Goal: Book appointment/travel/reservation

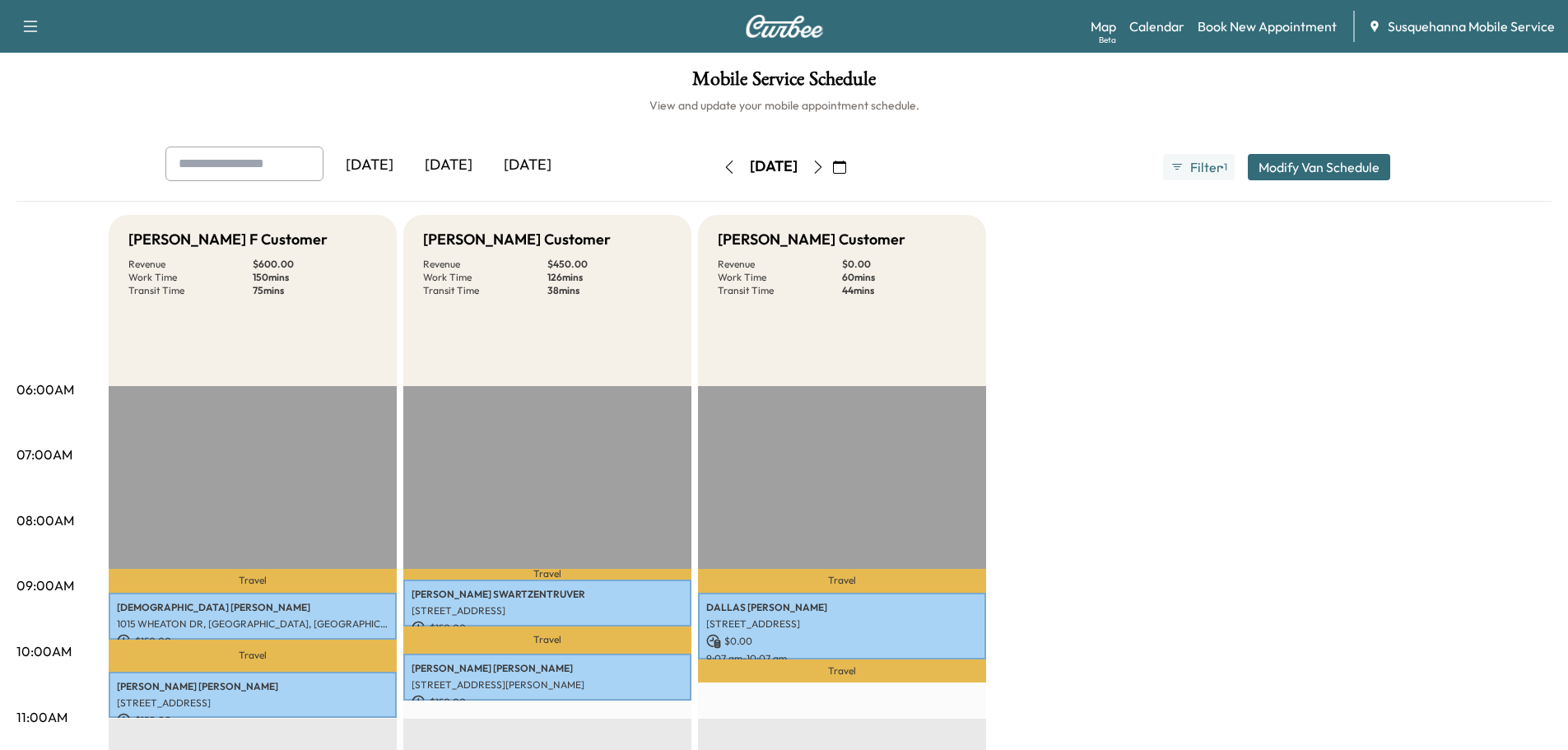
click at [854, 175] on button "button" at bounding box center [840, 167] width 28 height 26
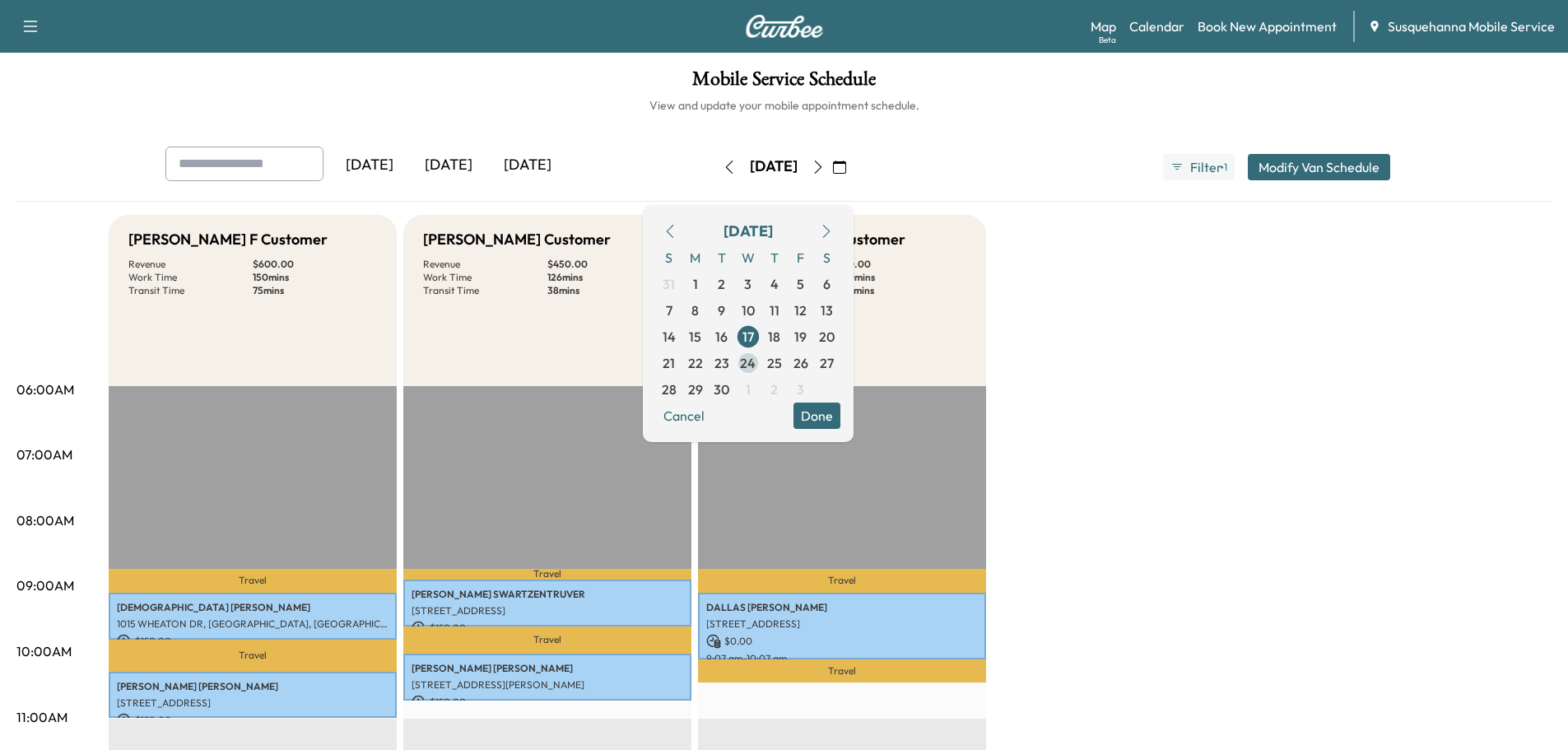
click at [756, 362] on span "24" at bounding box center [747, 363] width 16 height 20
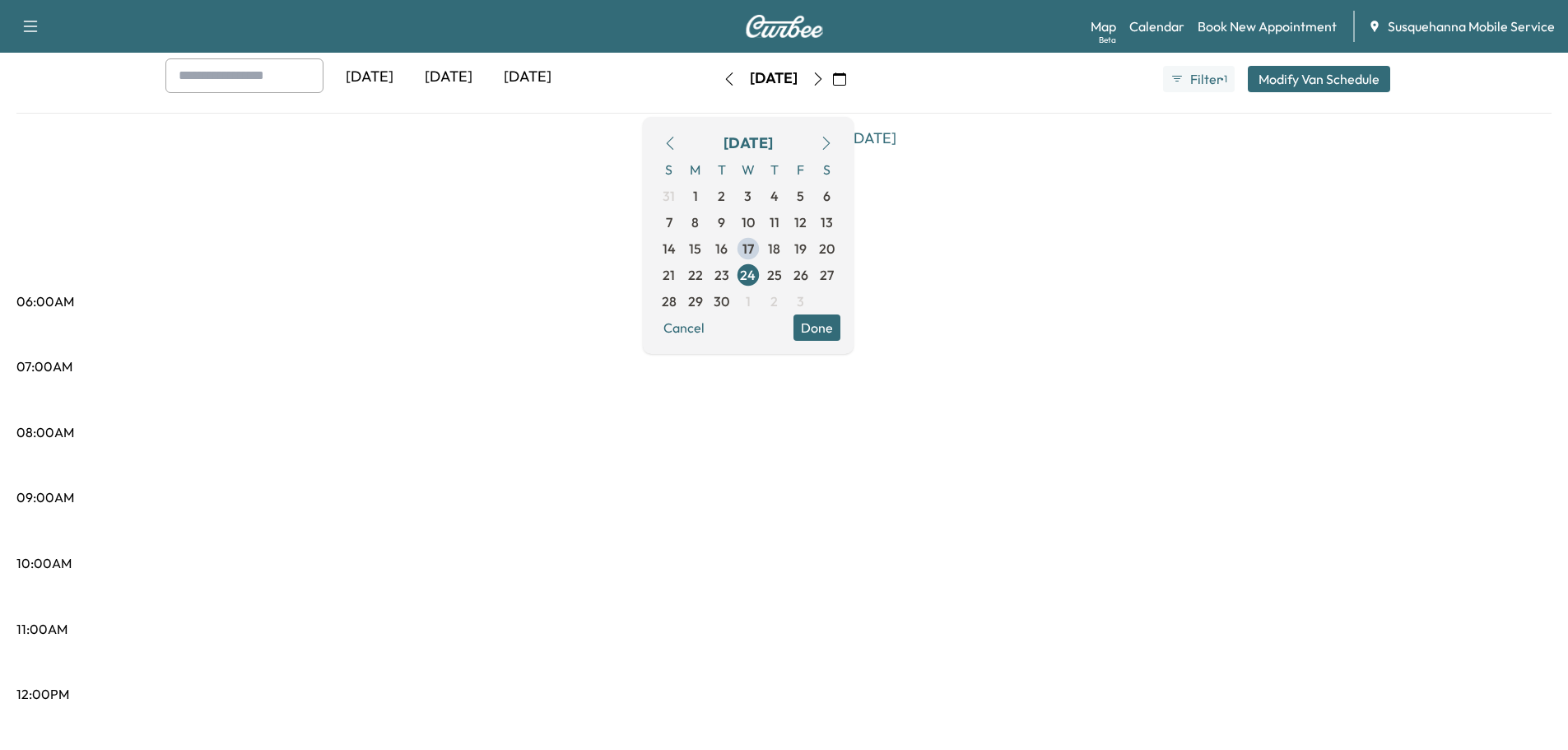
scroll to position [176, 0]
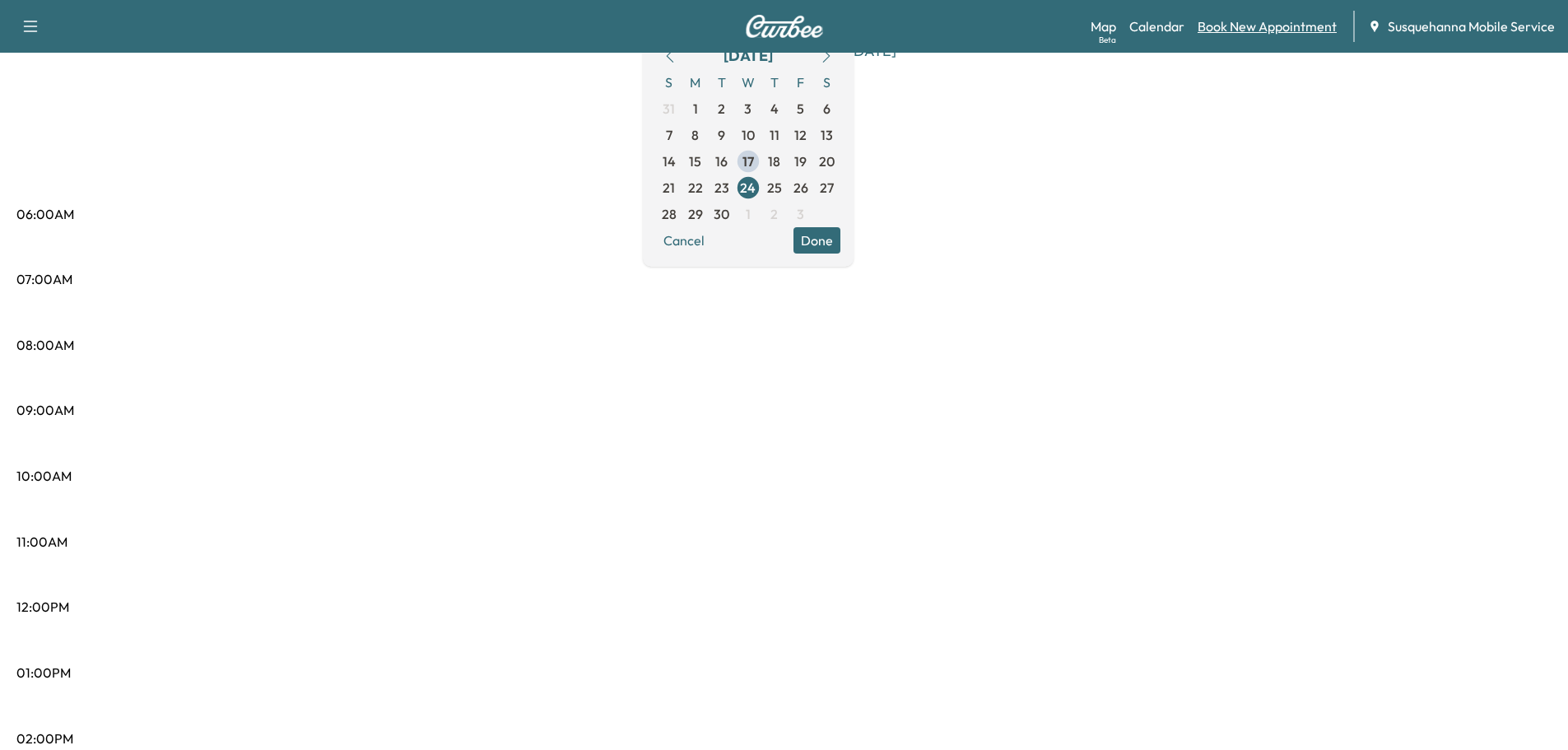
click at [1231, 26] on link "Book New Appointment" at bounding box center [1267, 26] width 139 height 20
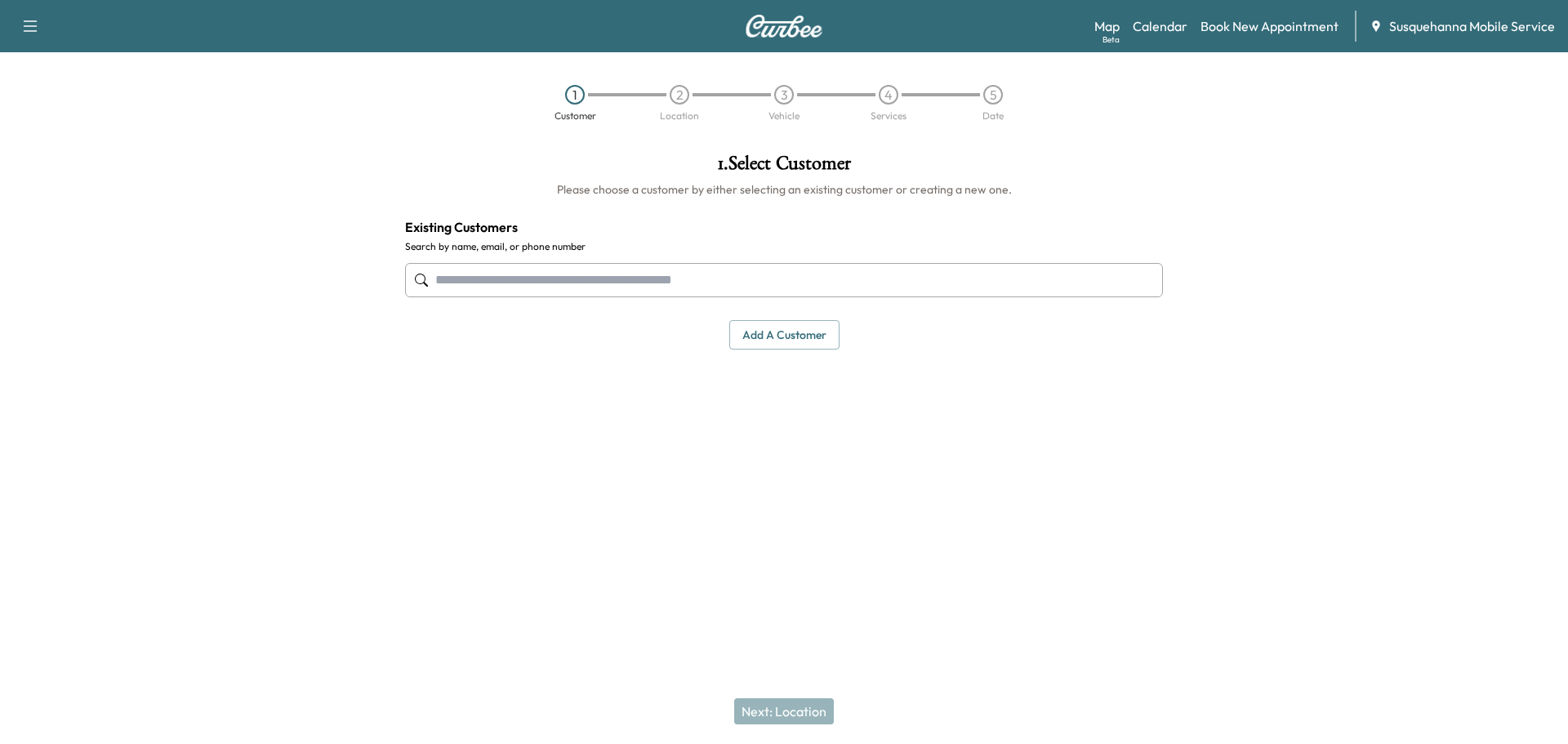
click at [795, 336] on button "Add a customer" at bounding box center [784, 335] width 110 height 30
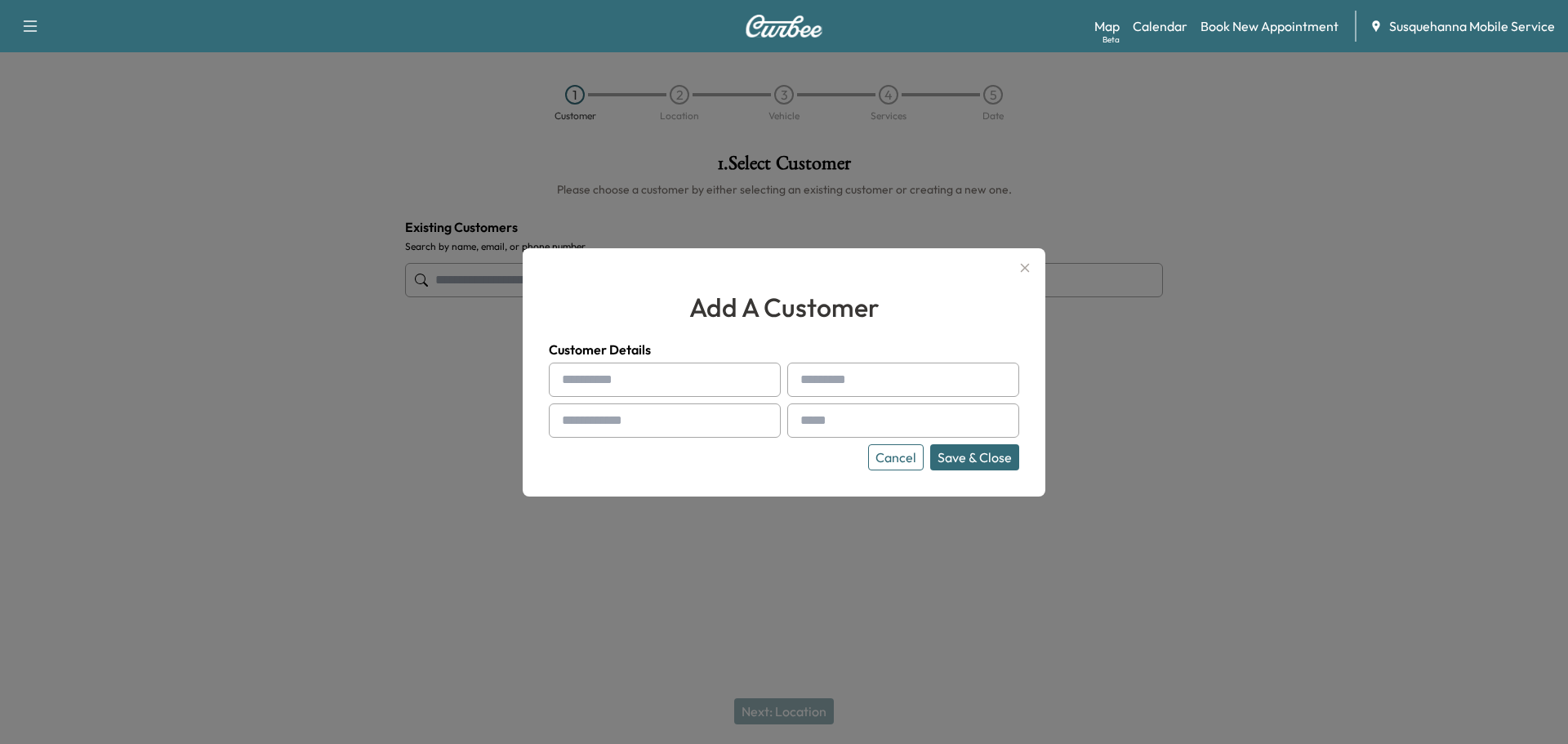
click at [738, 368] on input "text" at bounding box center [665, 380] width 232 height 34
type input "*"
type input "*****"
type input "******"
click at [720, 434] on input "text" at bounding box center [665, 421] width 232 height 34
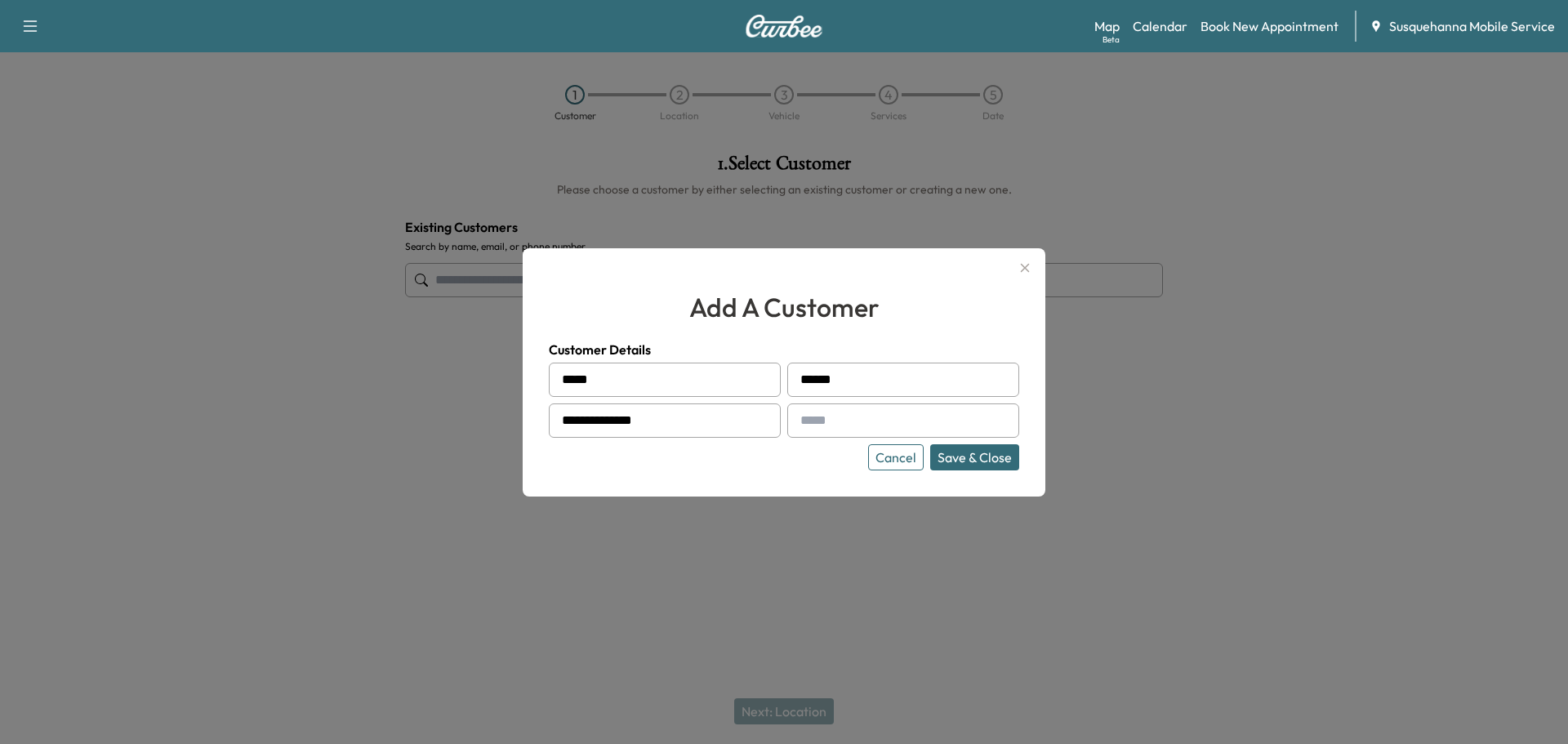
type input "**********"
click at [849, 421] on input "text" at bounding box center [903, 421] width 232 height 34
type input "**********"
click at [948, 456] on button "Save & Close" at bounding box center [975, 458] width 89 height 26
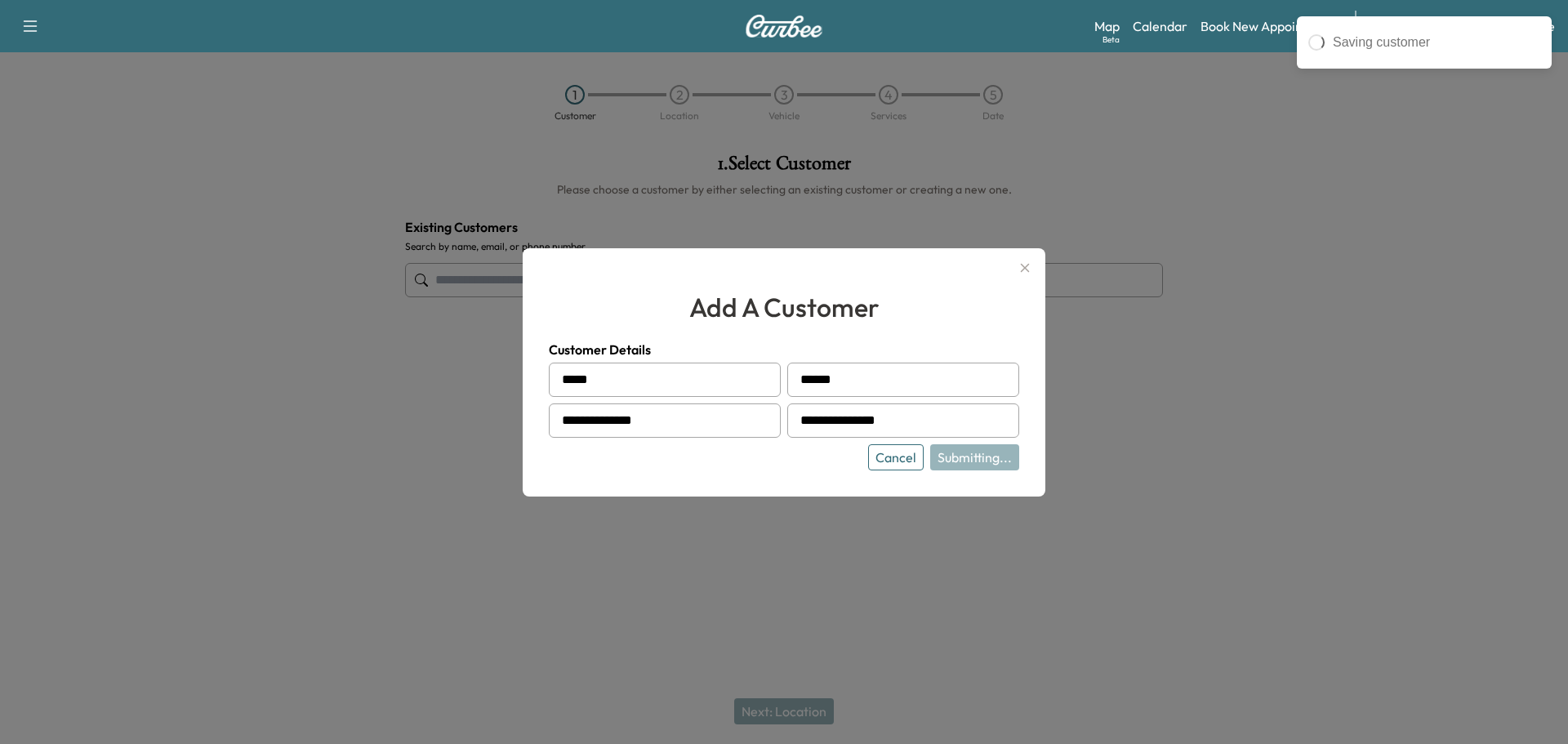
type input "**********"
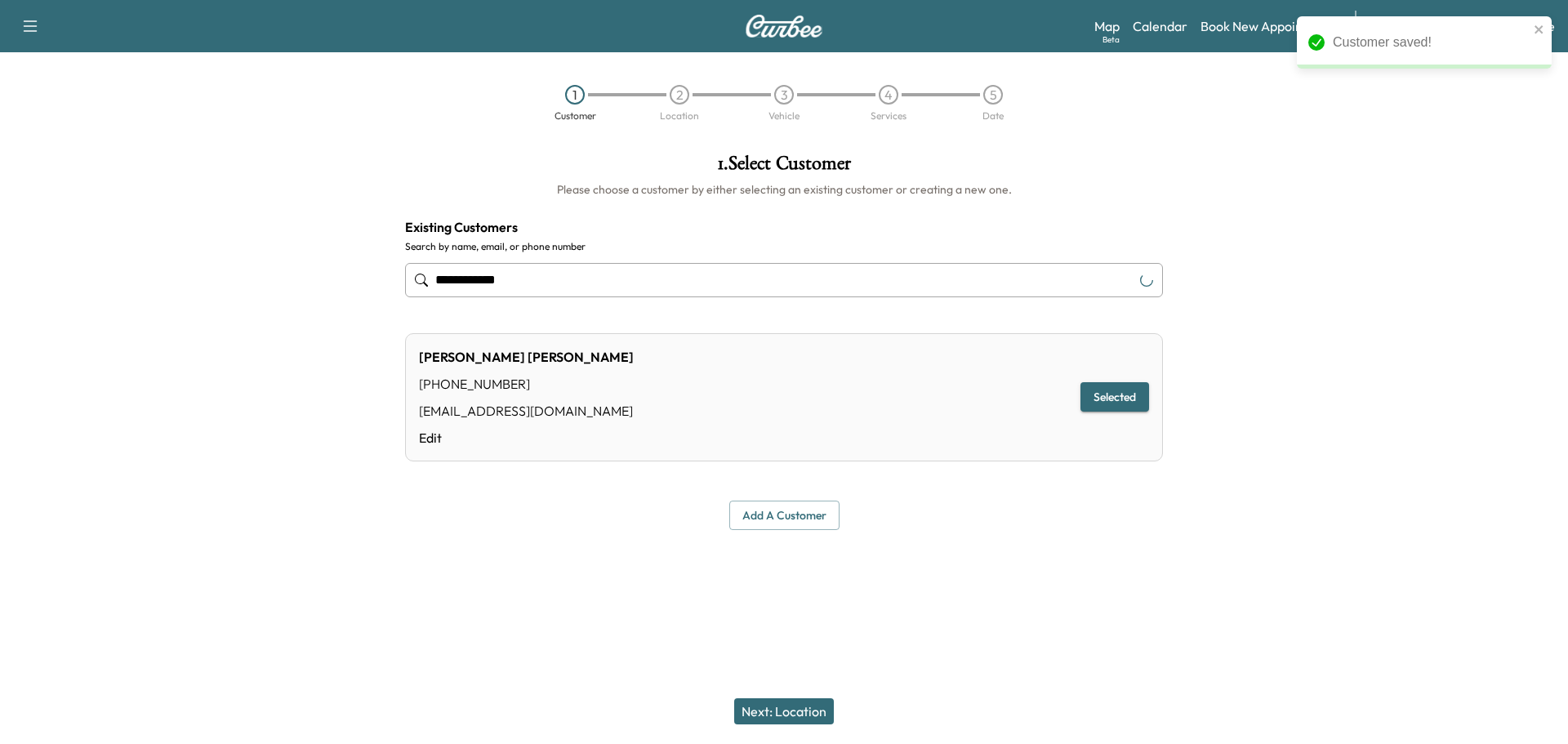
click at [783, 709] on button "Next: Location" at bounding box center [784, 711] width 100 height 26
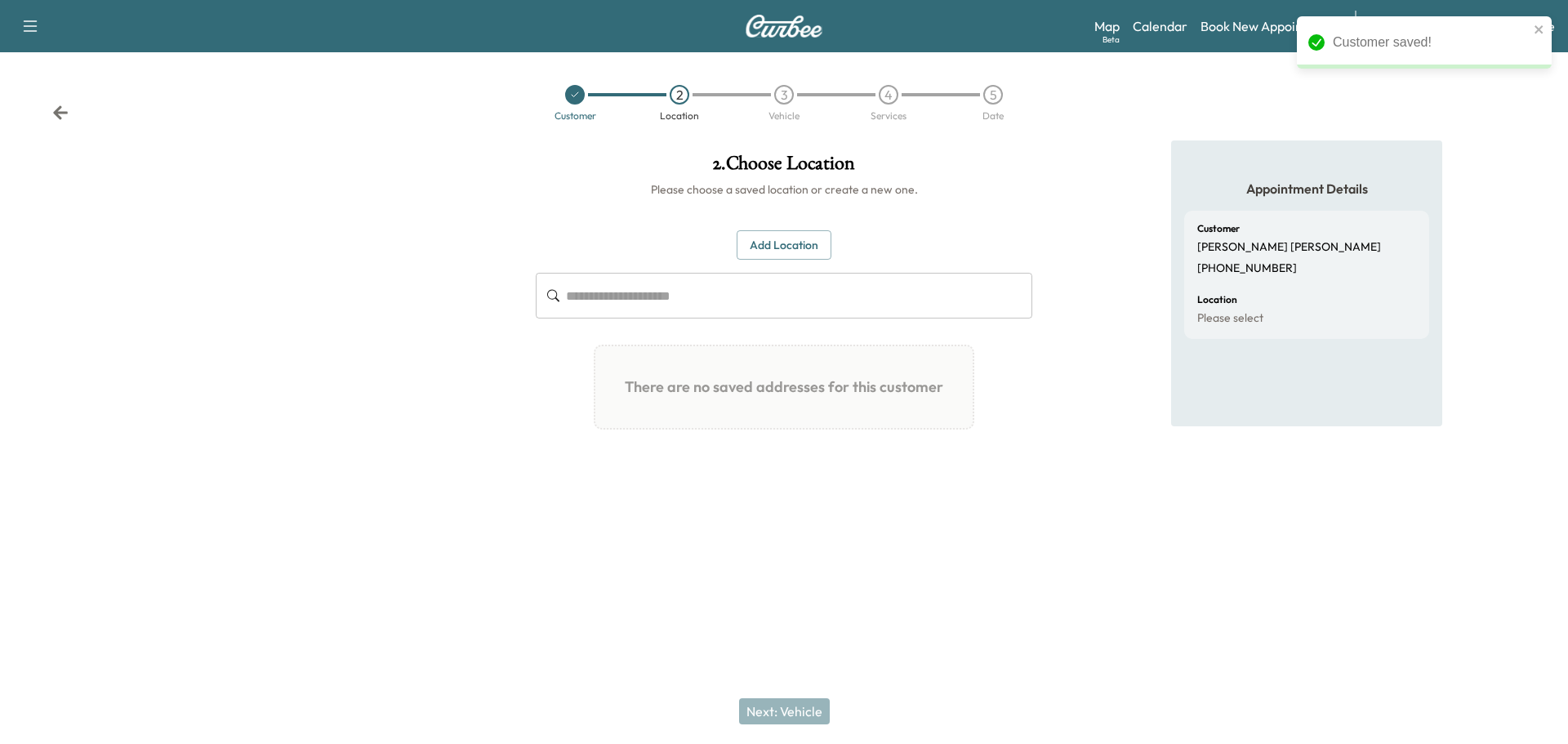
click at [772, 239] on button "Add Location" at bounding box center [784, 245] width 95 height 30
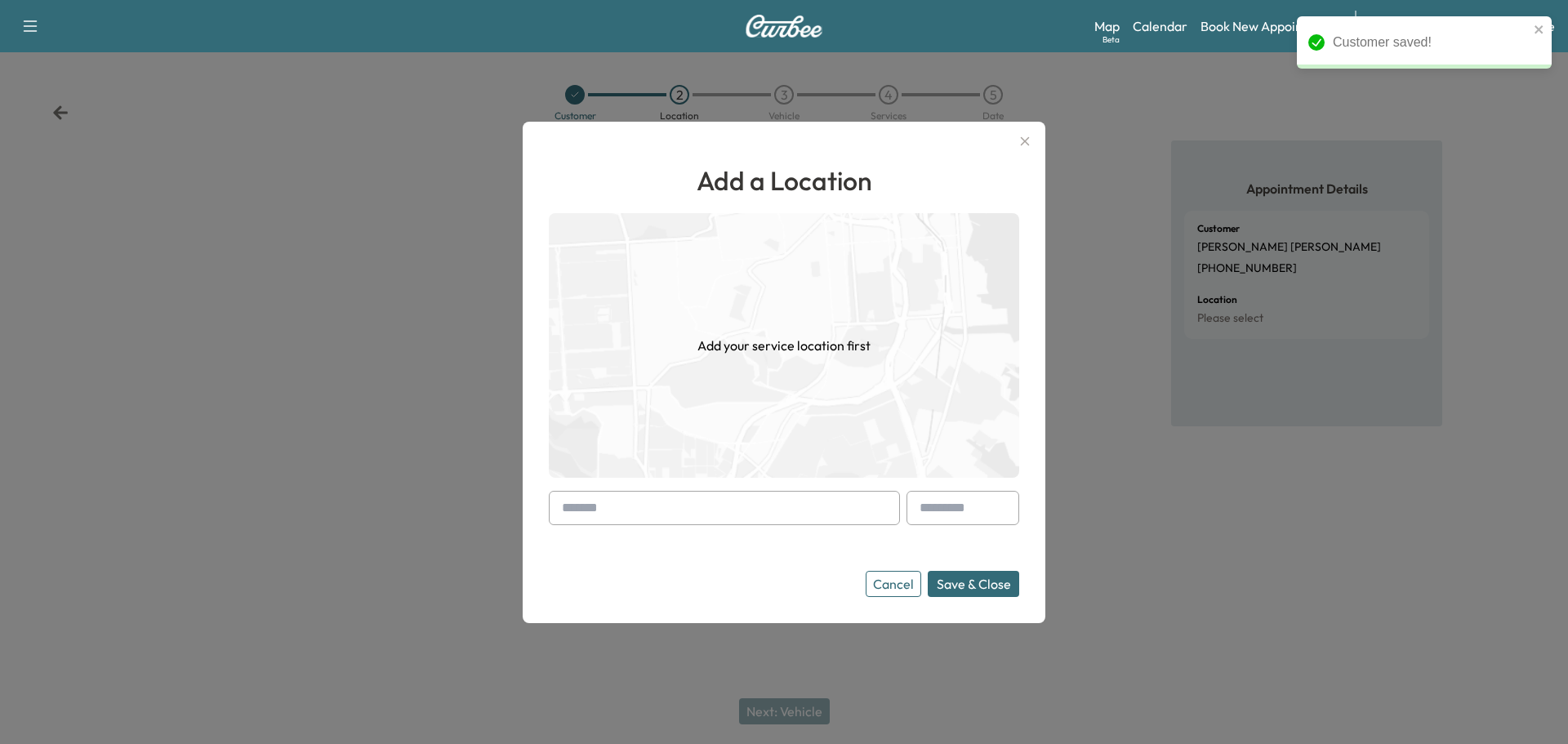
click at [658, 498] on input "text" at bounding box center [724, 508] width 351 height 34
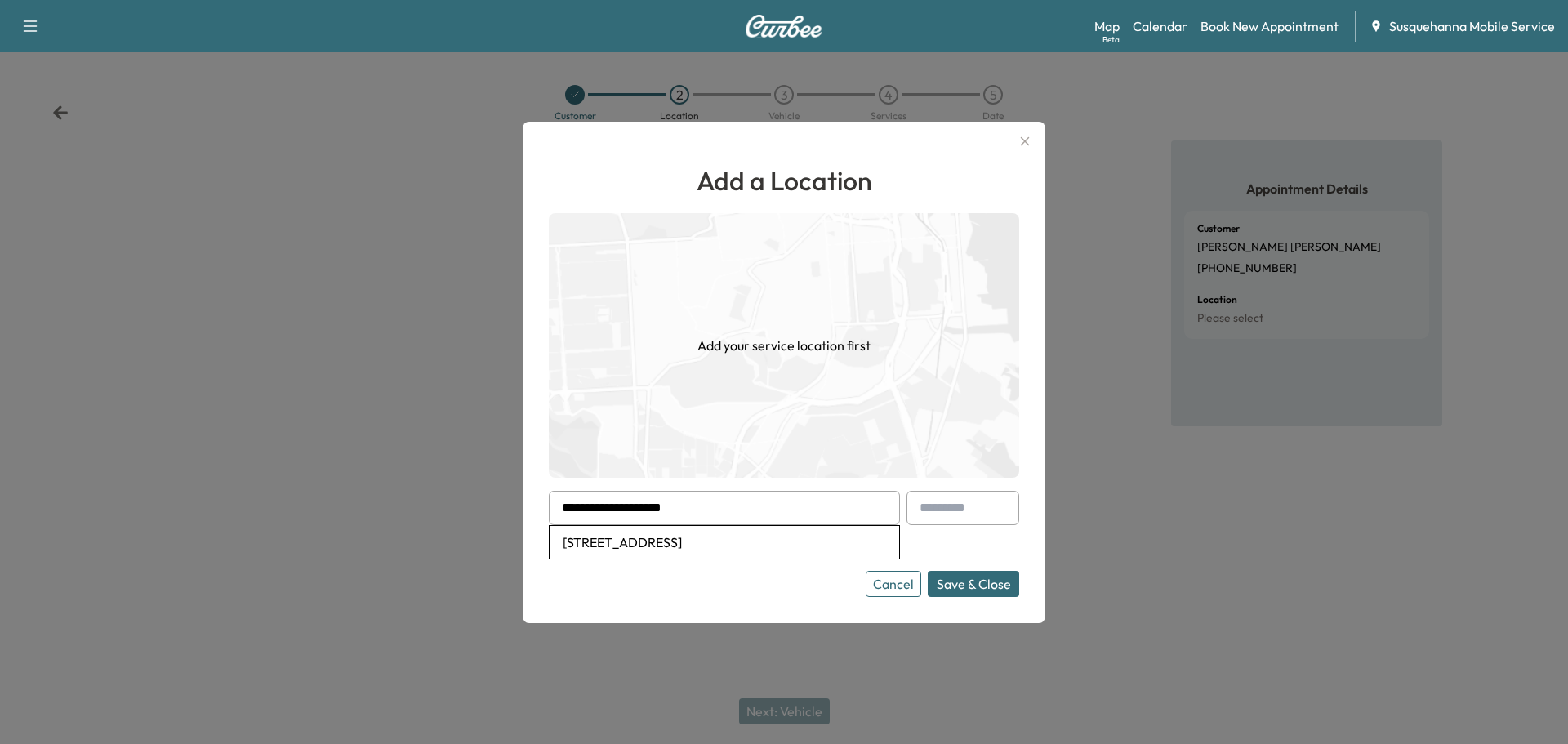
click at [634, 544] on li "[STREET_ADDRESS]" at bounding box center [724, 543] width 349 height 33
type input "**********"
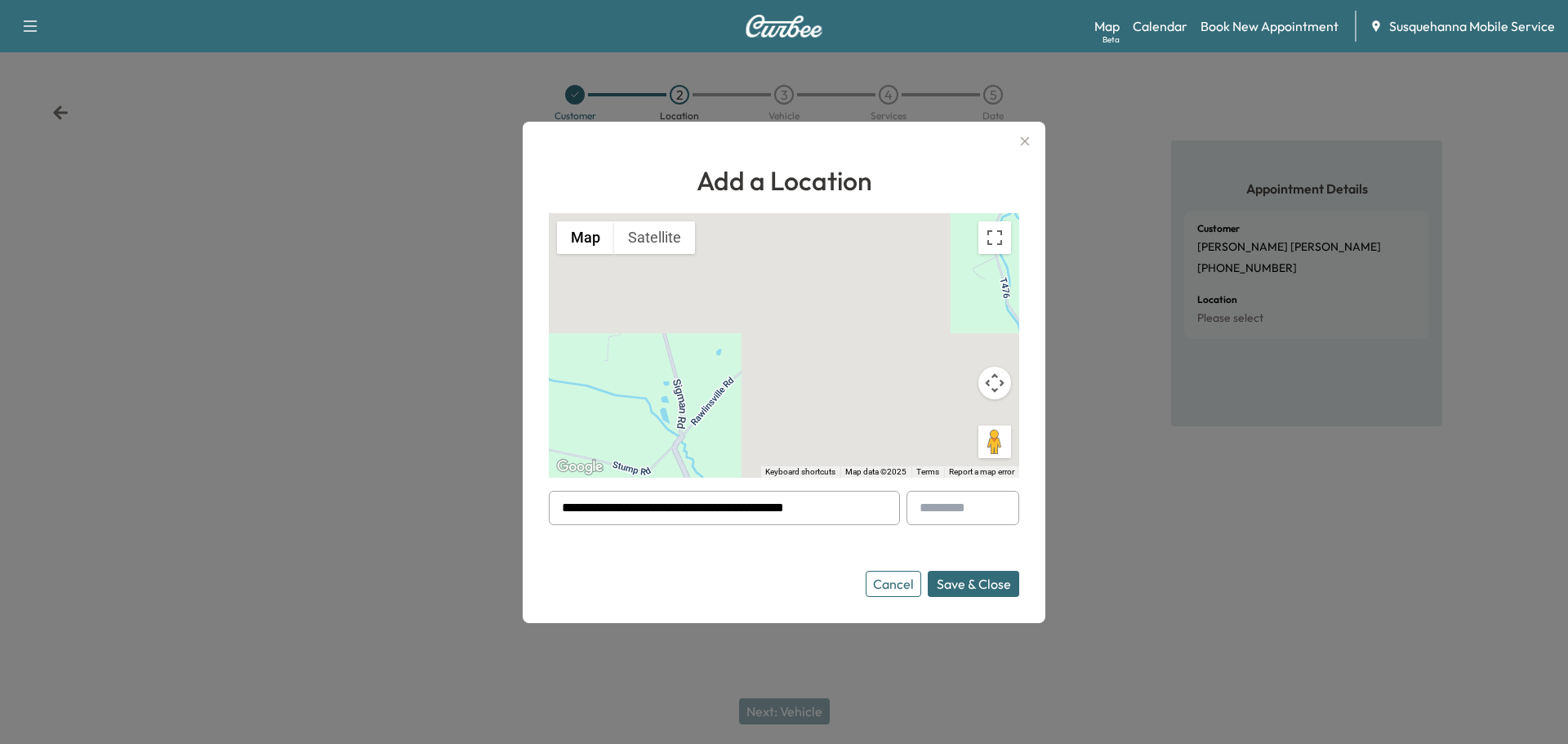
drag, startPoint x: 593, startPoint y: 509, endPoint x: 654, endPoint y: 511, distance: 61.0
click at [654, 511] on input "**********" at bounding box center [724, 508] width 351 height 34
click at [974, 588] on button "Save & Close" at bounding box center [974, 584] width 92 height 26
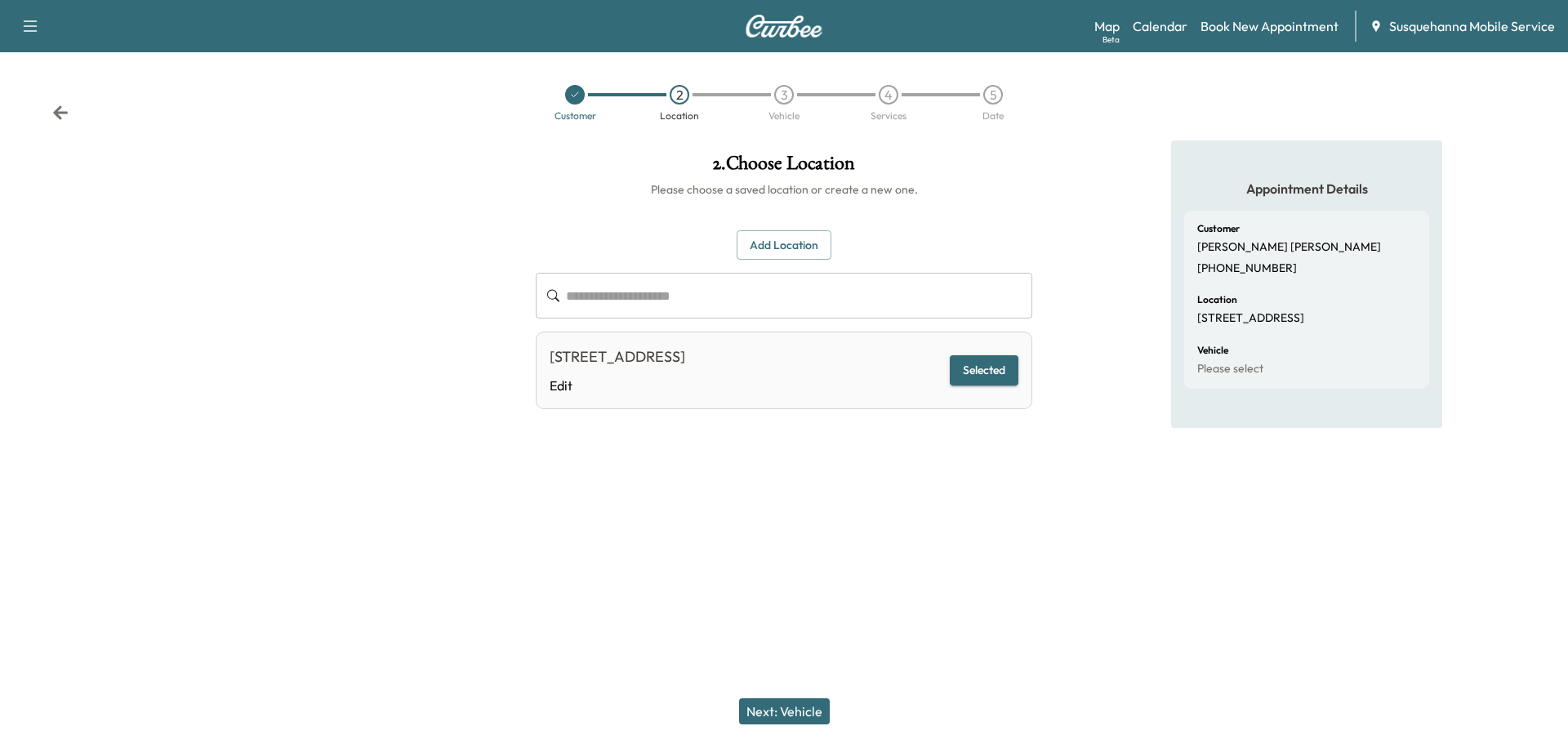
click at [808, 709] on button "Next: Vehicle" at bounding box center [784, 711] width 91 height 26
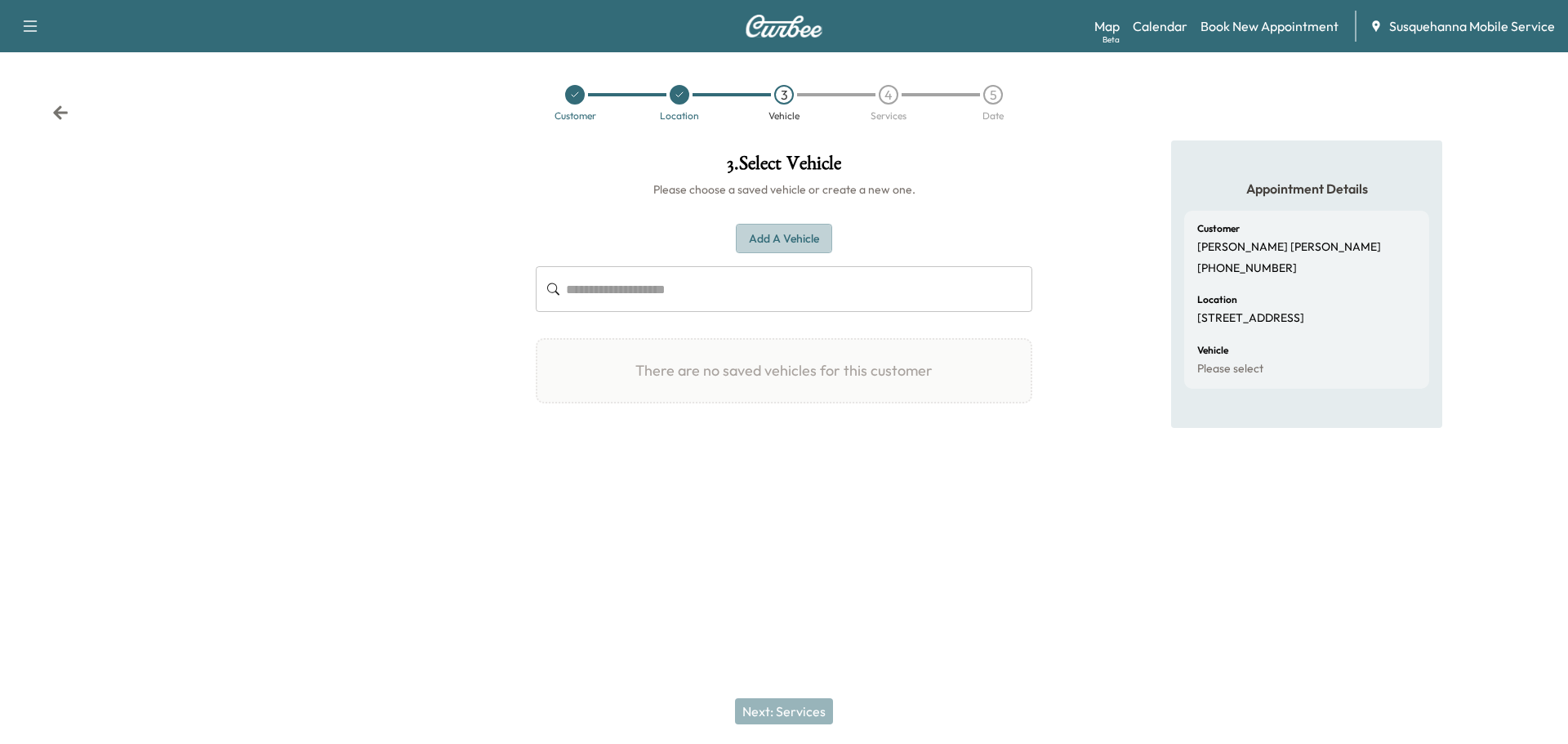
click at [777, 241] on button "Add a Vehicle" at bounding box center [784, 238] width 97 height 30
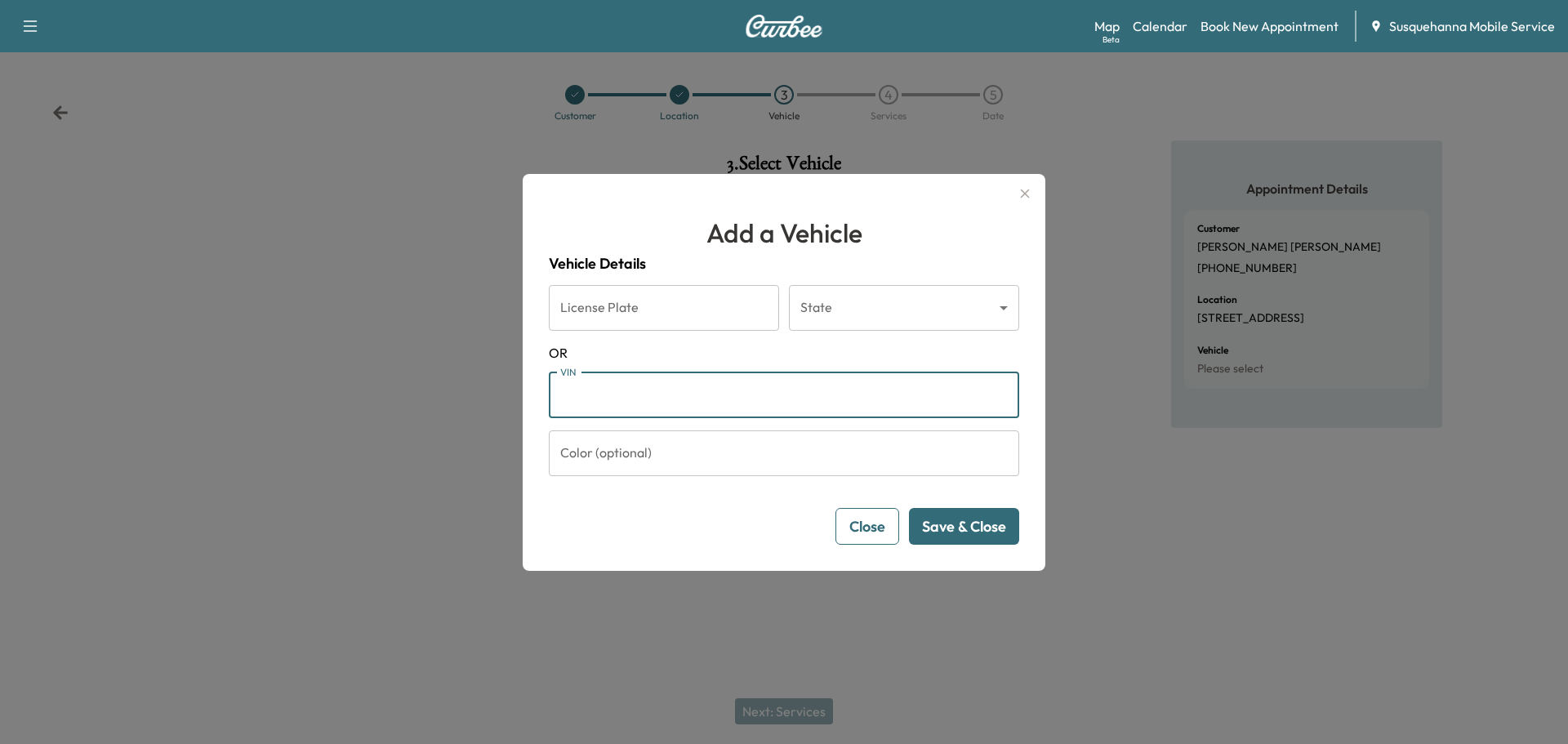
paste input "**********"
type input "**********"
click at [975, 521] on button "Save & Close" at bounding box center [964, 526] width 110 height 37
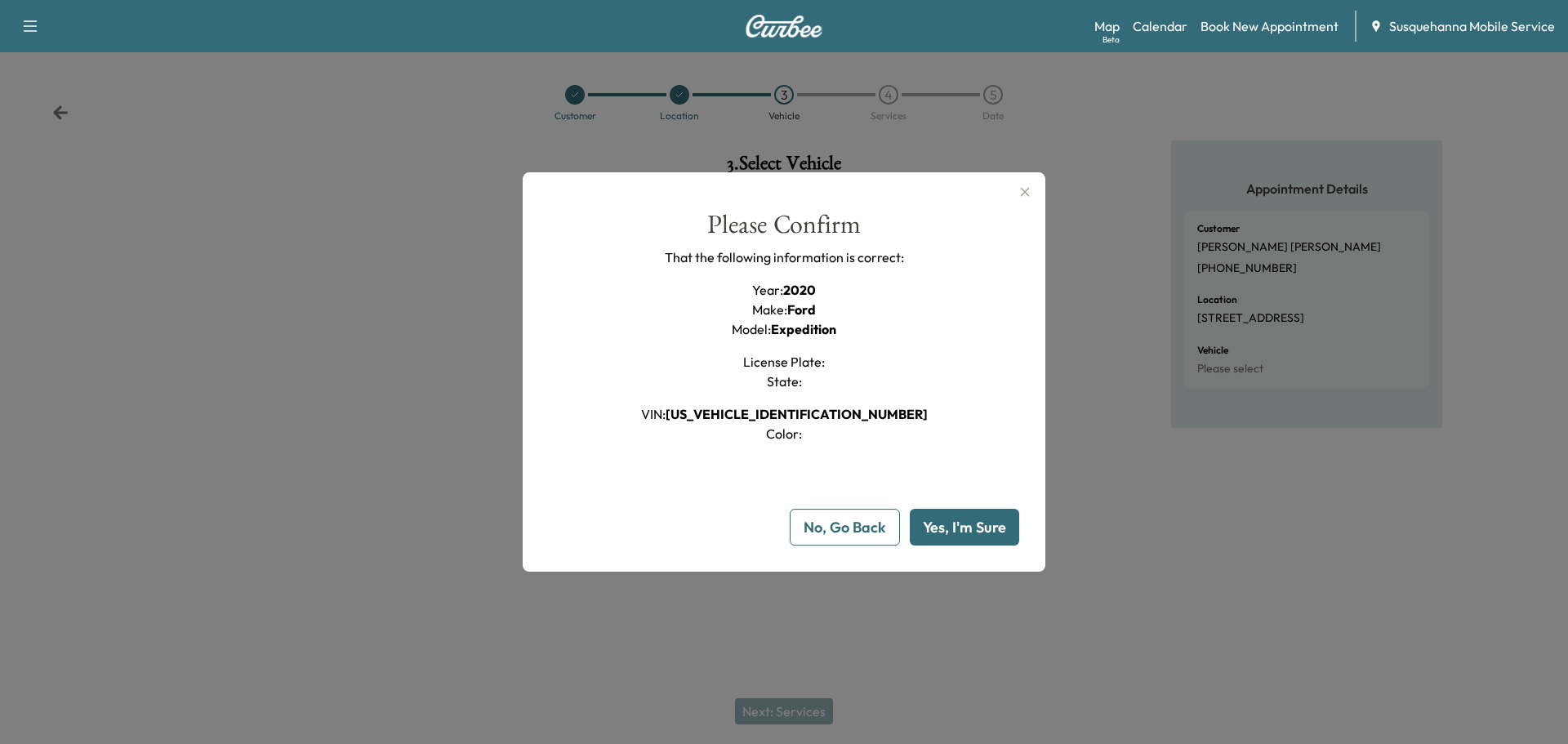
click at [974, 541] on button "Yes, I'm Sure" at bounding box center [965, 527] width 110 height 37
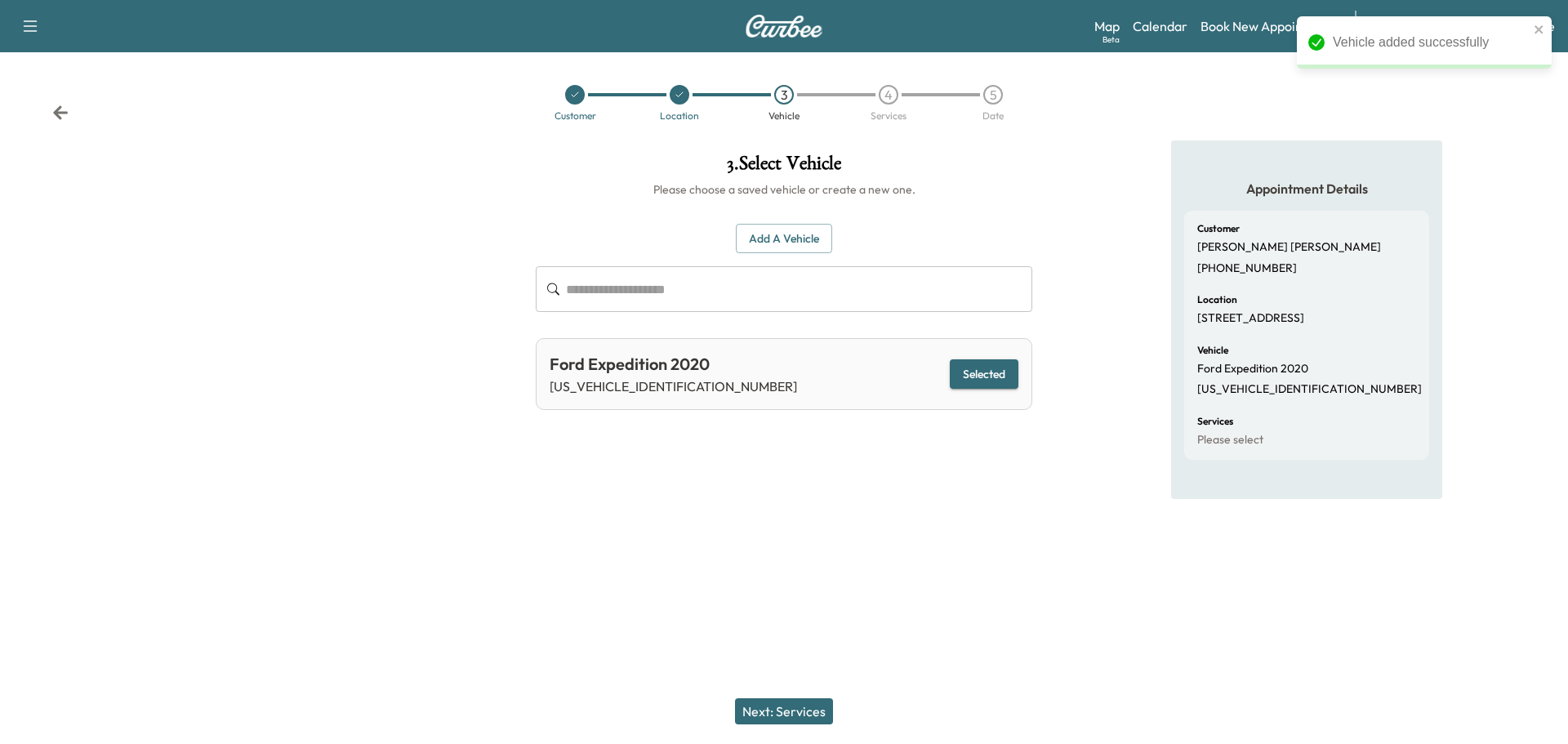
click at [782, 709] on button "Next: Services" at bounding box center [784, 711] width 98 height 26
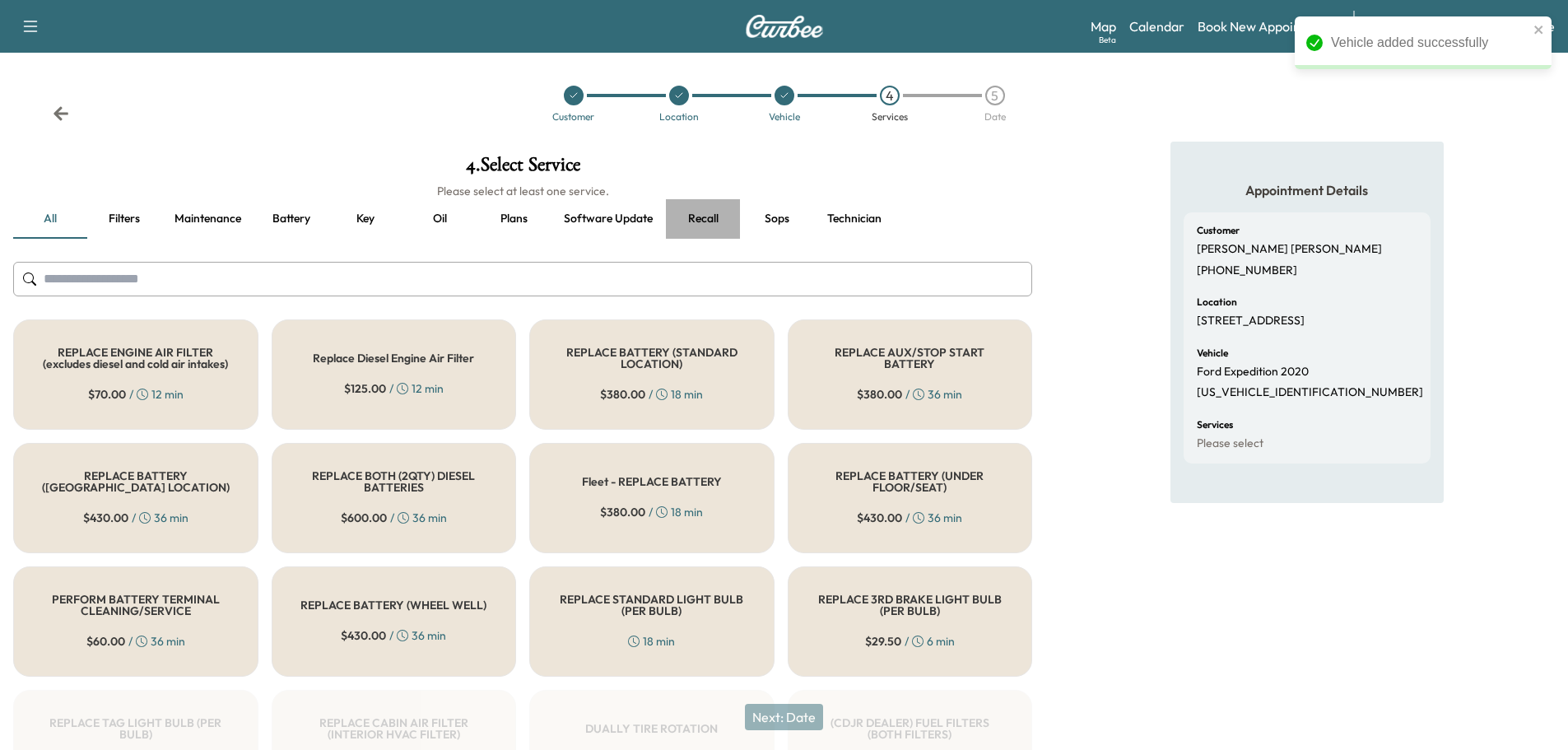
click at [690, 220] on button "Recall" at bounding box center [703, 219] width 74 height 40
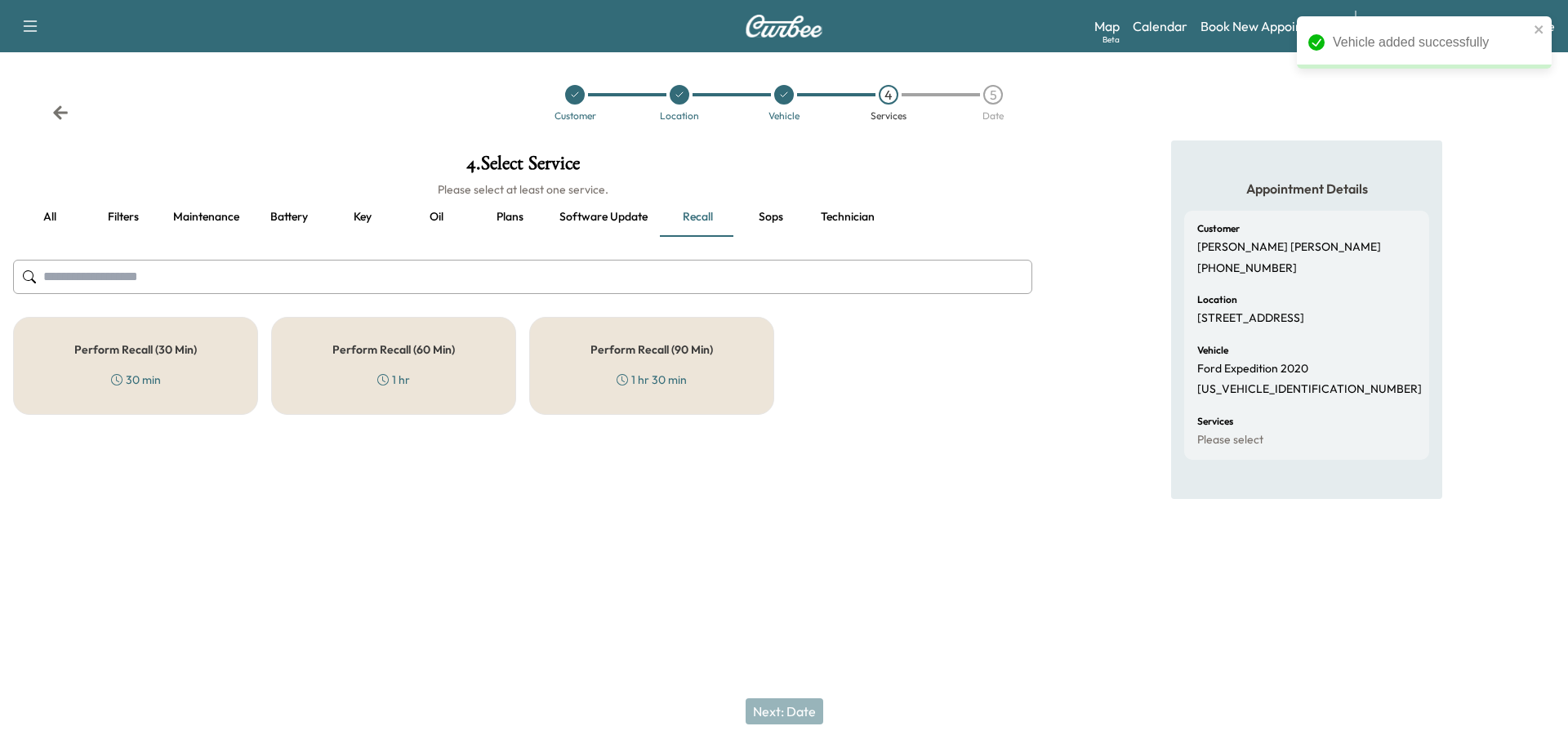
click at [394, 395] on div "Perform Recall (60 Min) 1 hr" at bounding box center [393, 366] width 245 height 98
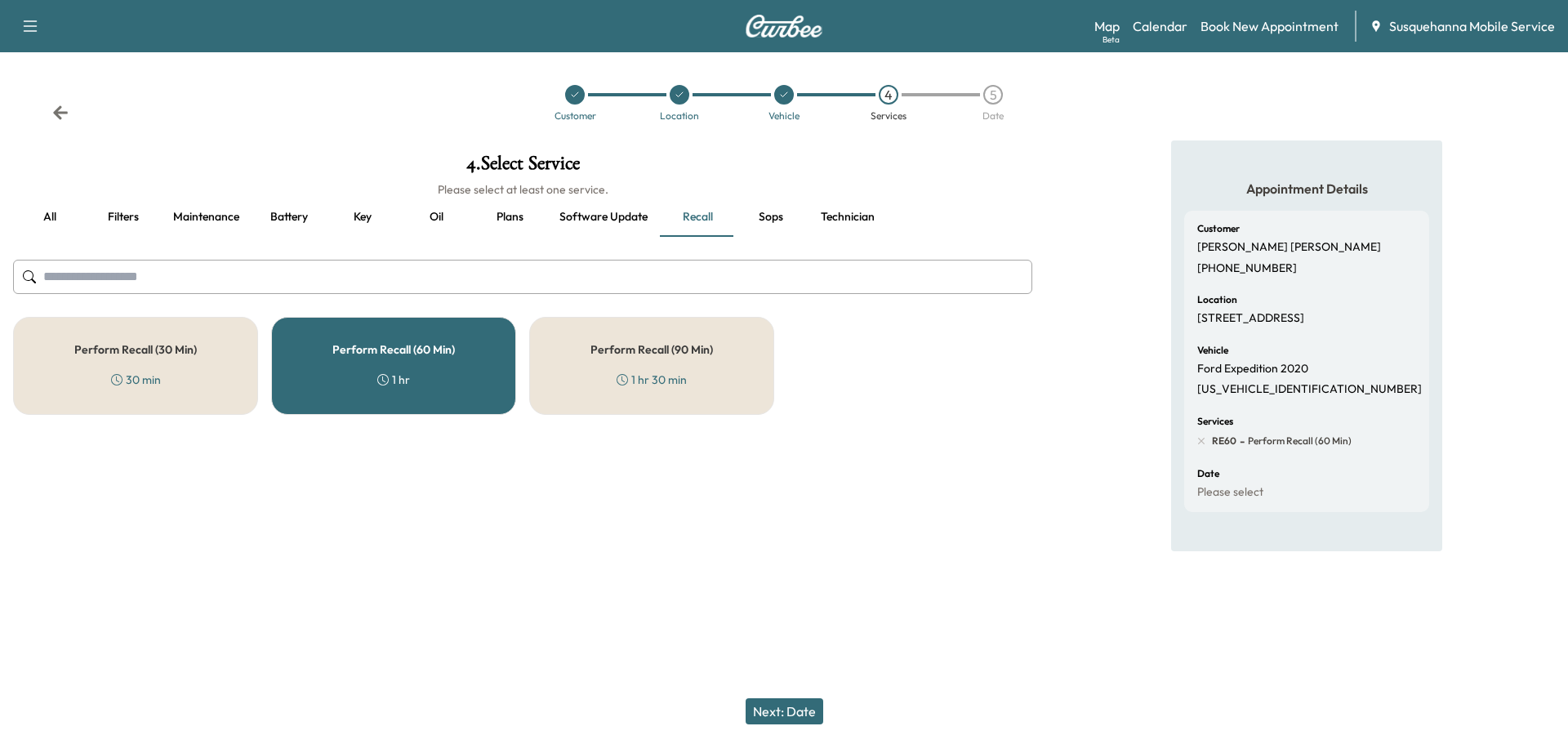
click at [853, 223] on button "Technician" at bounding box center [848, 218] width 80 height 39
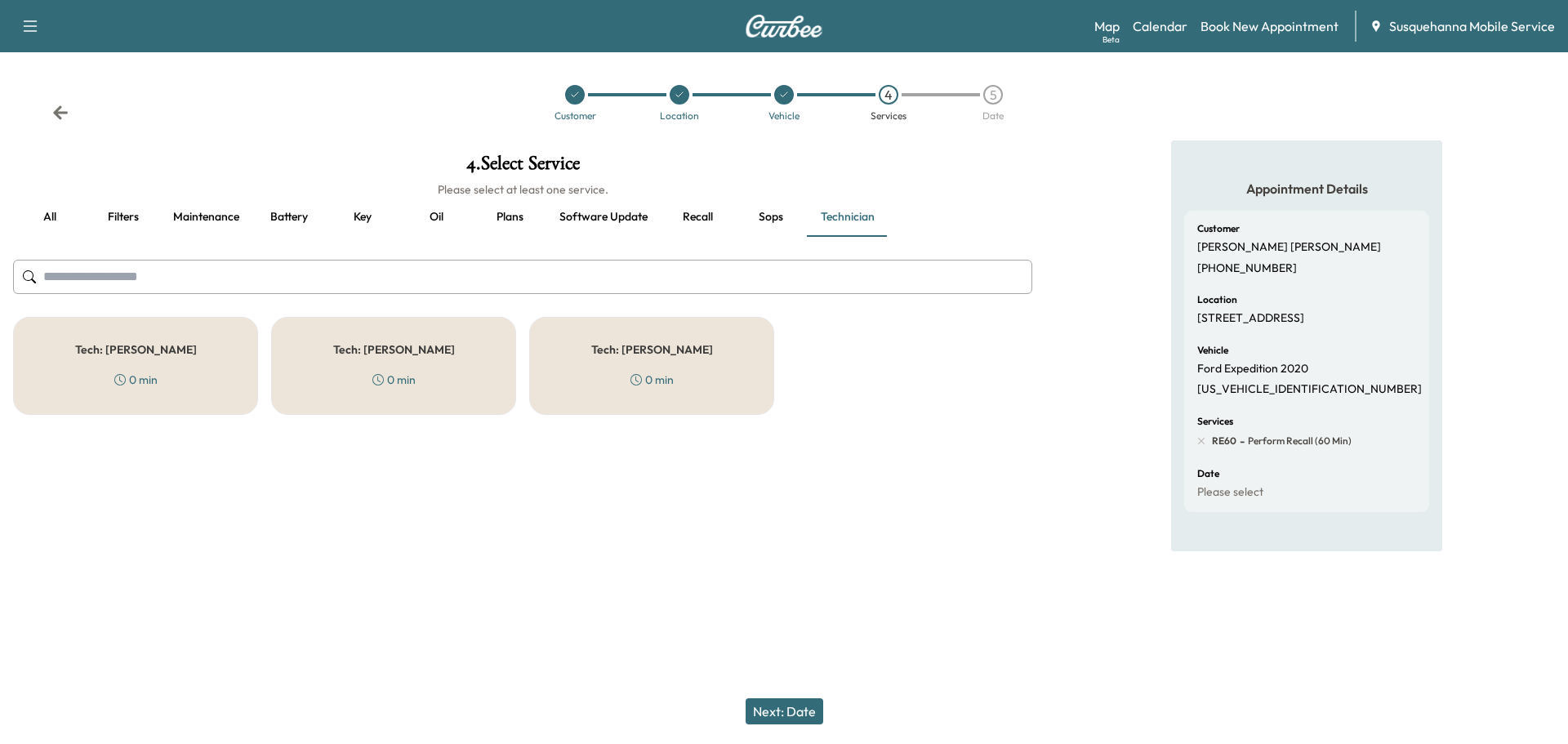
click at [669, 374] on div "0 min" at bounding box center [651, 380] width 43 height 16
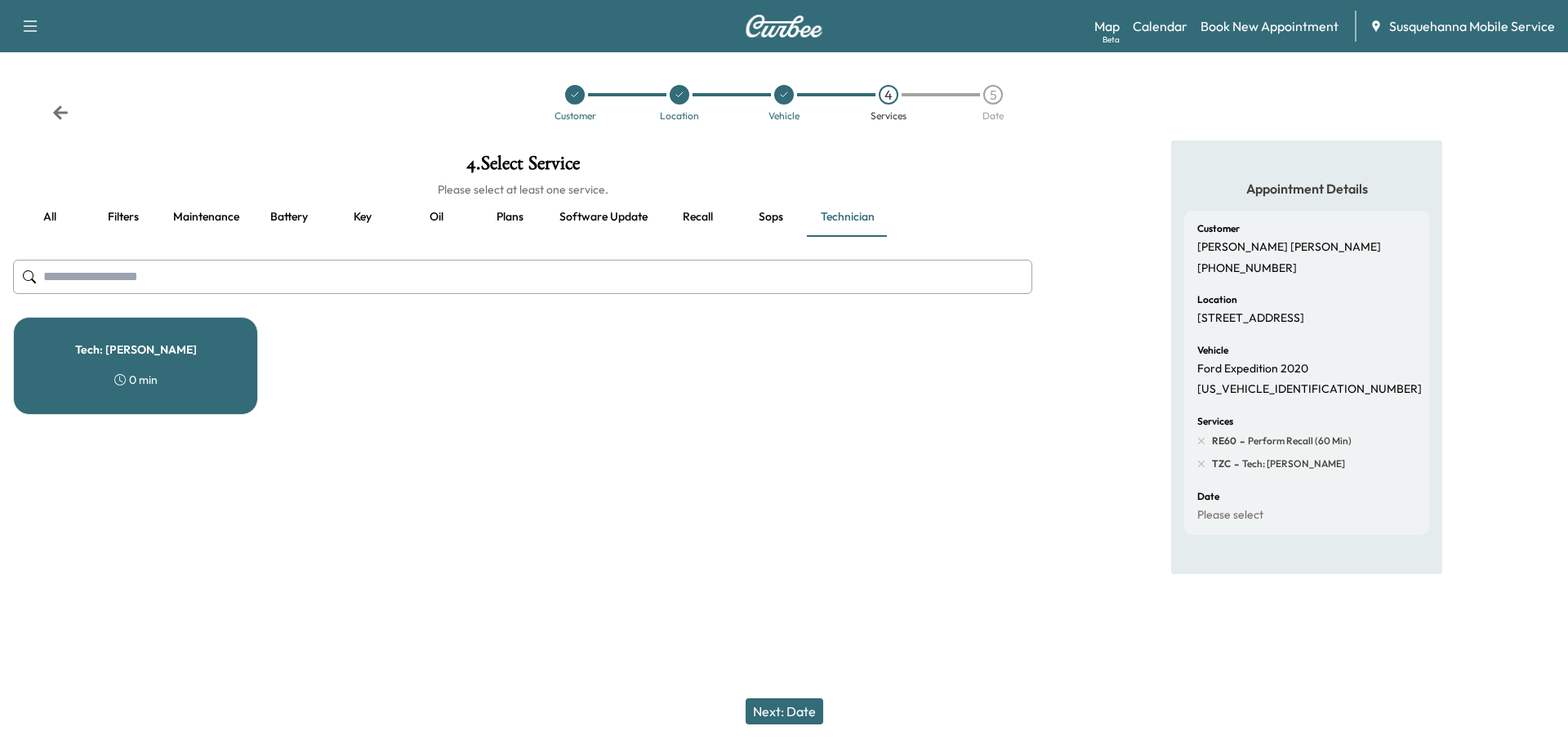
click at [777, 707] on button "Next: Date" at bounding box center [784, 711] width 78 height 26
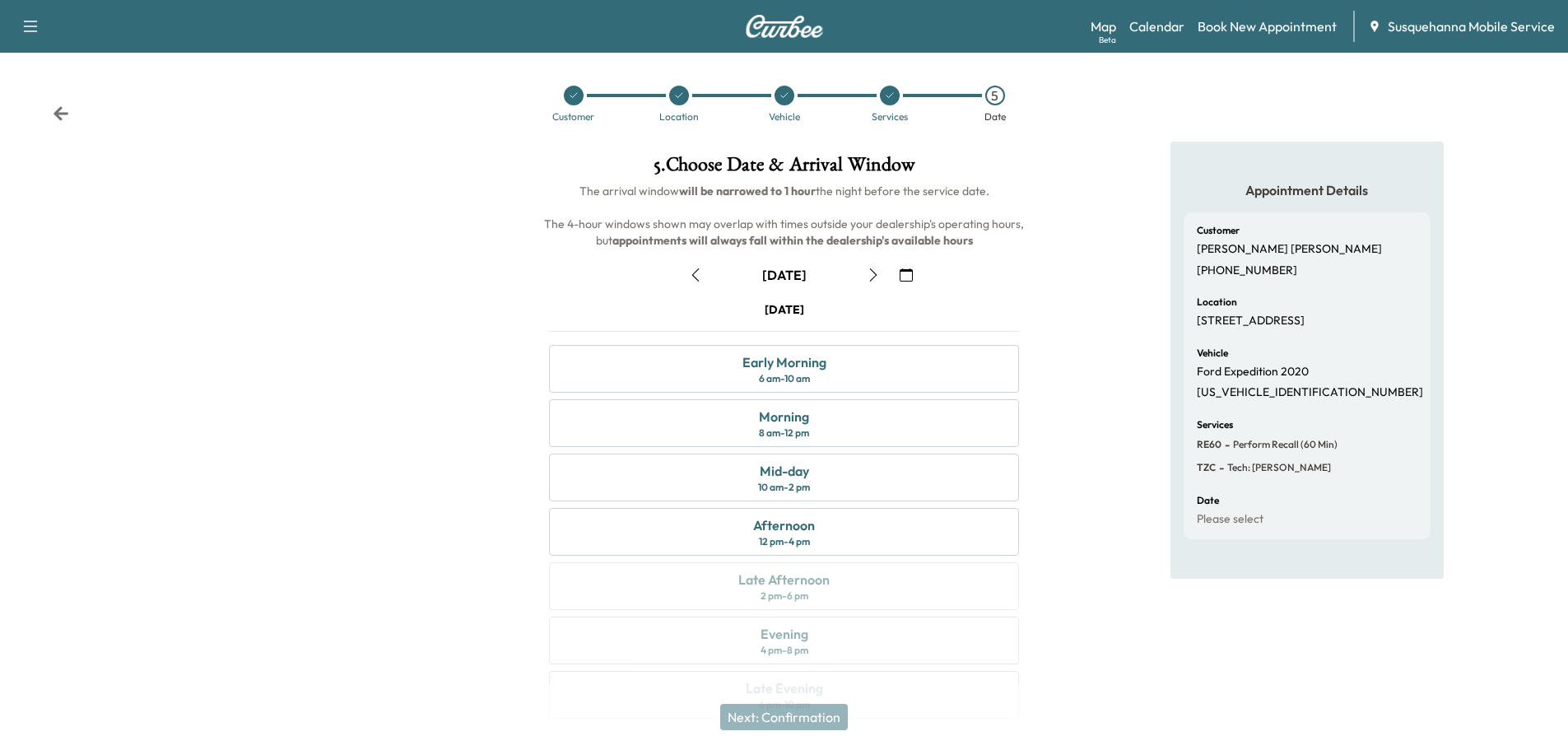
click at [906, 276] on icon "button" at bounding box center [906, 275] width 13 height 13
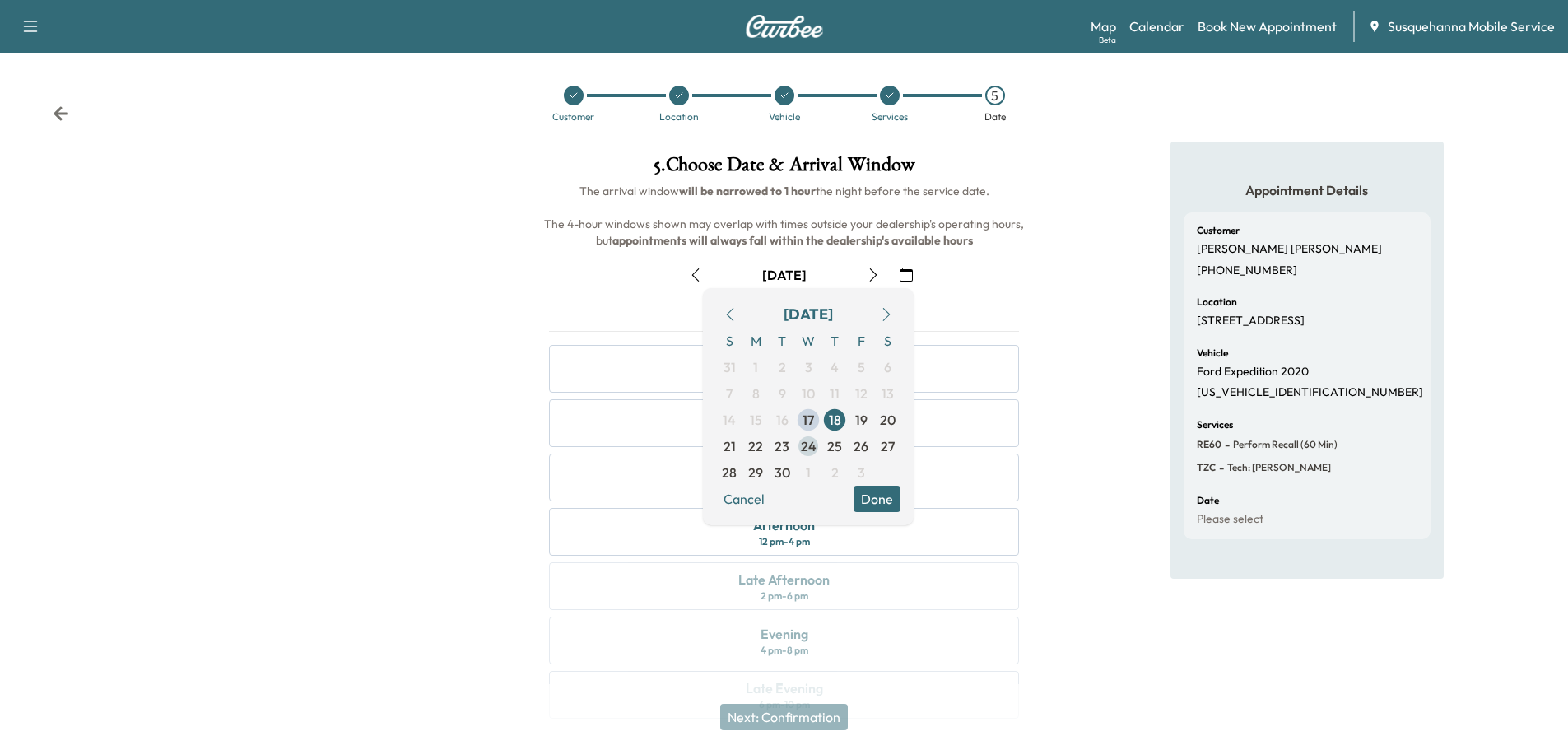
click at [807, 451] on span "24" at bounding box center [808, 446] width 16 height 20
click at [880, 501] on button "Done" at bounding box center [877, 499] width 47 height 26
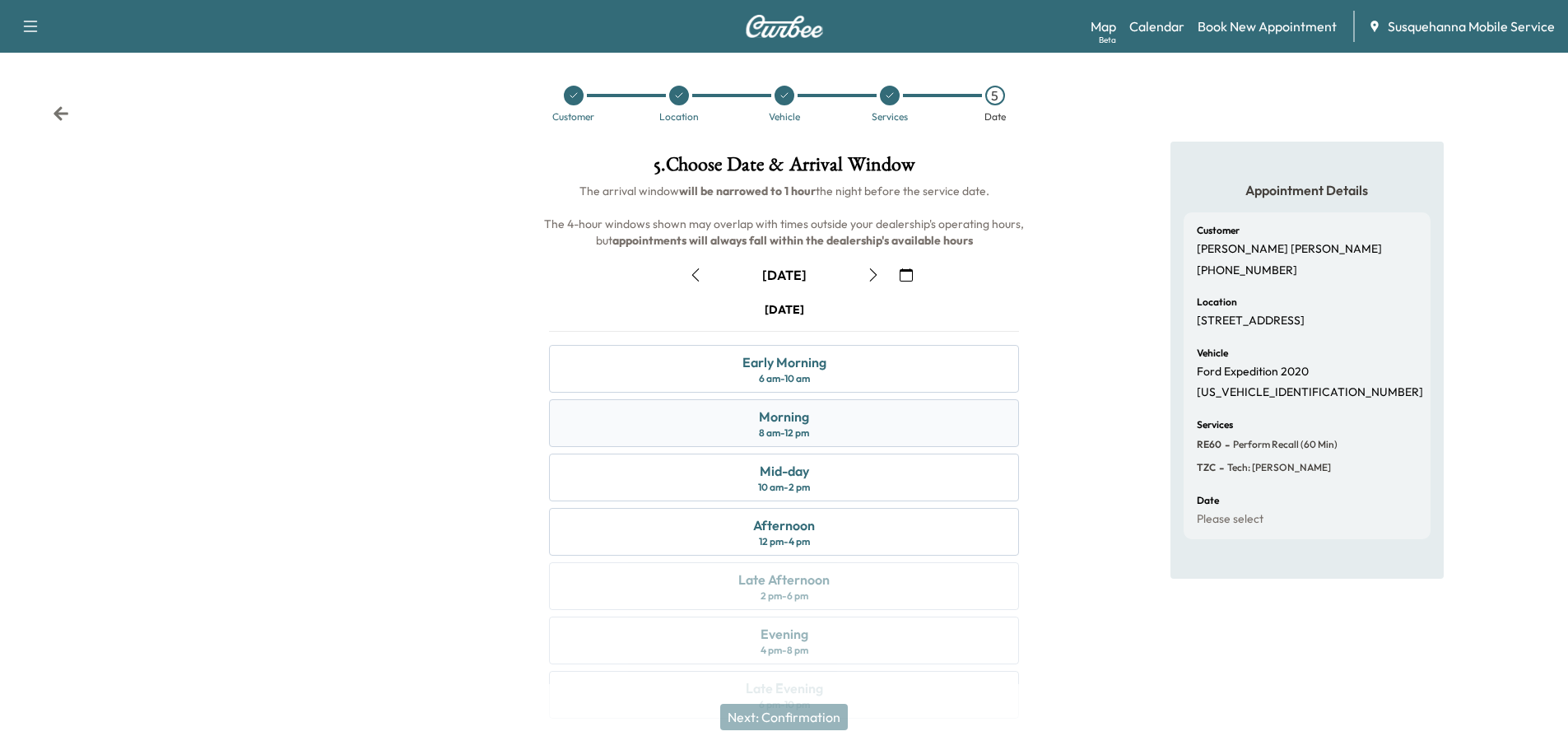
click at [868, 437] on div "Morning 8 am - 12 pm" at bounding box center [784, 423] width 470 height 48
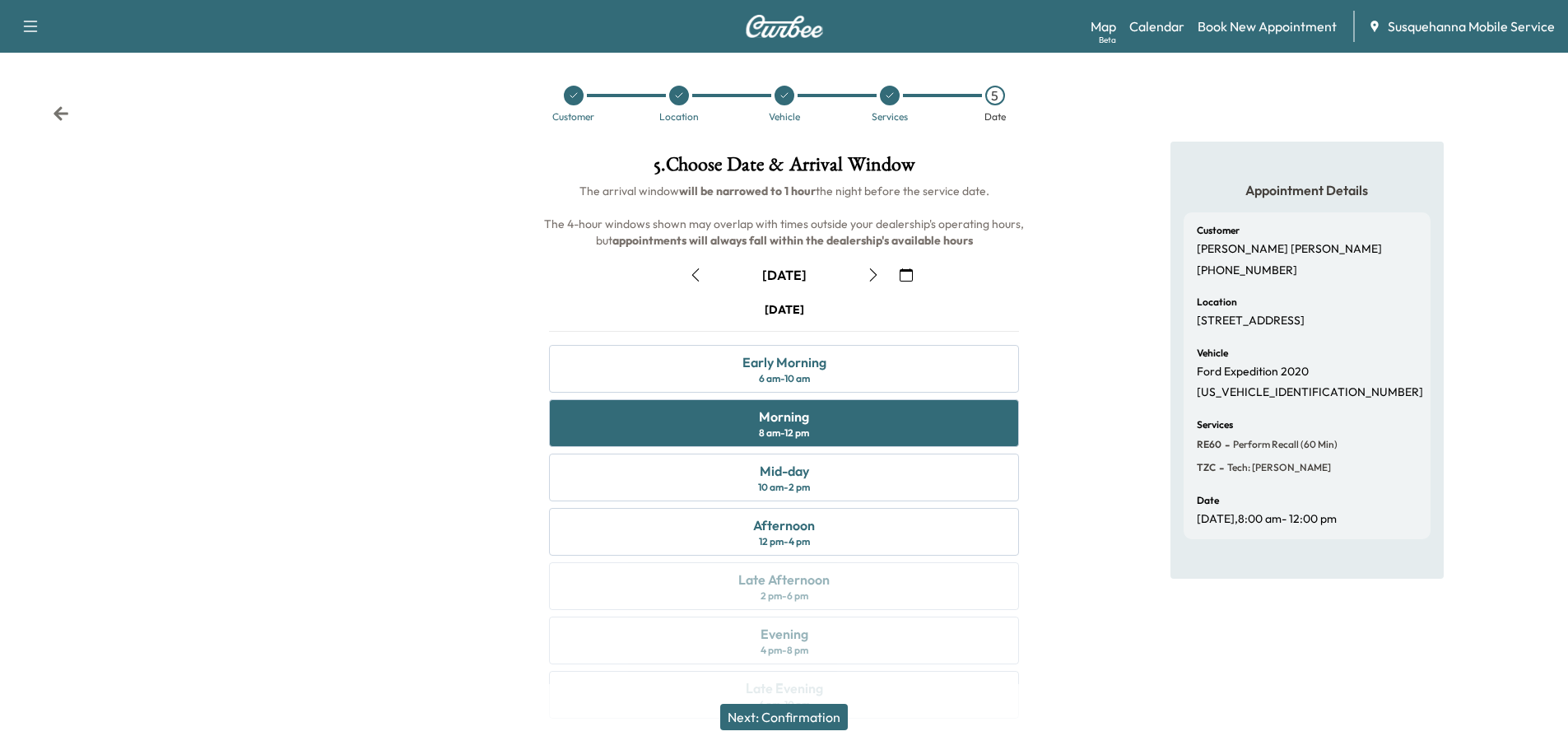
click at [770, 716] on button "Next: Confirmation" at bounding box center [784, 717] width 128 height 26
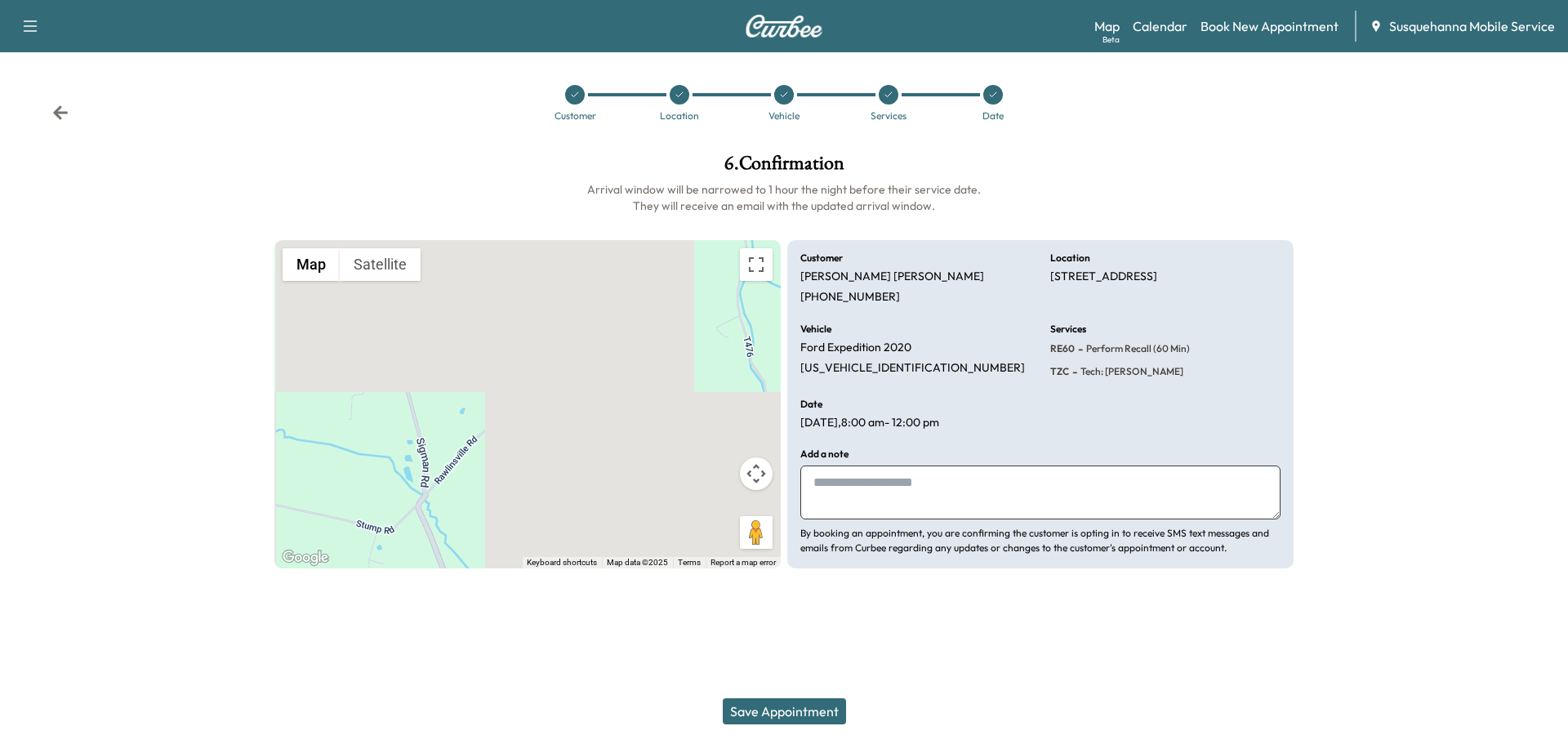
click at [910, 489] on textarea at bounding box center [1040, 493] width 480 height 54
type textarea "**********"
click at [844, 718] on button "Save Appointment" at bounding box center [784, 711] width 124 height 26
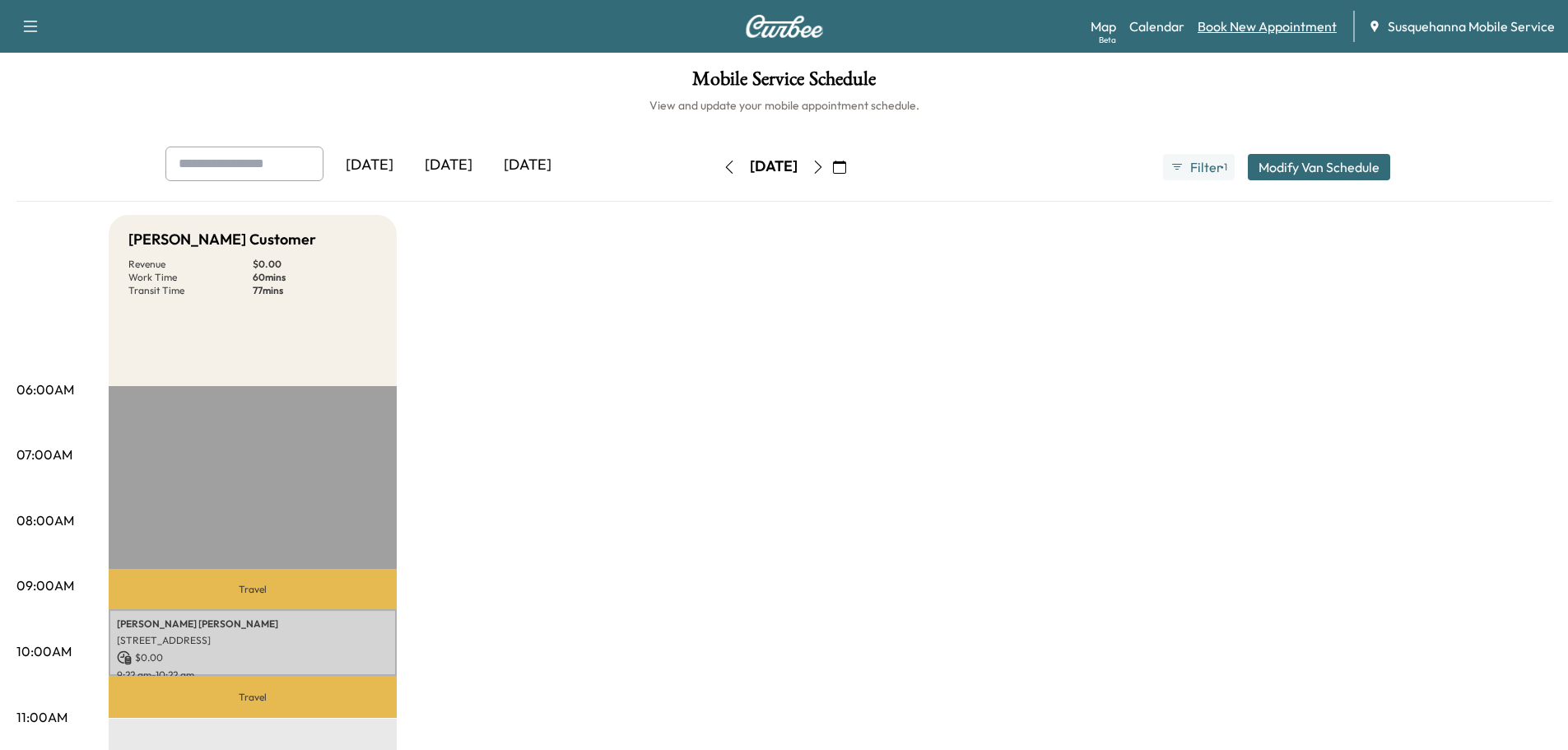
click at [1245, 31] on link "Book New Appointment" at bounding box center [1267, 26] width 139 height 20
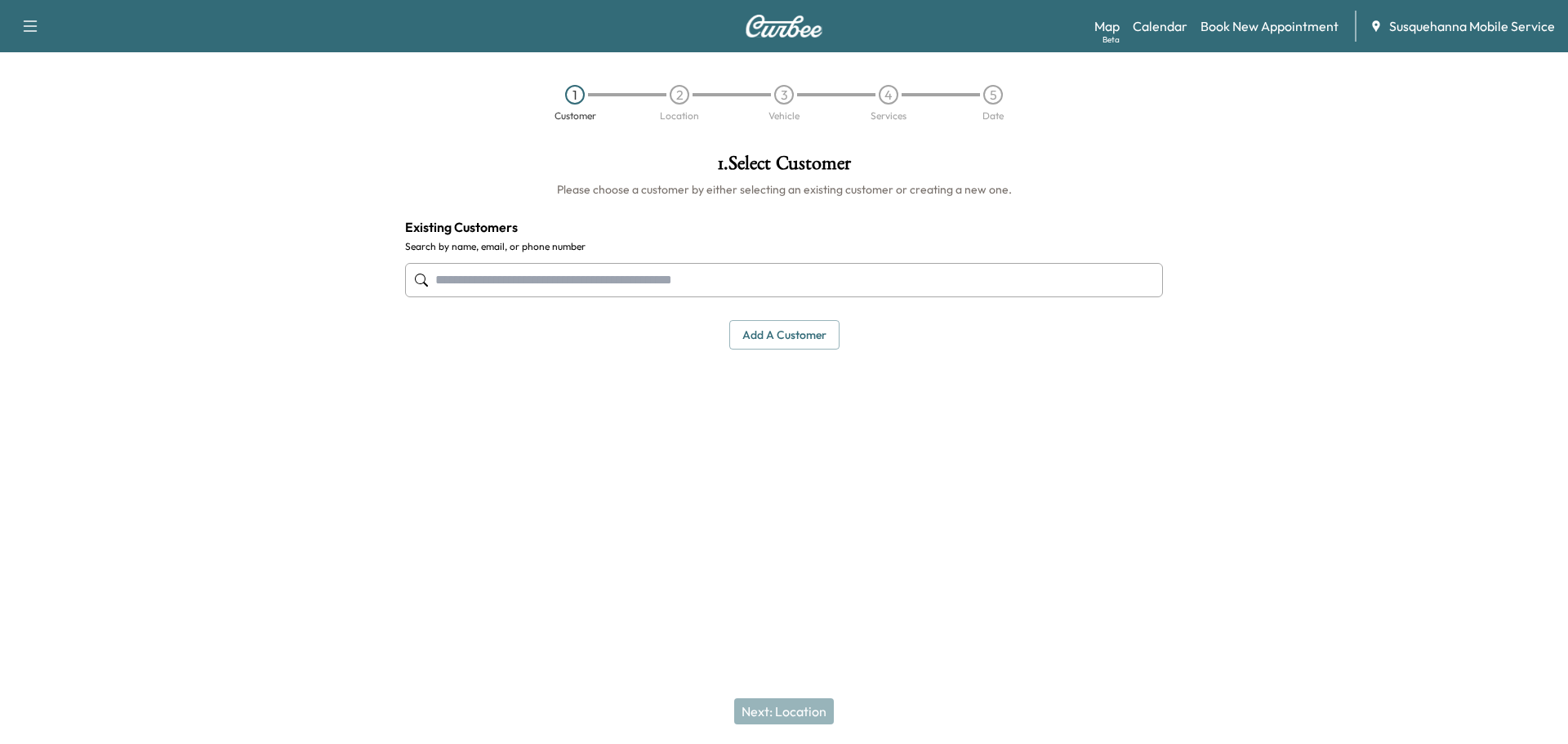
click at [565, 281] on input "text" at bounding box center [784, 280] width 758 height 34
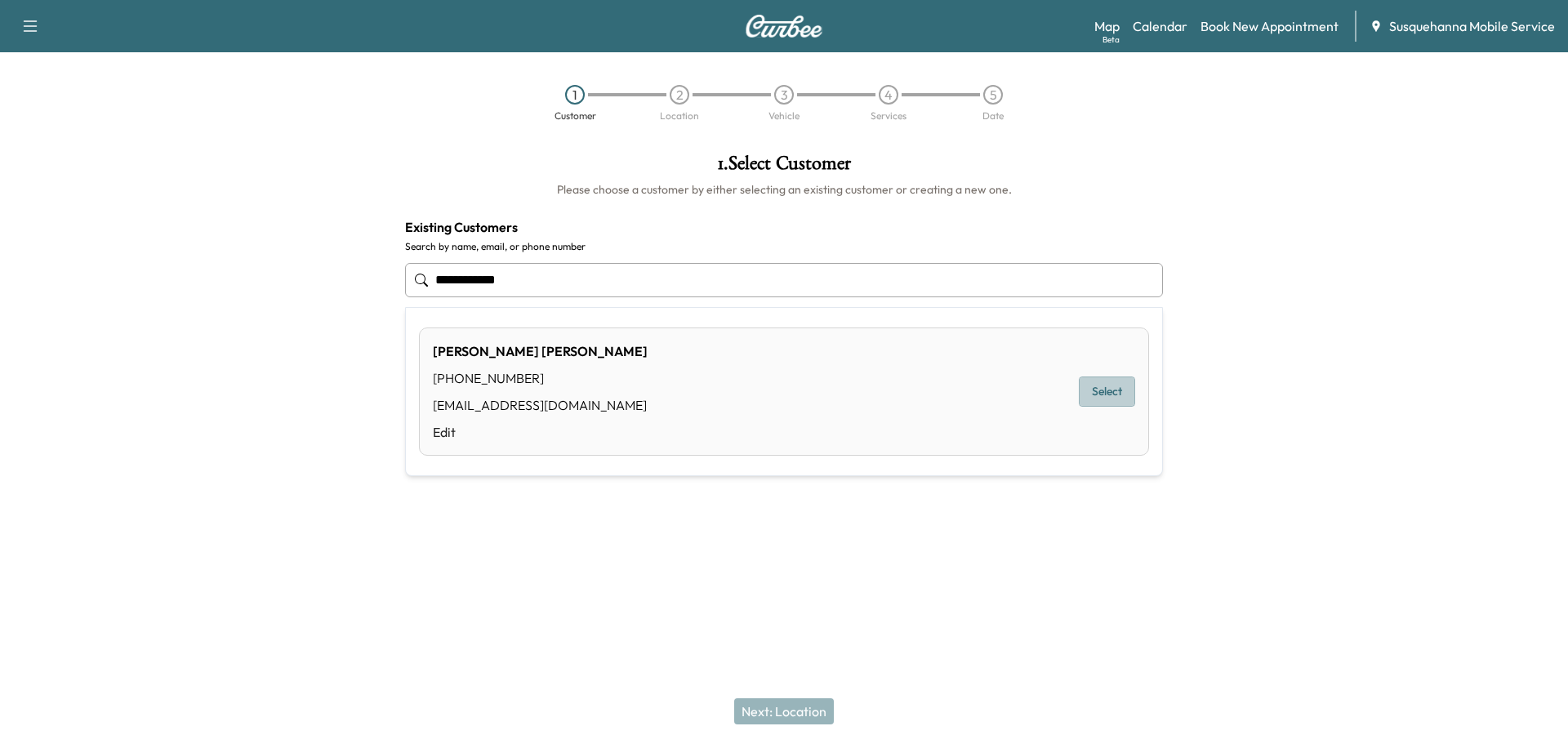
click at [1094, 388] on button "Select" at bounding box center [1106, 391] width 56 height 30
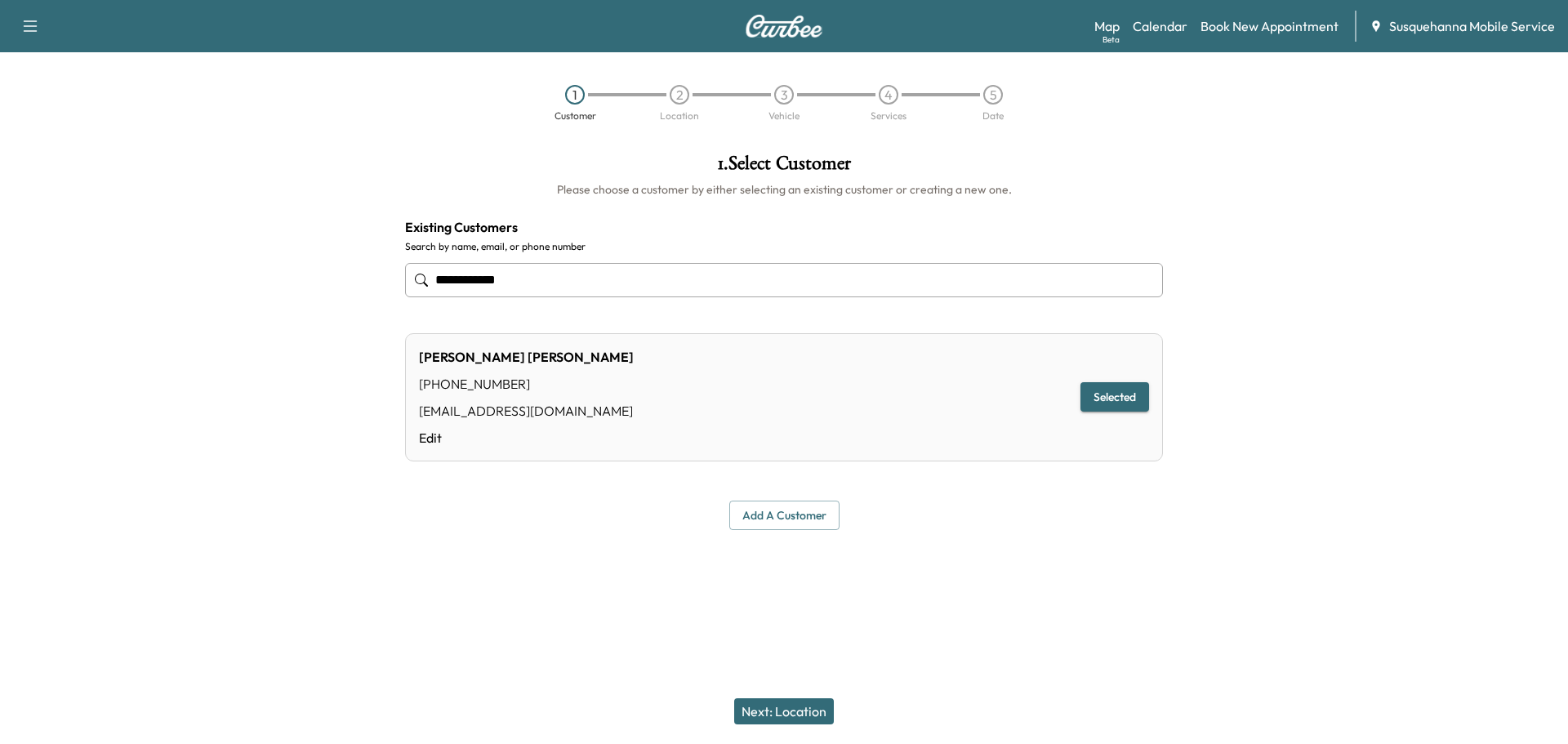
type input "**********"
click at [801, 711] on button "Next: Location" at bounding box center [784, 711] width 100 height 26
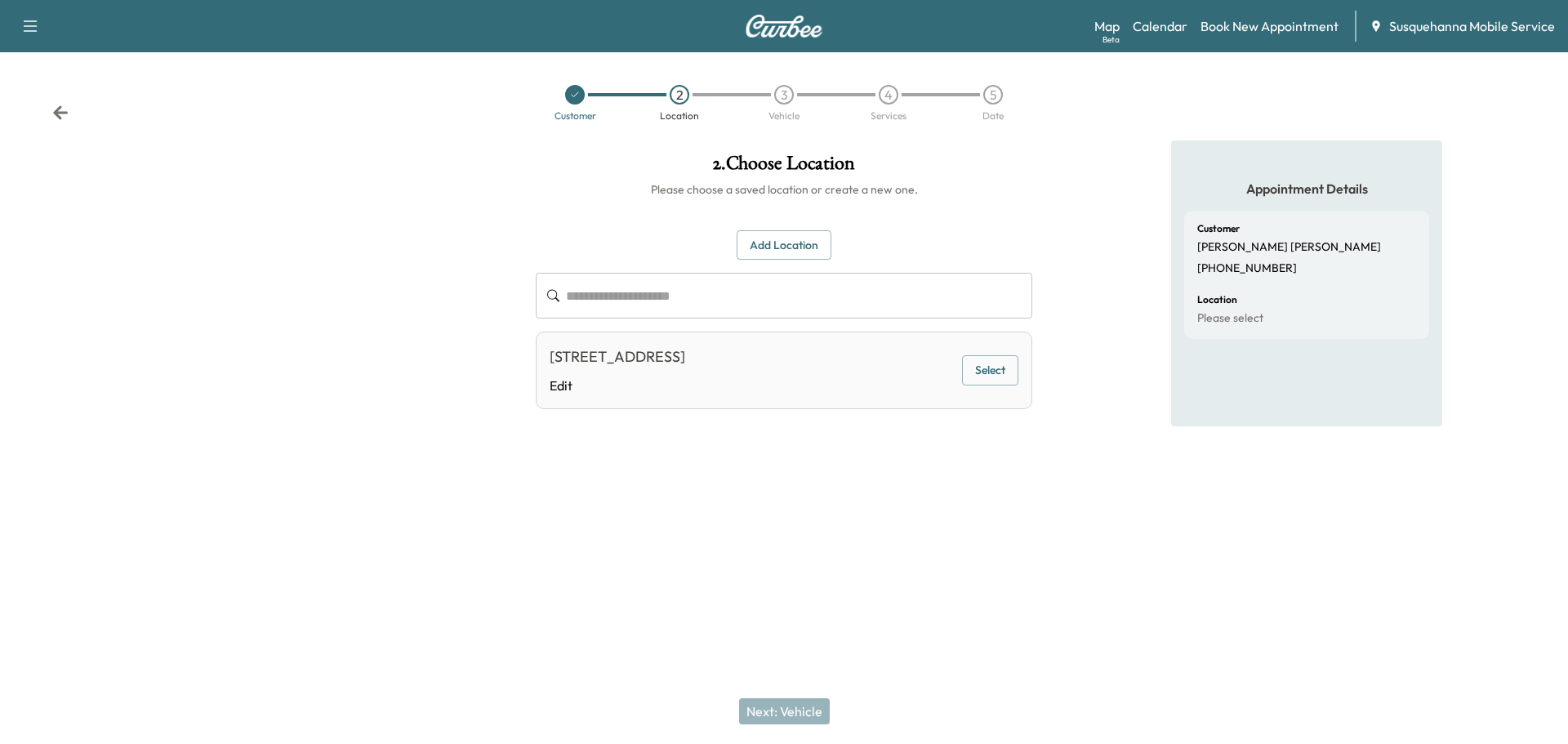
click at [998, 377] on button "Select" at bounding box center [990, 370] width 56 height 30
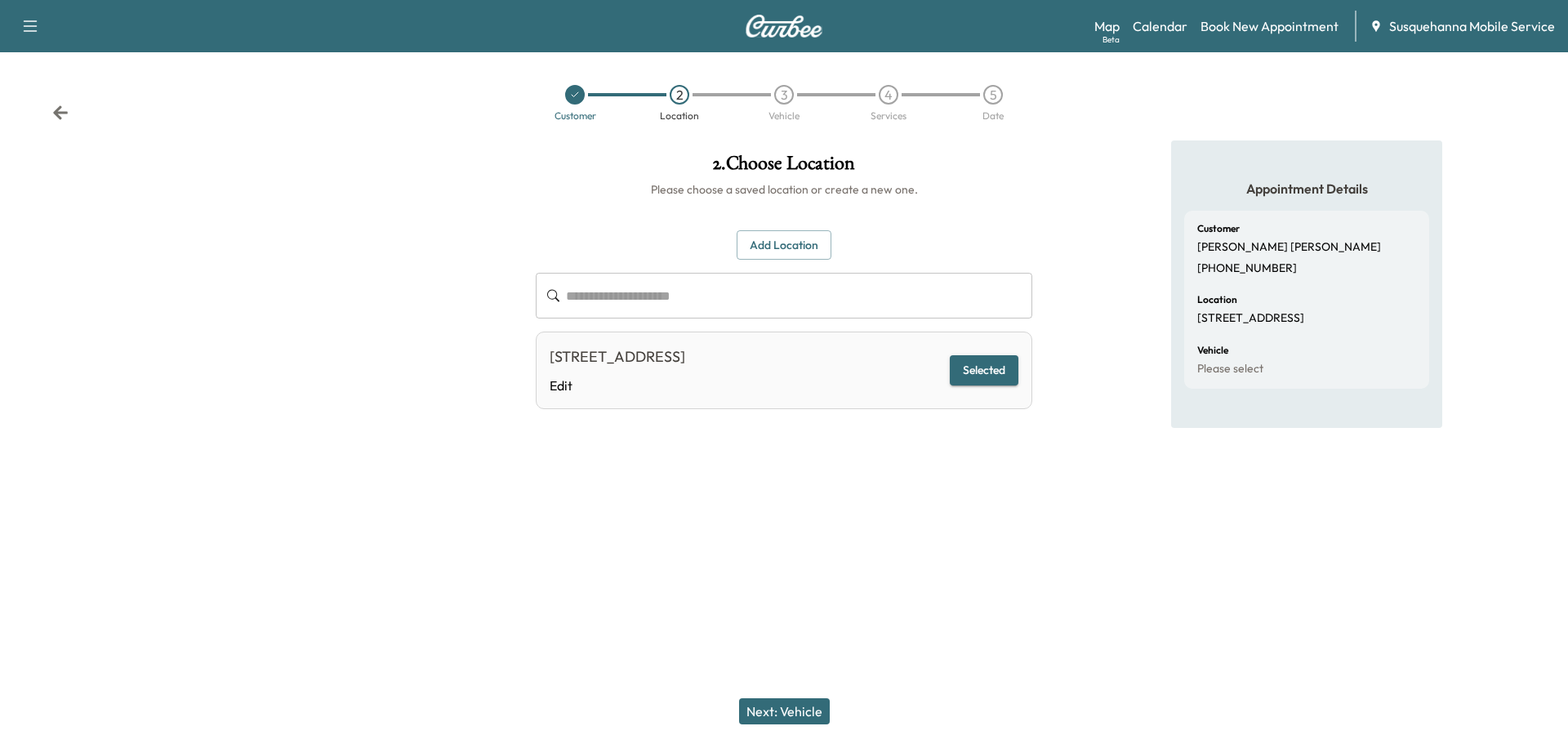
drag, startPoint x: 807, startPoint y: 710, endPoint x: 808, endPoint y: 701, distance: 9.1
click at [808, 706] on button "Next: Vehicle" at bounding box center [784, 711] width 91 height 26
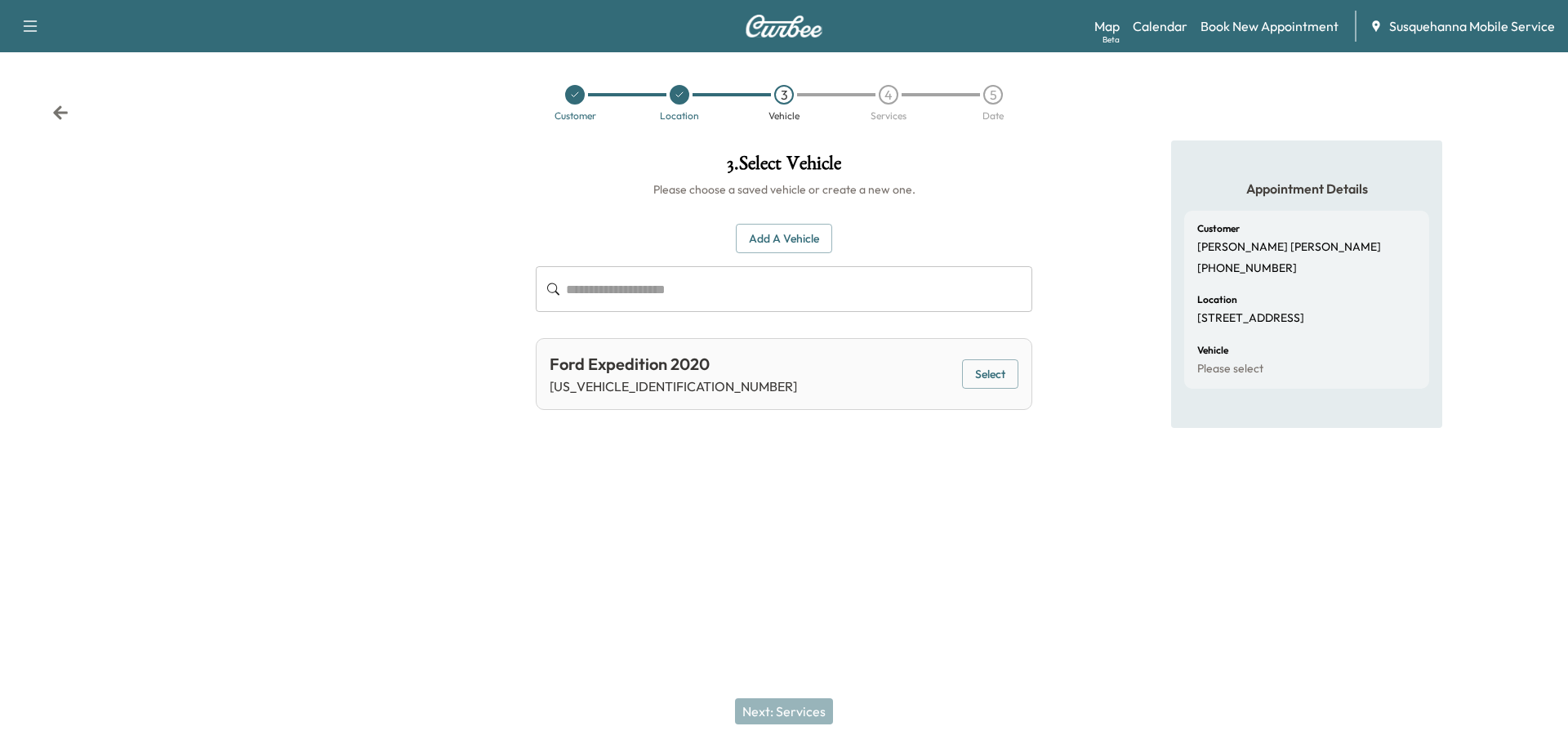
click at [989, 366] on button "Select" at bounding box center [990, 374] width 56 height 30
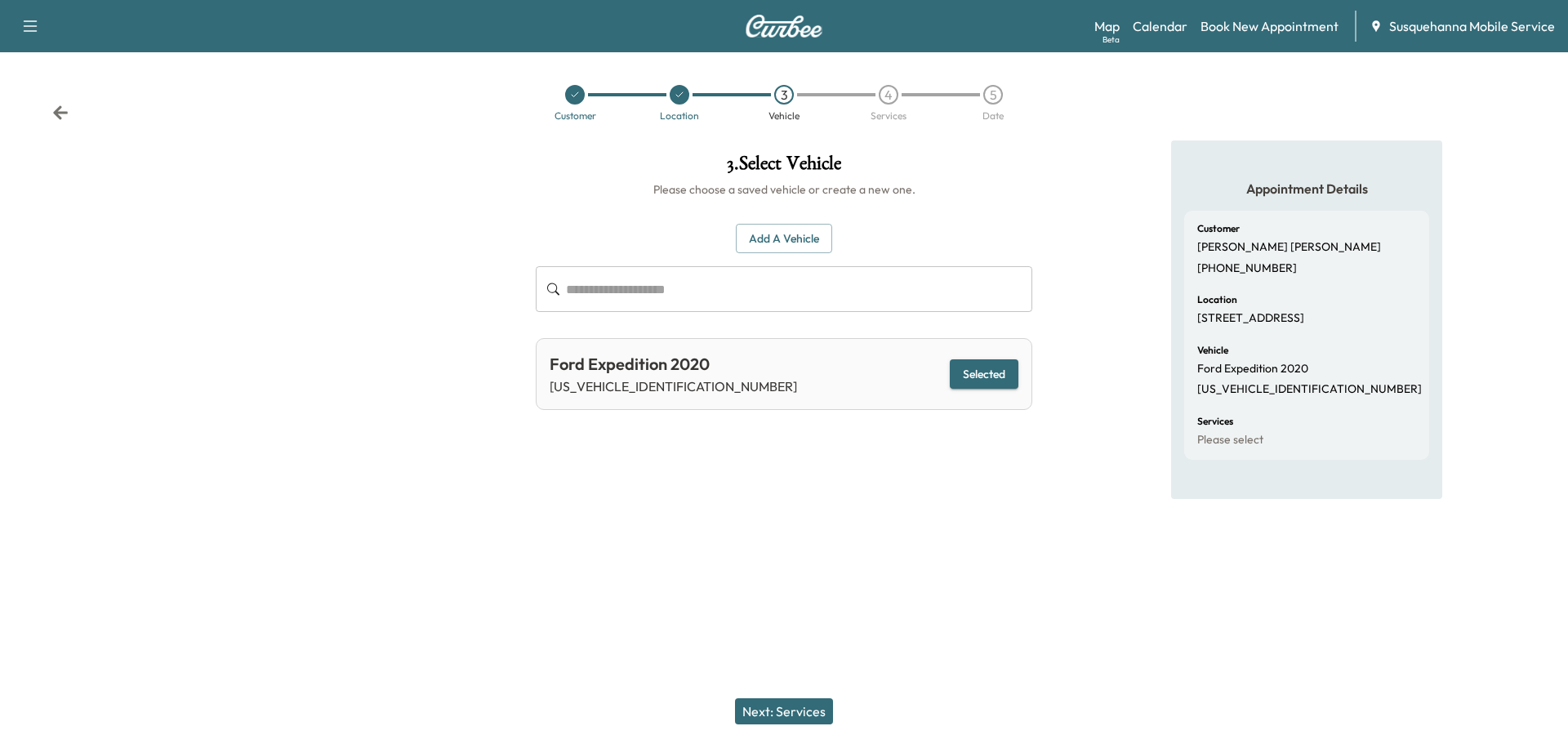
click at [806, 715] on button "Next: Services" at bounding box center [784, 711] width 98 height 26
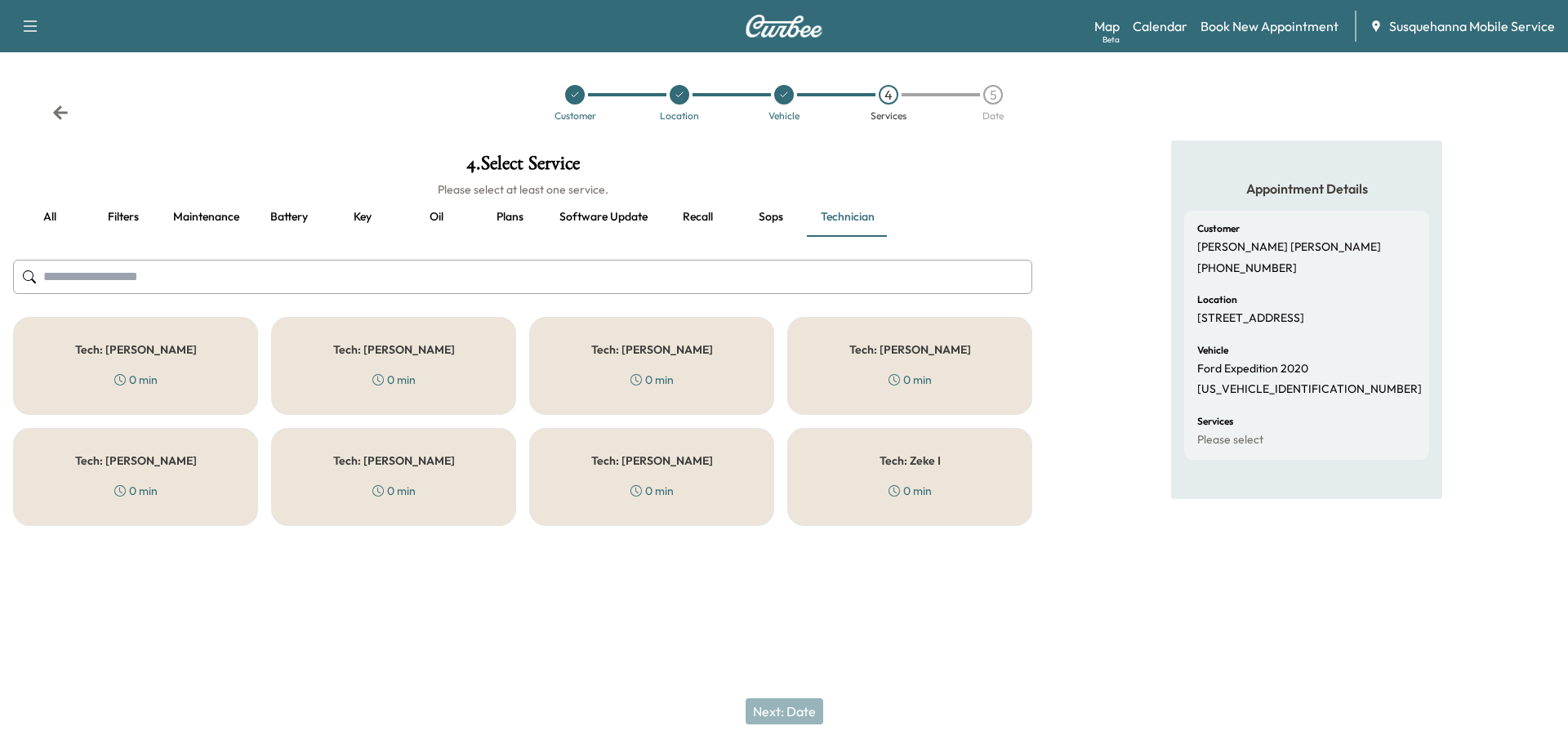
click at [56, 213] on button "all" at bounding box center [50, 218] width 74 height 39
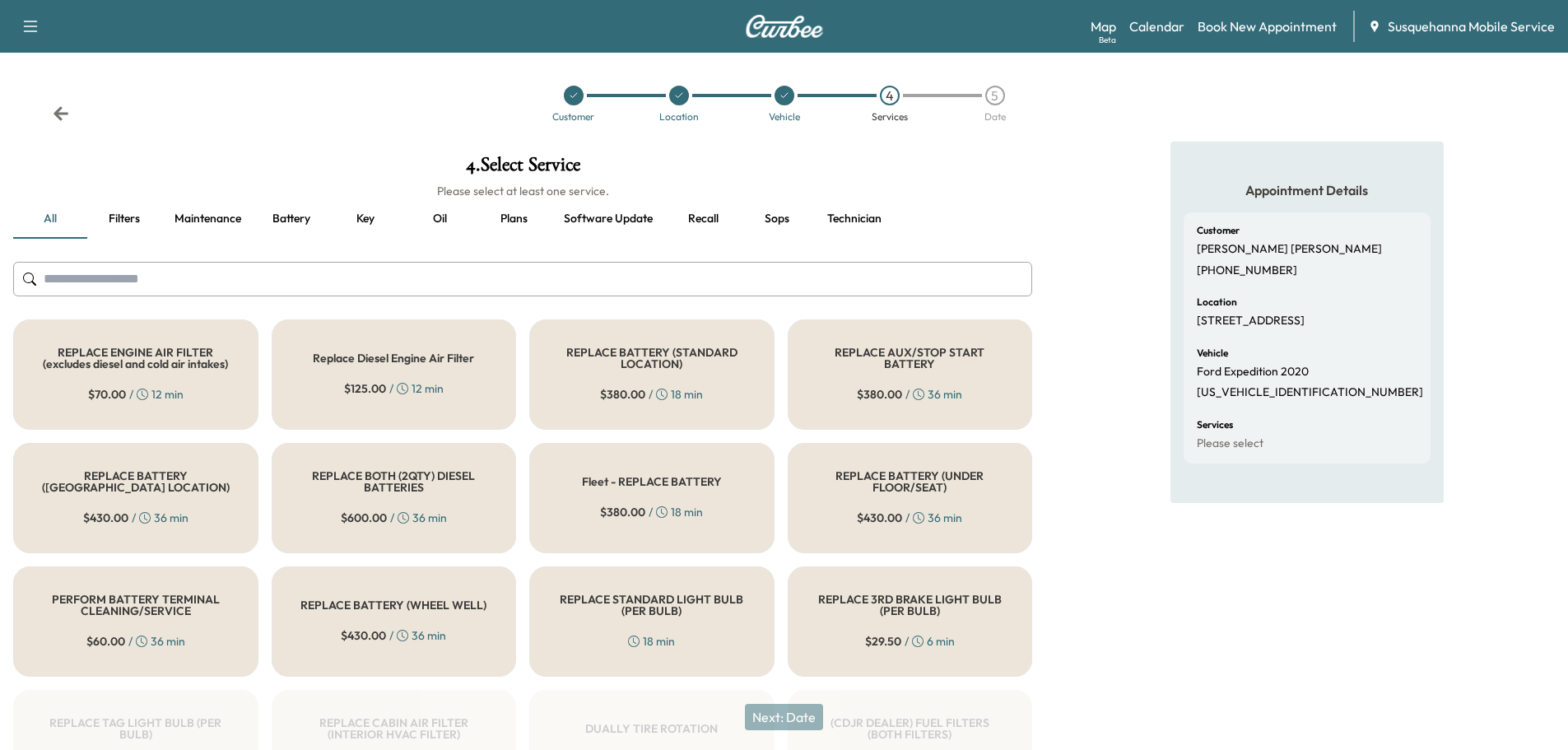
click at [403, 276] on input "text" at bounding box center [522, 279] width 1019 height 35
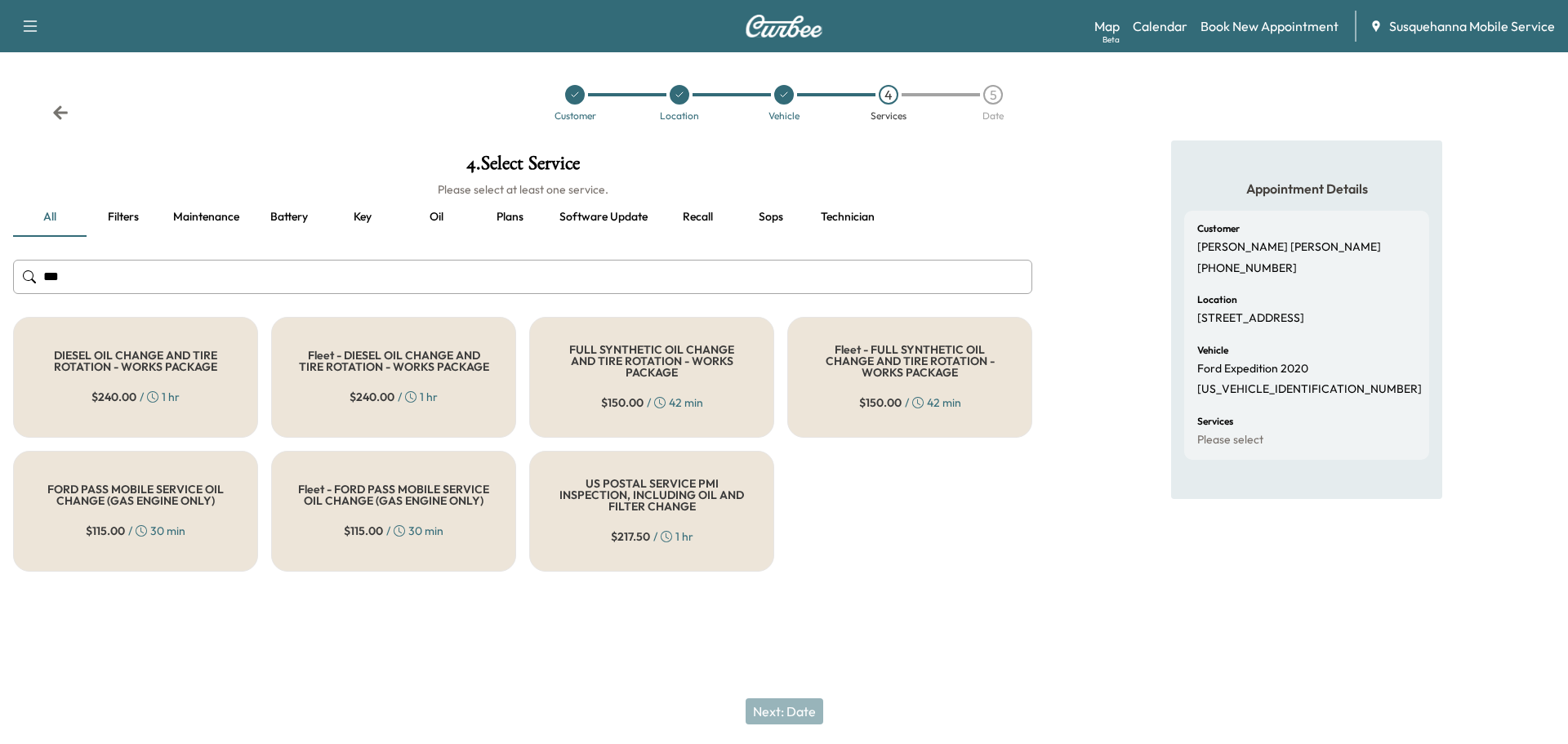
type input "***"
click at [606, 374] on div "FULL SYNTHETIC OIL CHANGE AND TIRE ROTATION - WORKS PACKAGE $ 150.00 / 42 min" at bounding box center [651, 377] width 245 height 121
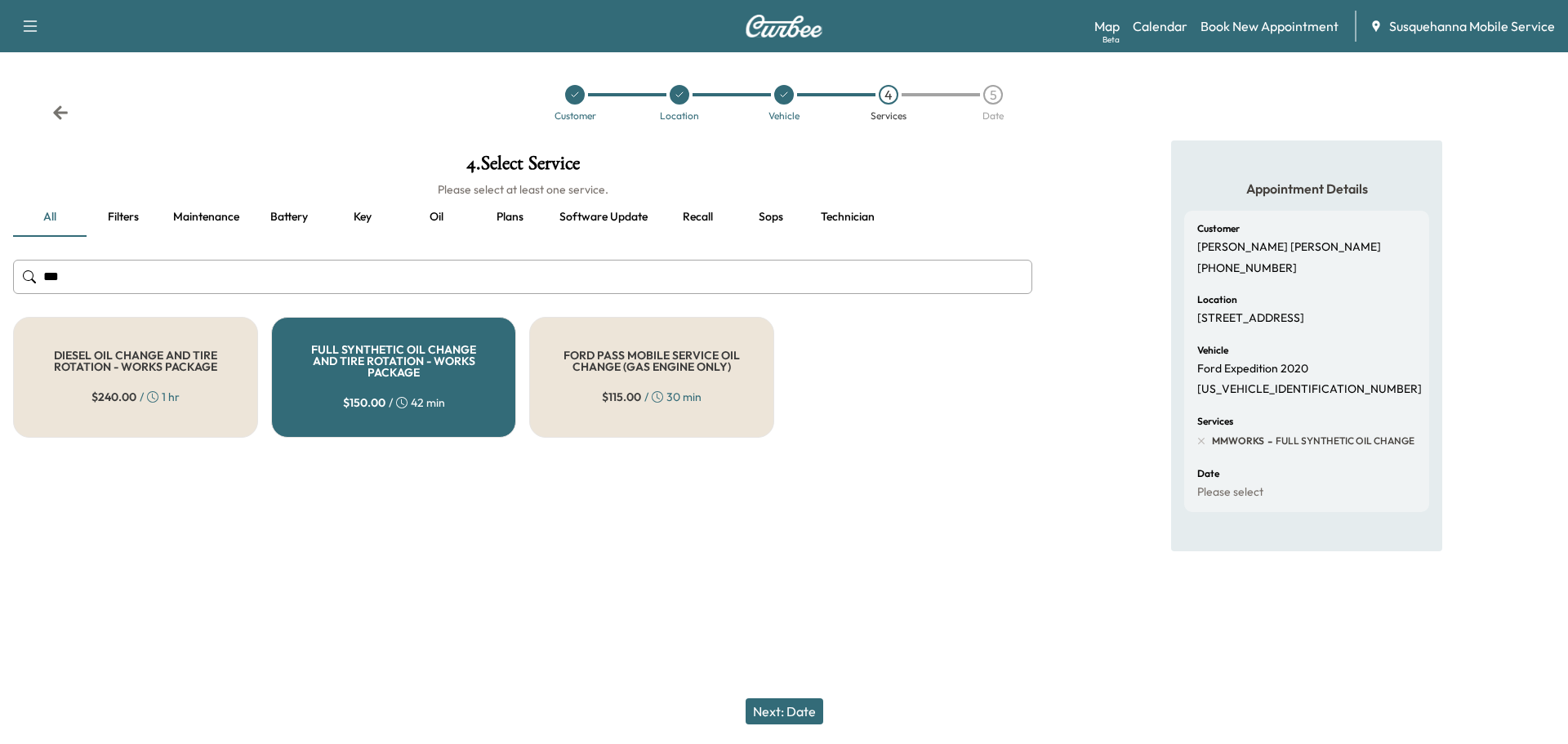
click at [810, 715] on button "Next: Date" at bounding box center [784, 711] width 78 height 26
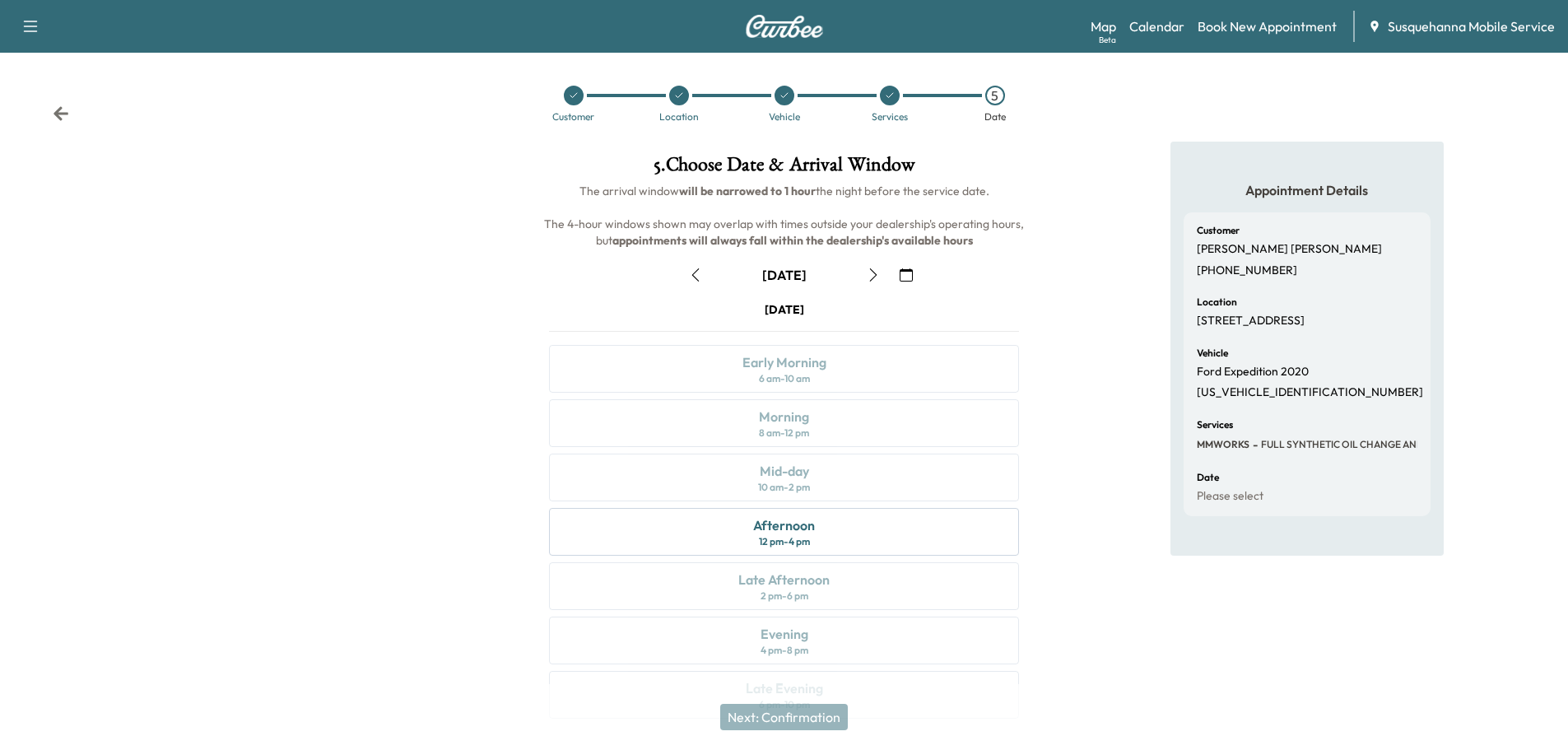
click at [911, 276] on icon "button" at bounding box center [906, 275] width 13 height 13
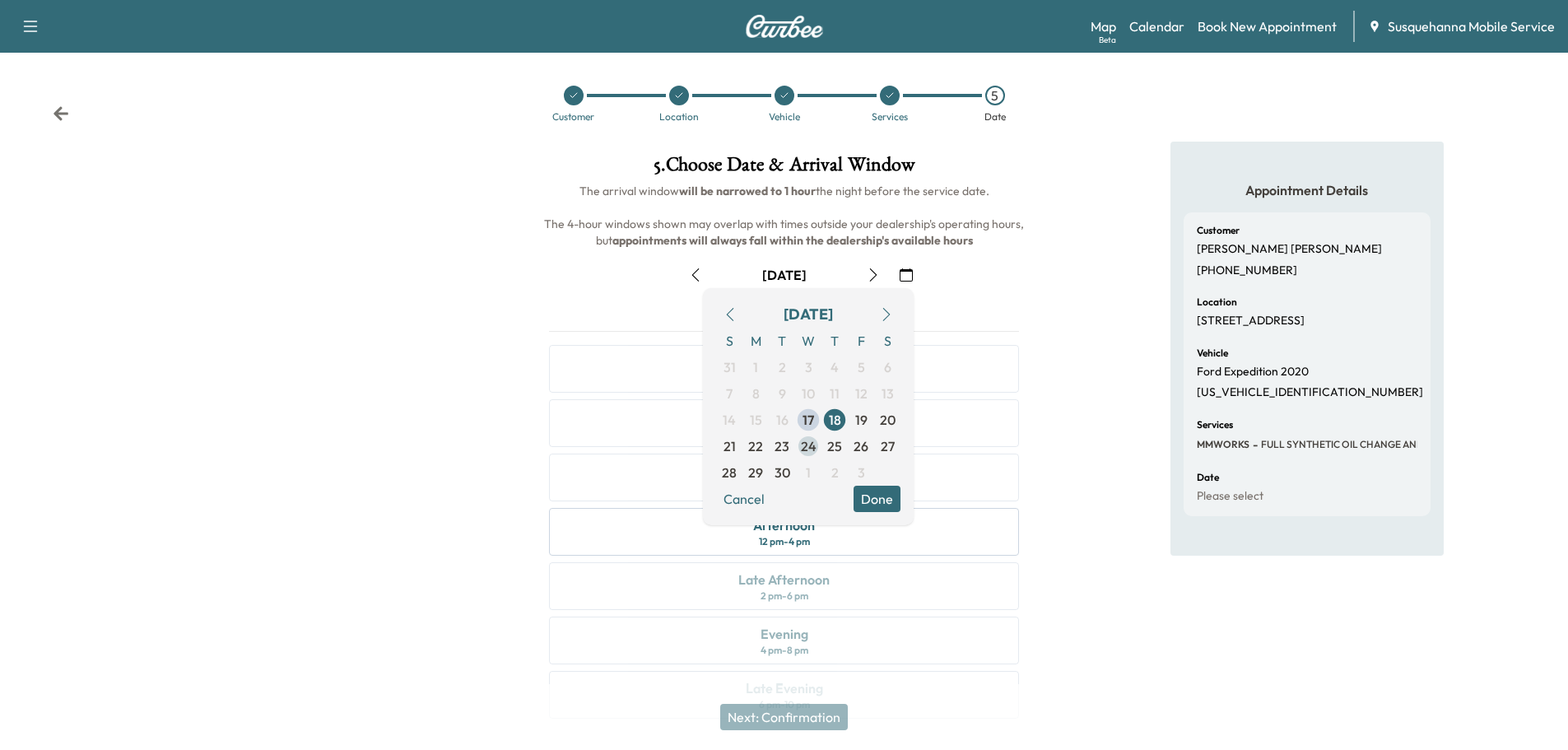
click at [809, 451] on span "24" at bounding box center [808, 446] width 16 height 20
click at [883, 501] on button "Done" at bounding box center [877, 499] width 47 height 26
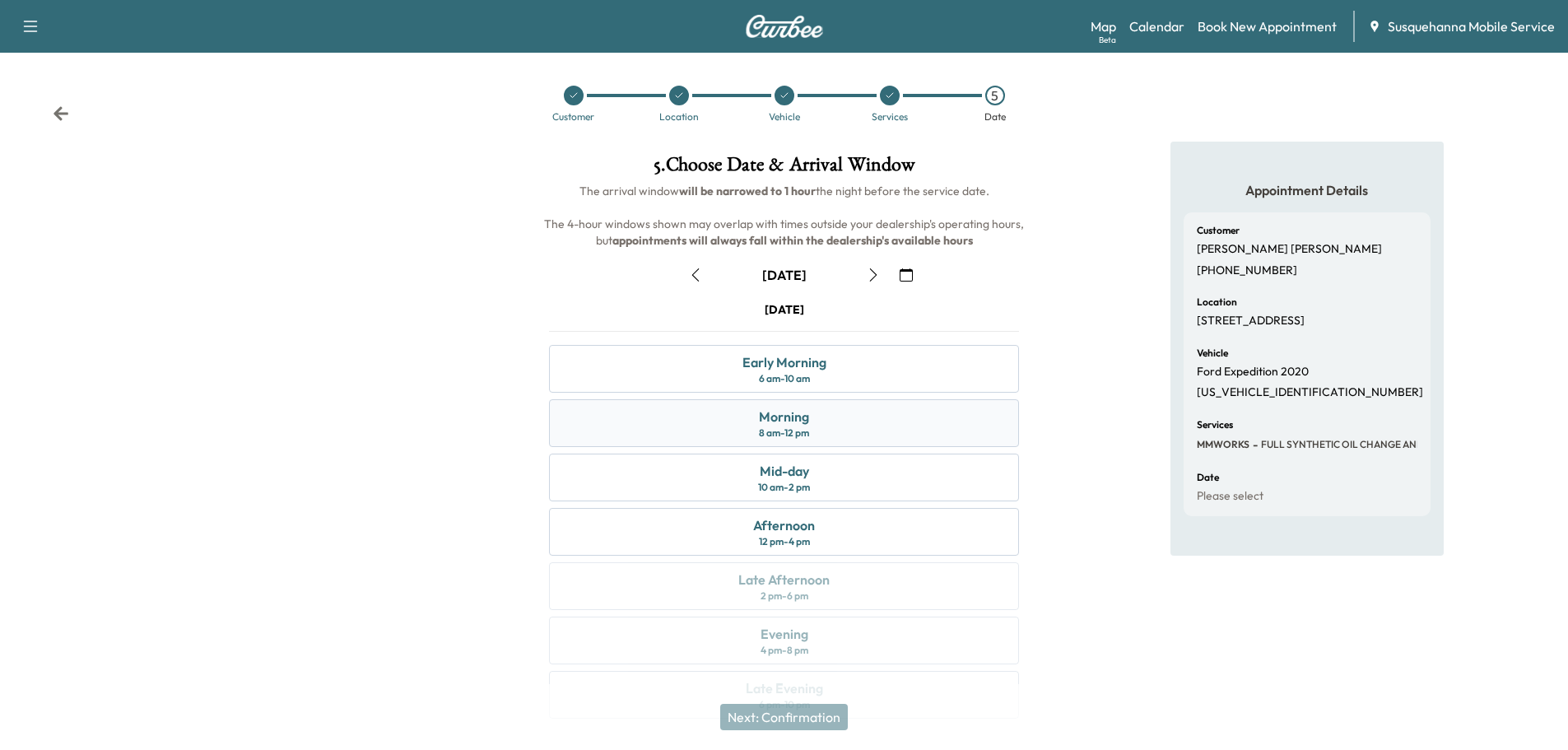
click at [906, 432] on div "Morning 8 am - 12 pm" at bounding box center [784, 423] width 470 height 48
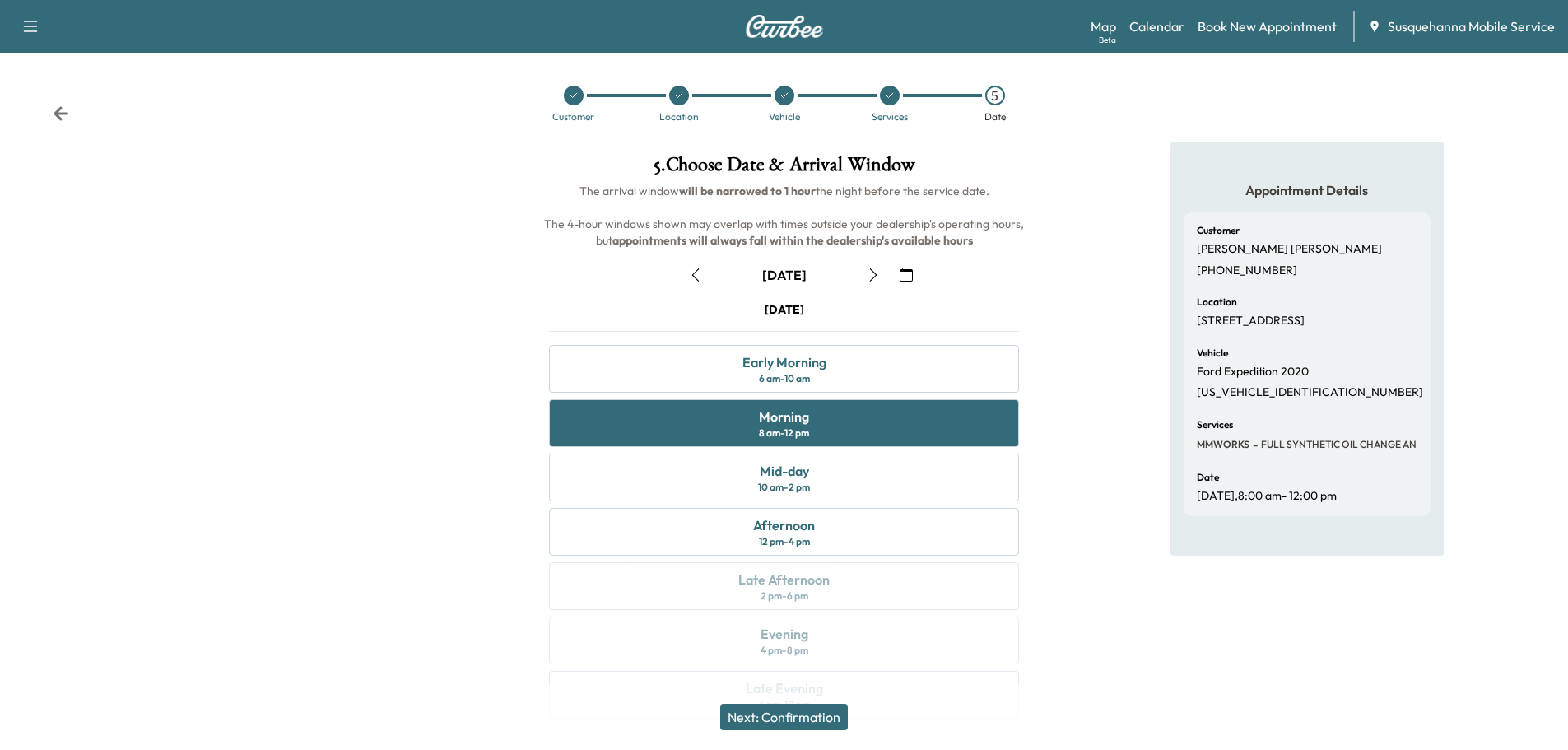
click at [817, 709] on button "Next: Confirmation" at bounding box center [784, 717] width 128 height 26
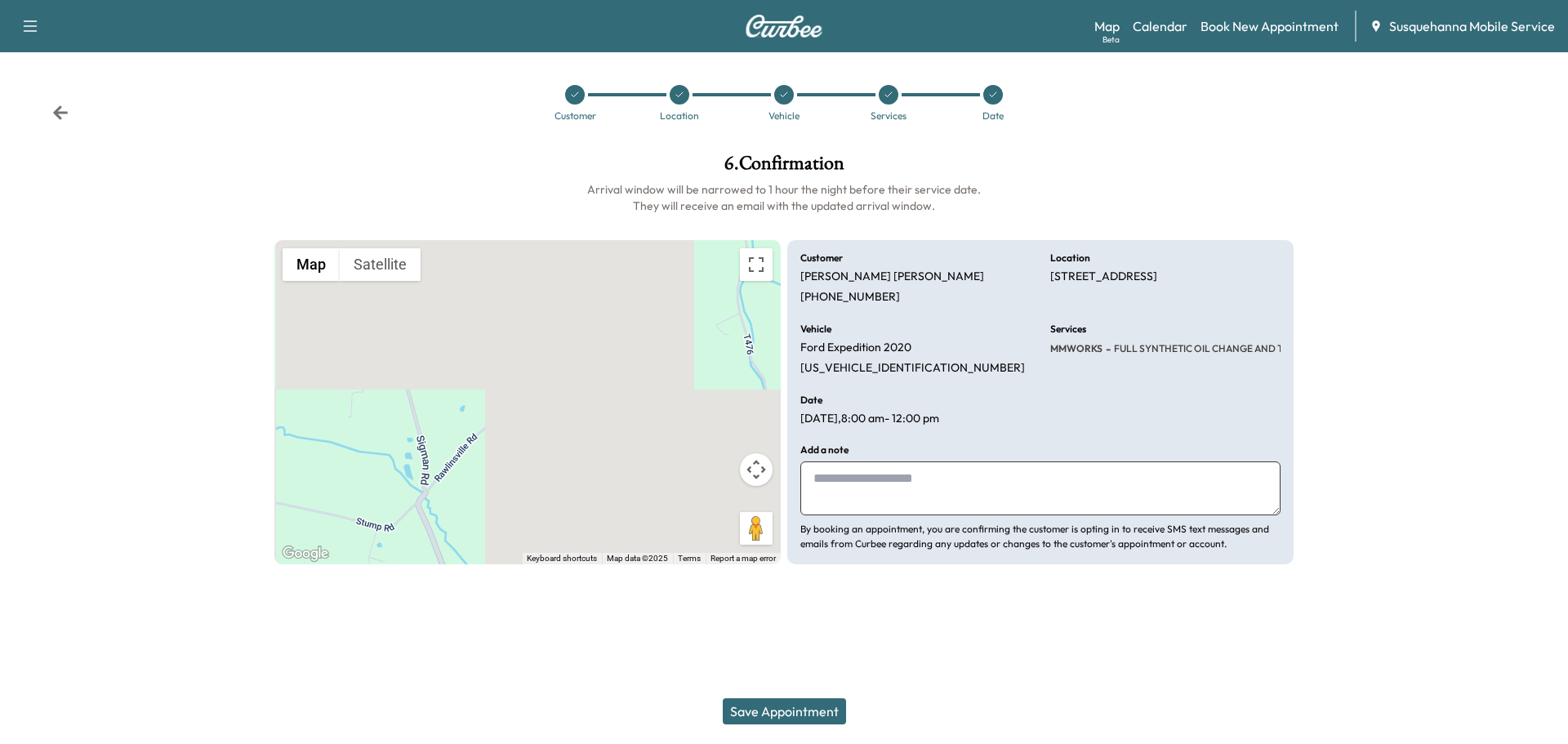
click at [907, 475] on textarea at bounding box center [1040, 489] width 480 height 54
type textarea "**********"
click at [795, 704] on button "Save Appointment" at bounding box center [784, 711] width 124 height 26
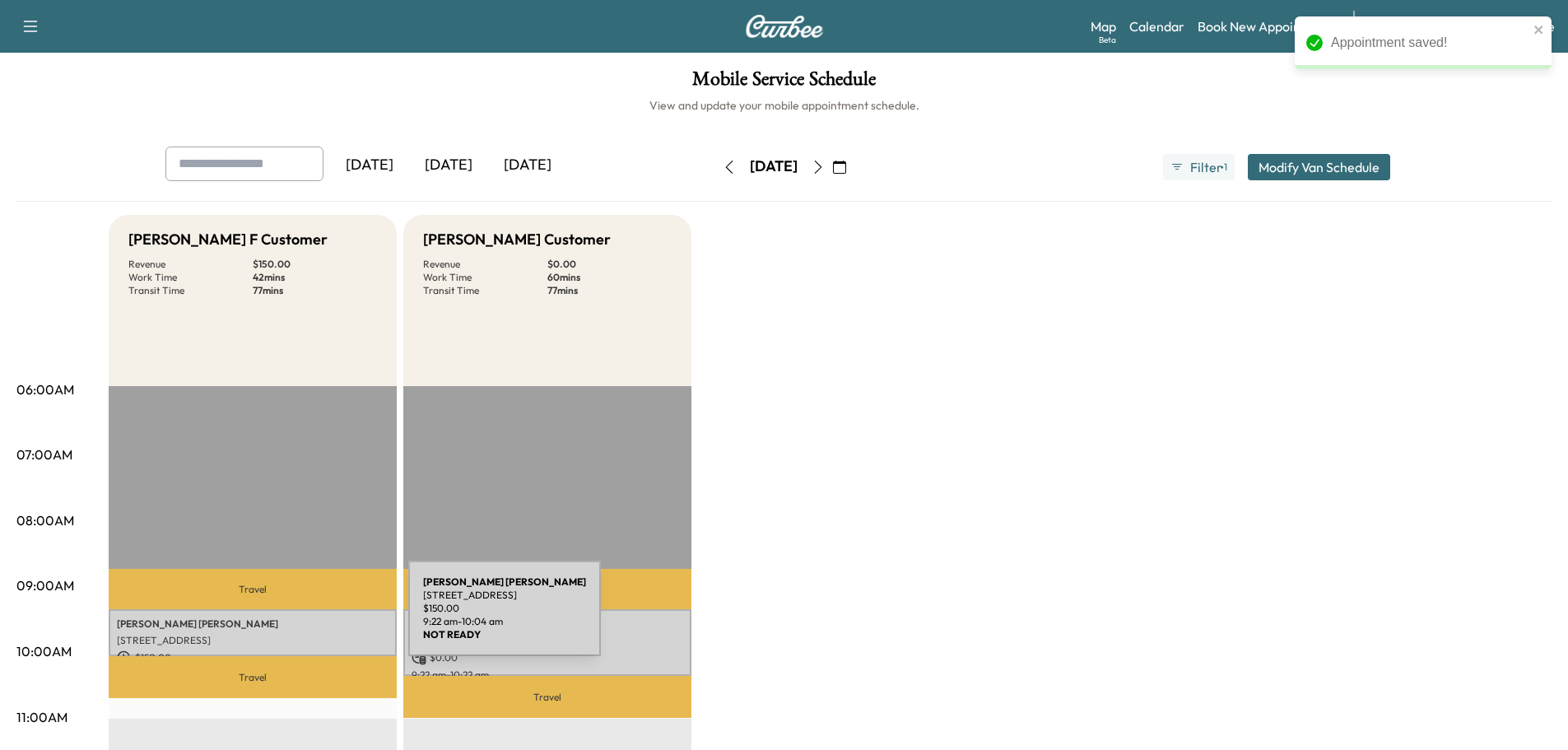
click at [285, 618] on p "[PERSON_NAME]" at bounding box center [252, 624] width 271 height 13
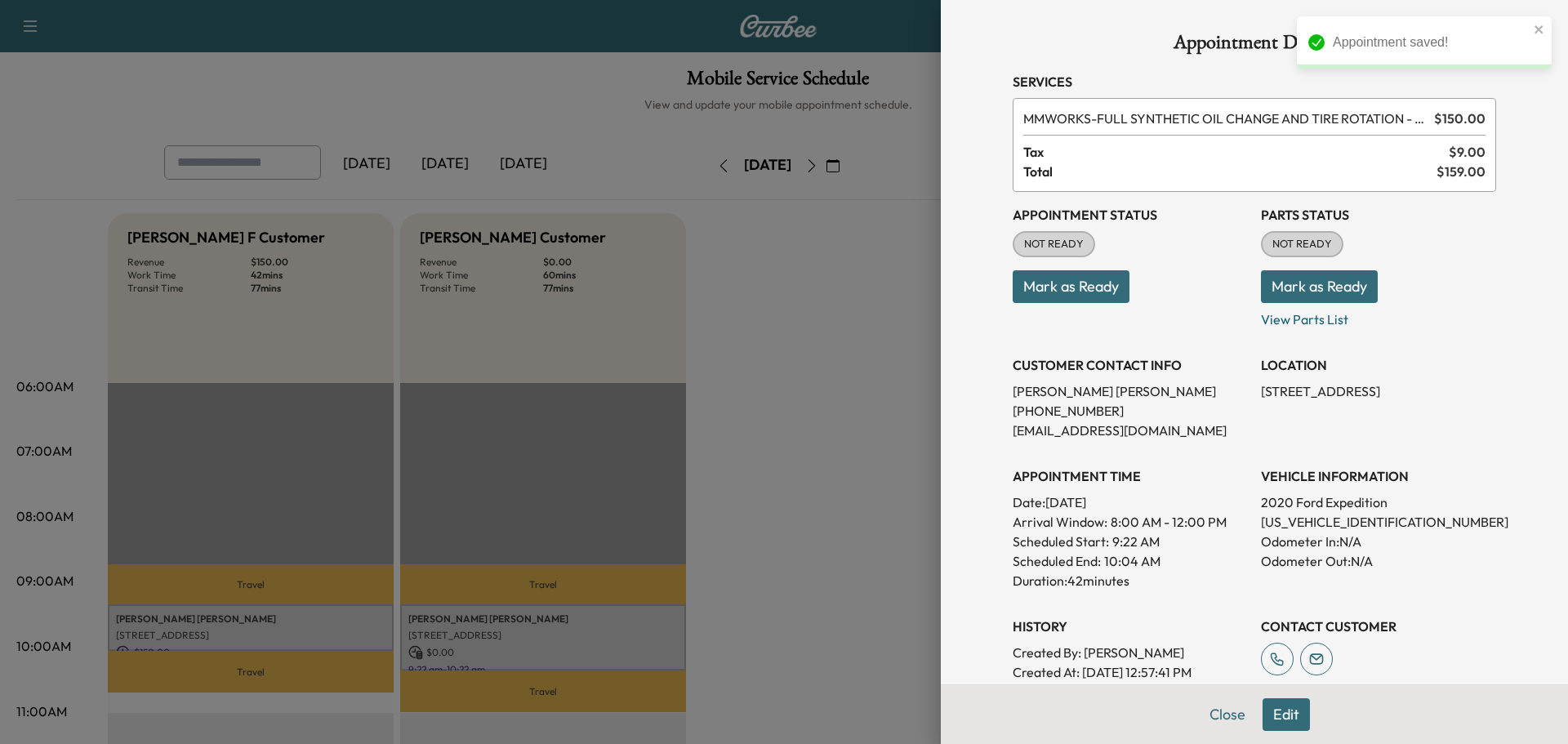
click at [1277, 283] on button "Mark as Ready" at bounding box center [1319, 286] width 117 height 33
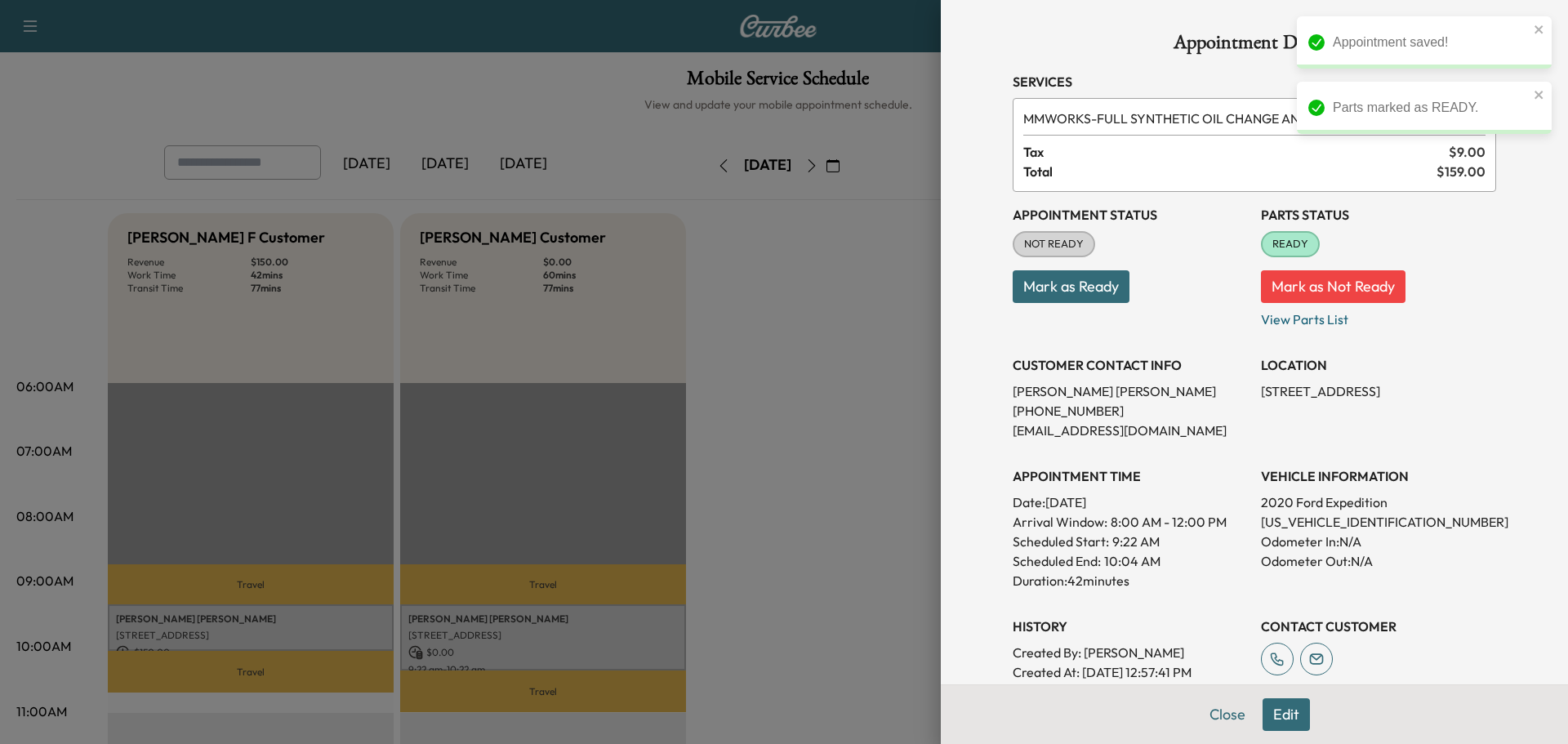
click at [1067, 287] on button "Mark as Ready" at bounding box center [1070, 286] width 117 height 33
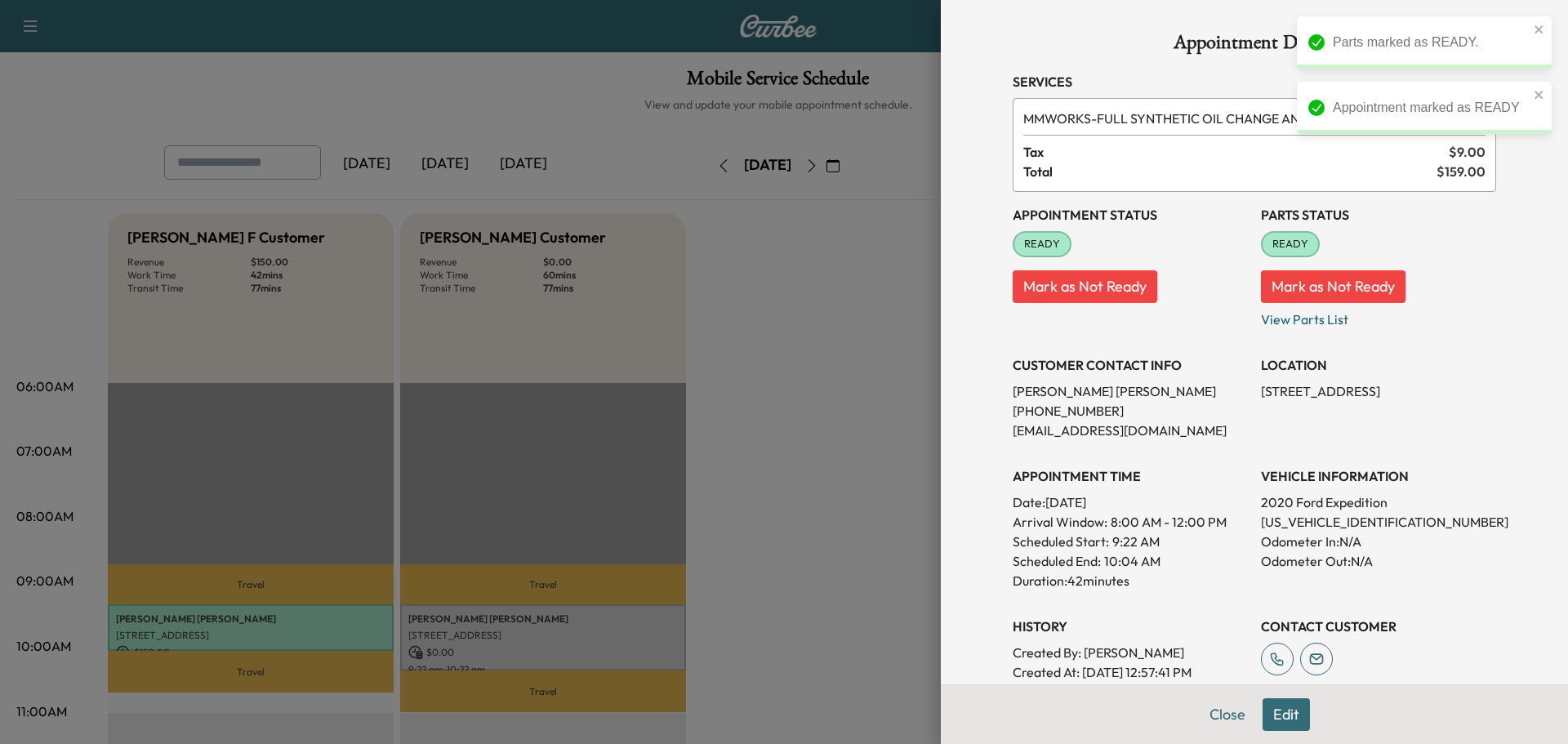
click at [612, 614] on div at bounding box center [784, 372] width 1568 height 744
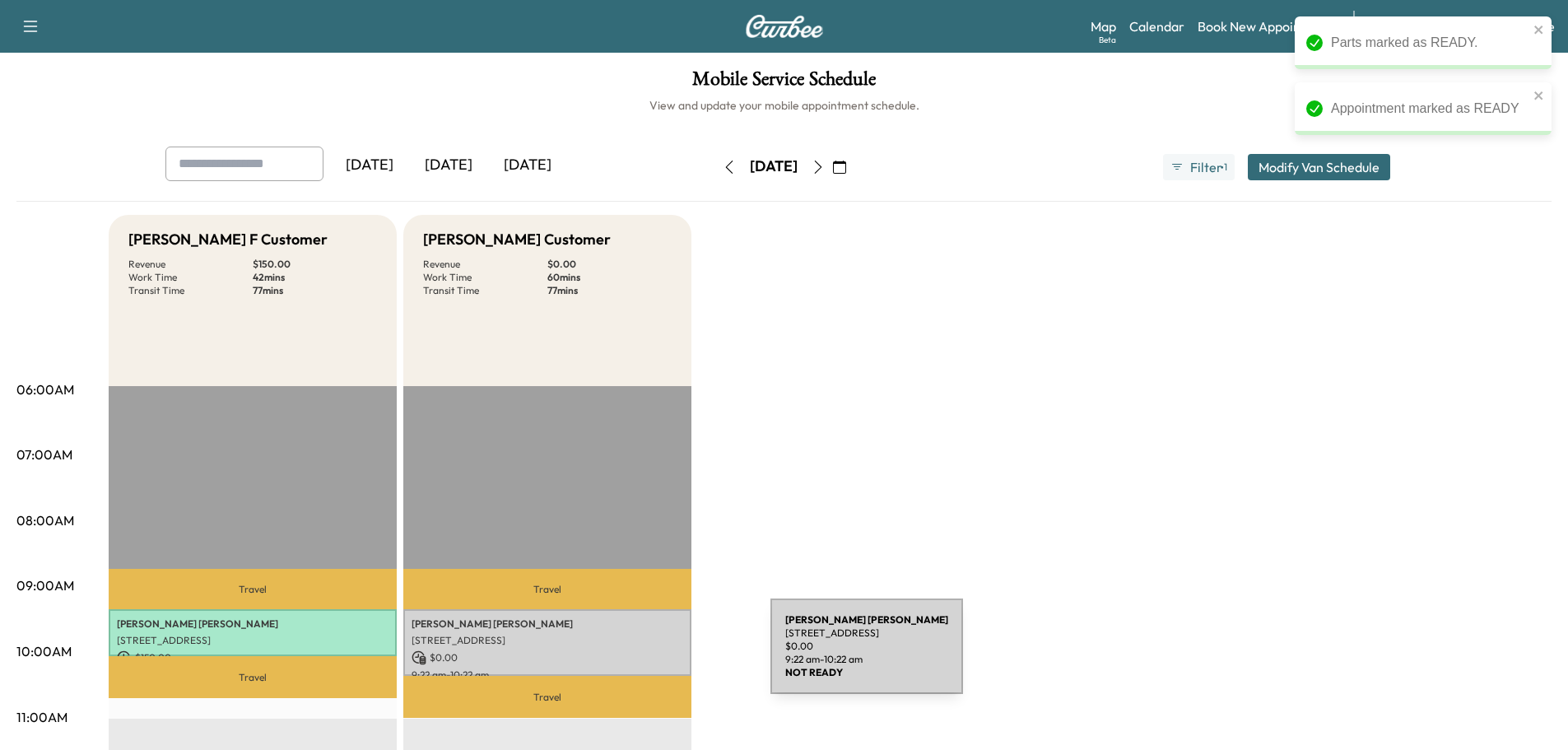
click at [647, 656] on p "$ 0.00" at bounding box center [547, 658] width 271 height 15
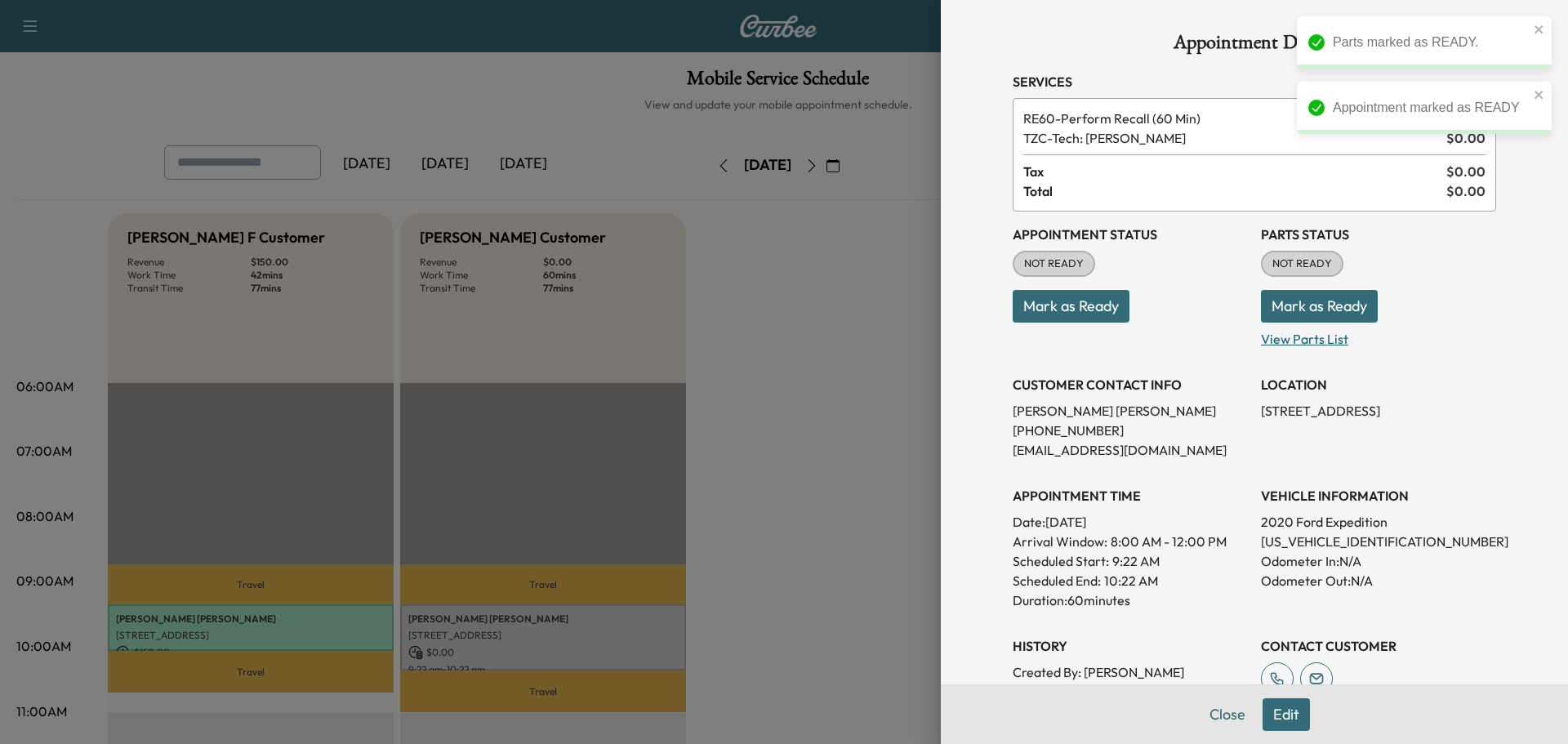
click at [1283, 322] on p "View Parts List" at bounding box center [1378, 336] width 235 height 26
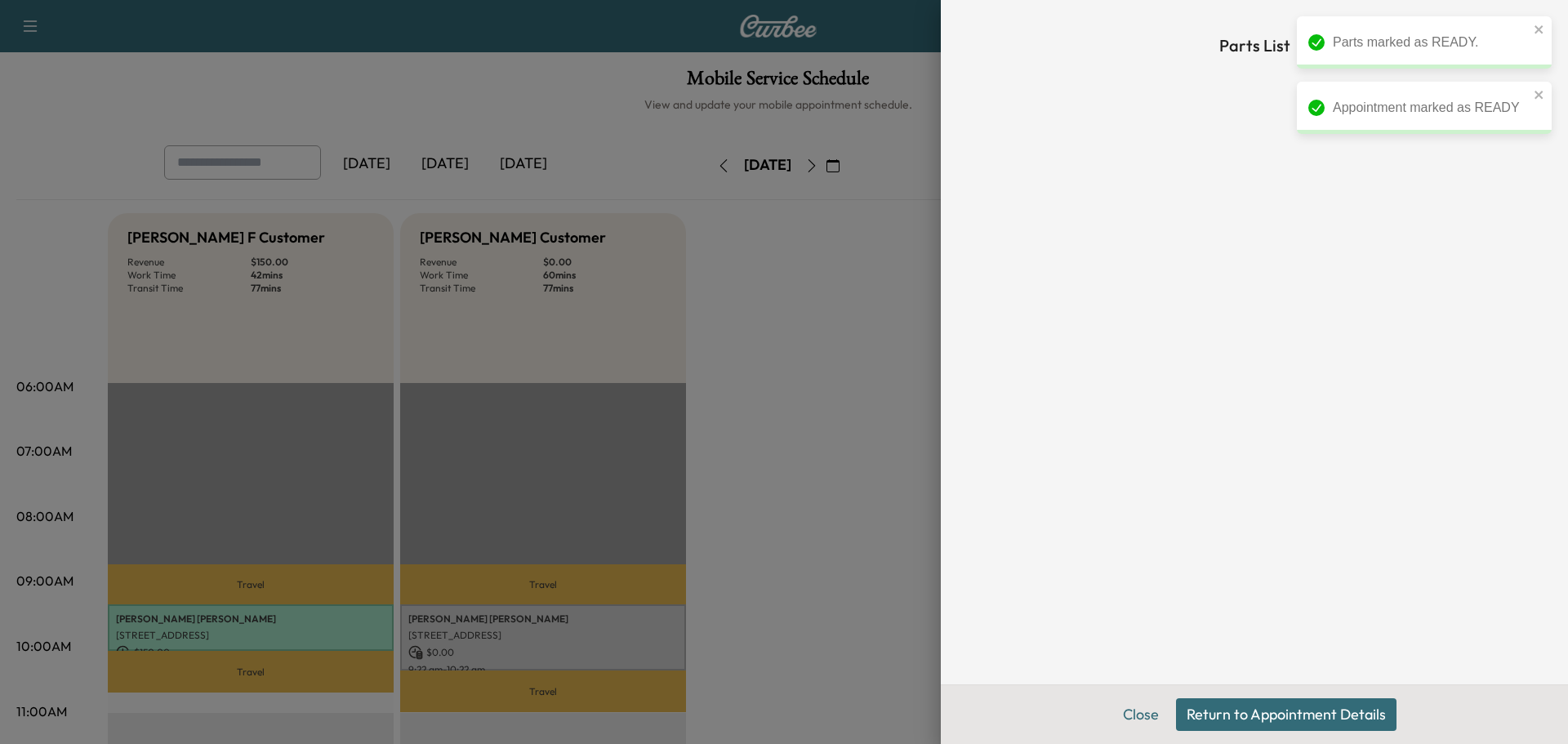
click at [1209, 701] on button "Return to Appointment Details" at bounding box center [1286, 715] width 220 height 33
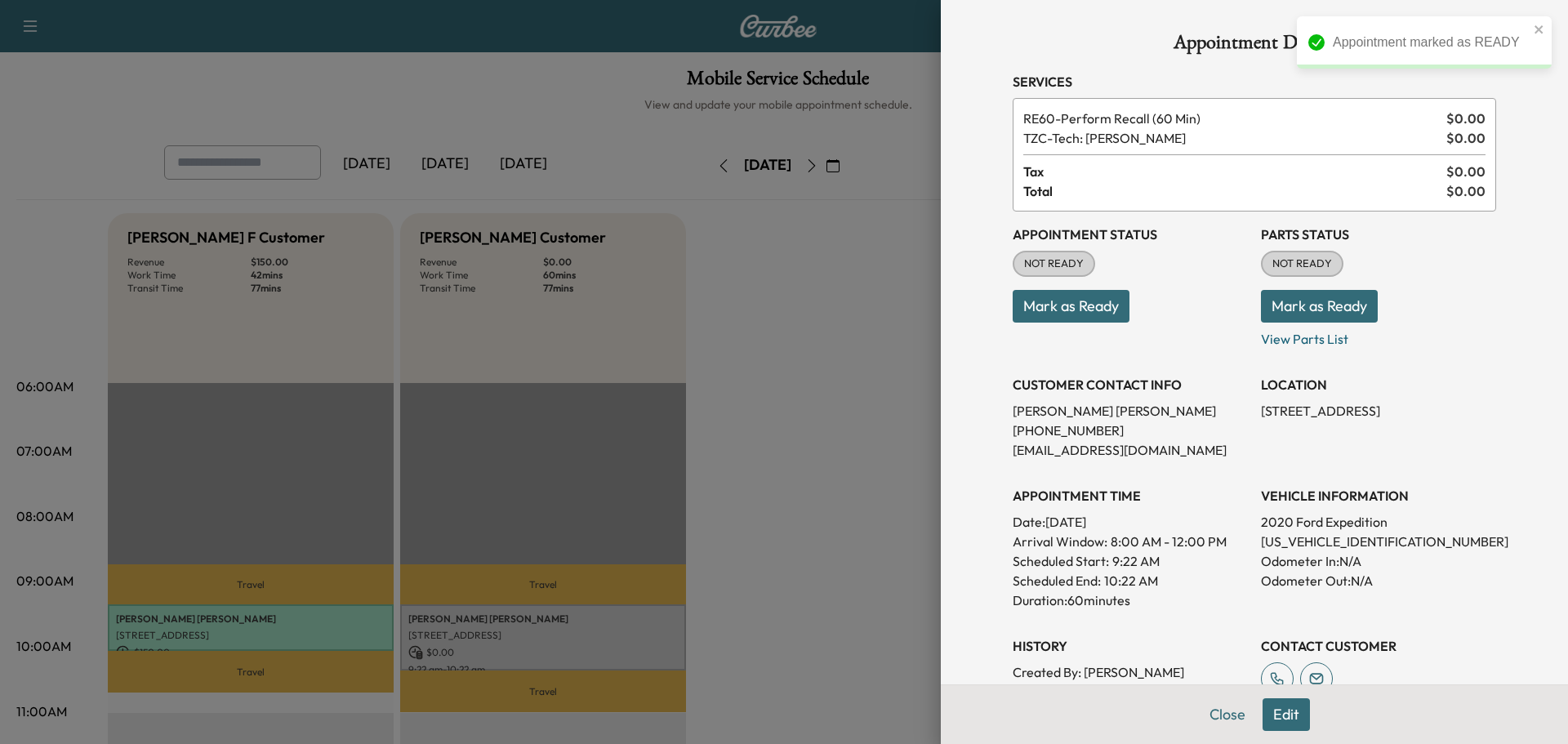
click at [1289, 297] on button "Mark as Ready" at bounding box center [1319, 306] width 117 height 33
click at [1089, 313] on button "Mark as Ready" at bounding box center [1070, 306] width 117 height 33
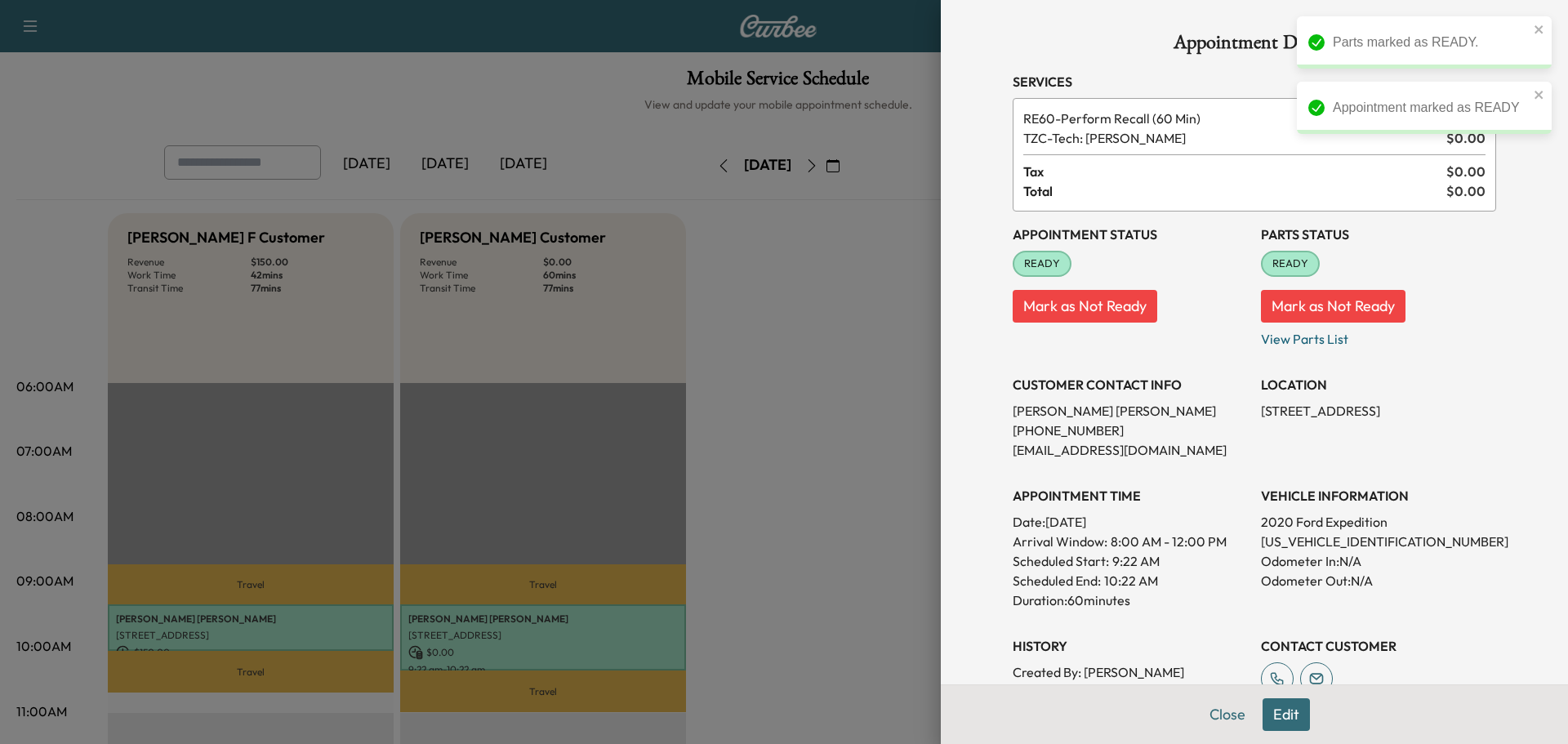
click at [1225, 713] on button "Close" at bounding box center [1228, 715] width 57 height 33
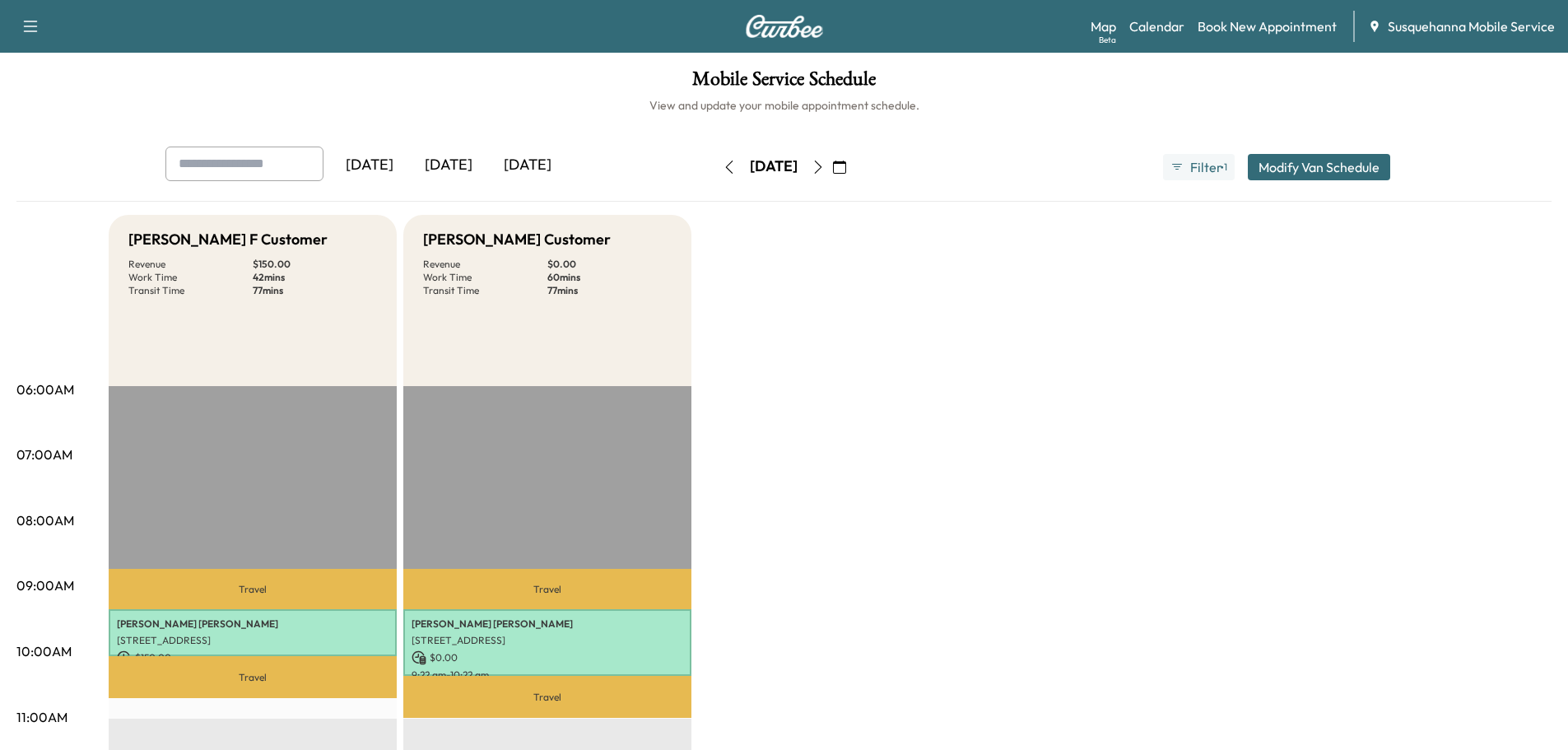
click at [846, 169] on icon "button" at bounding box center [840, 167] width 13 height 13
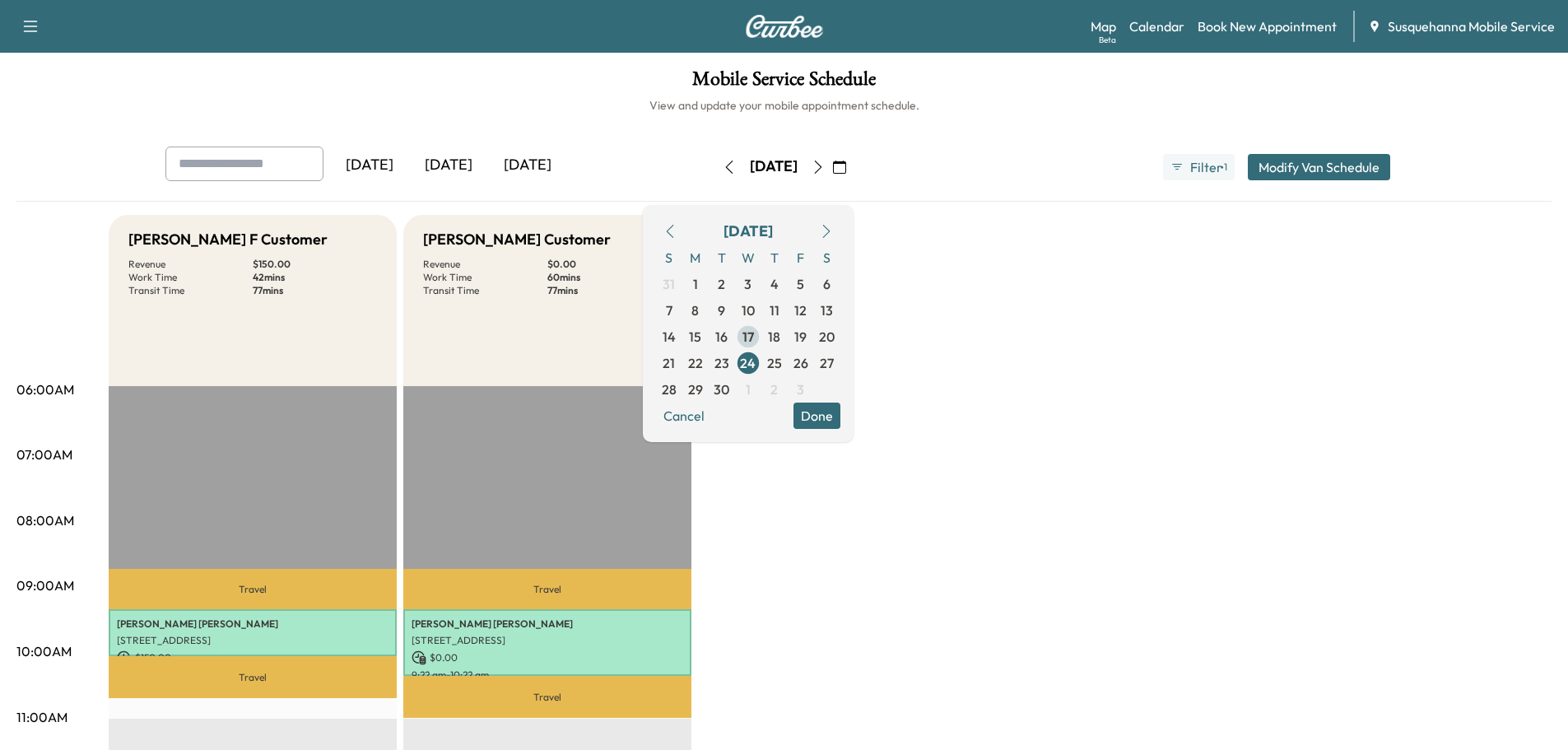
click at [754, 333] on span "17" at bounding box center [748, 337] width 12 height 20
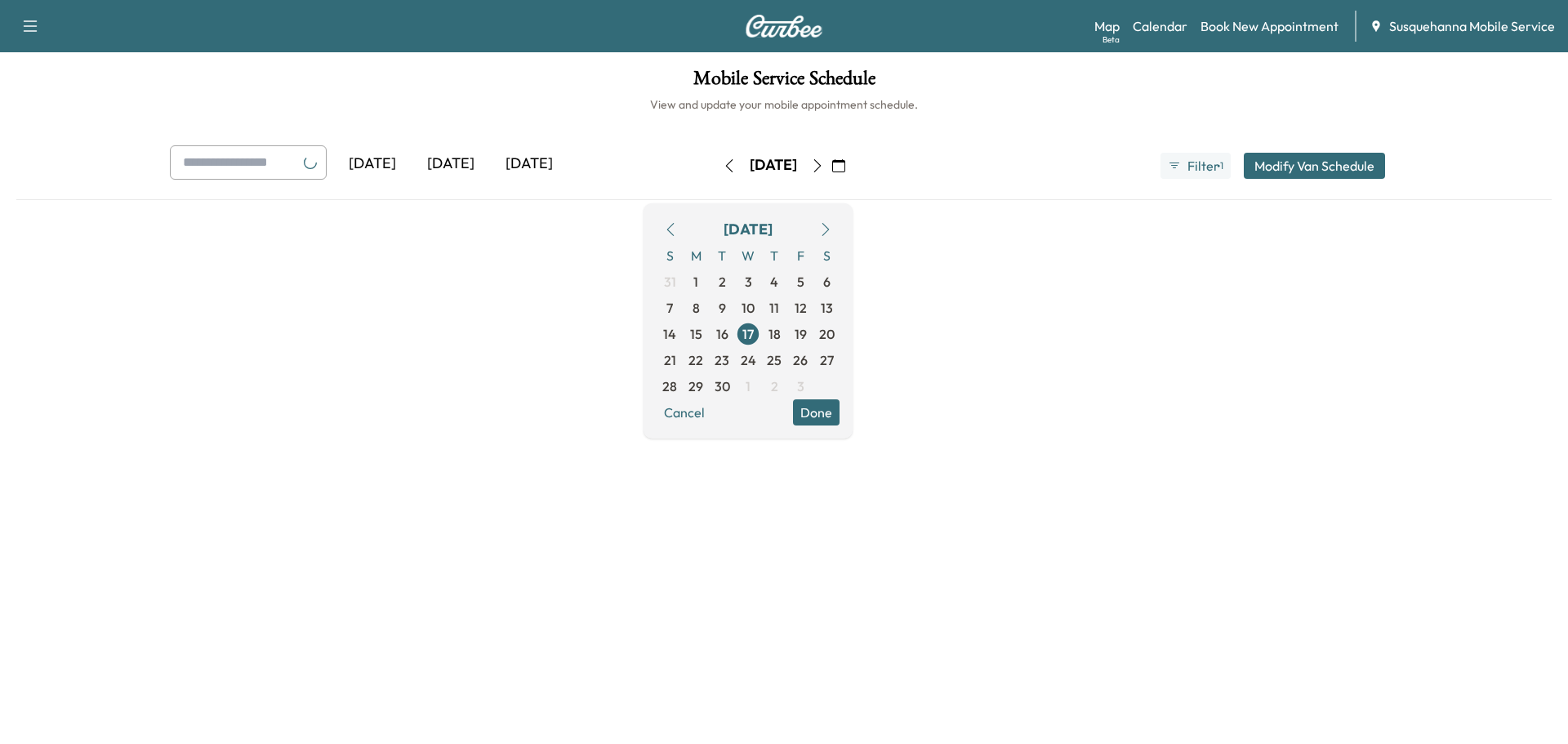
click at [840, 413] on button "Done" at bounding box center [816, 413] width 47 height 26
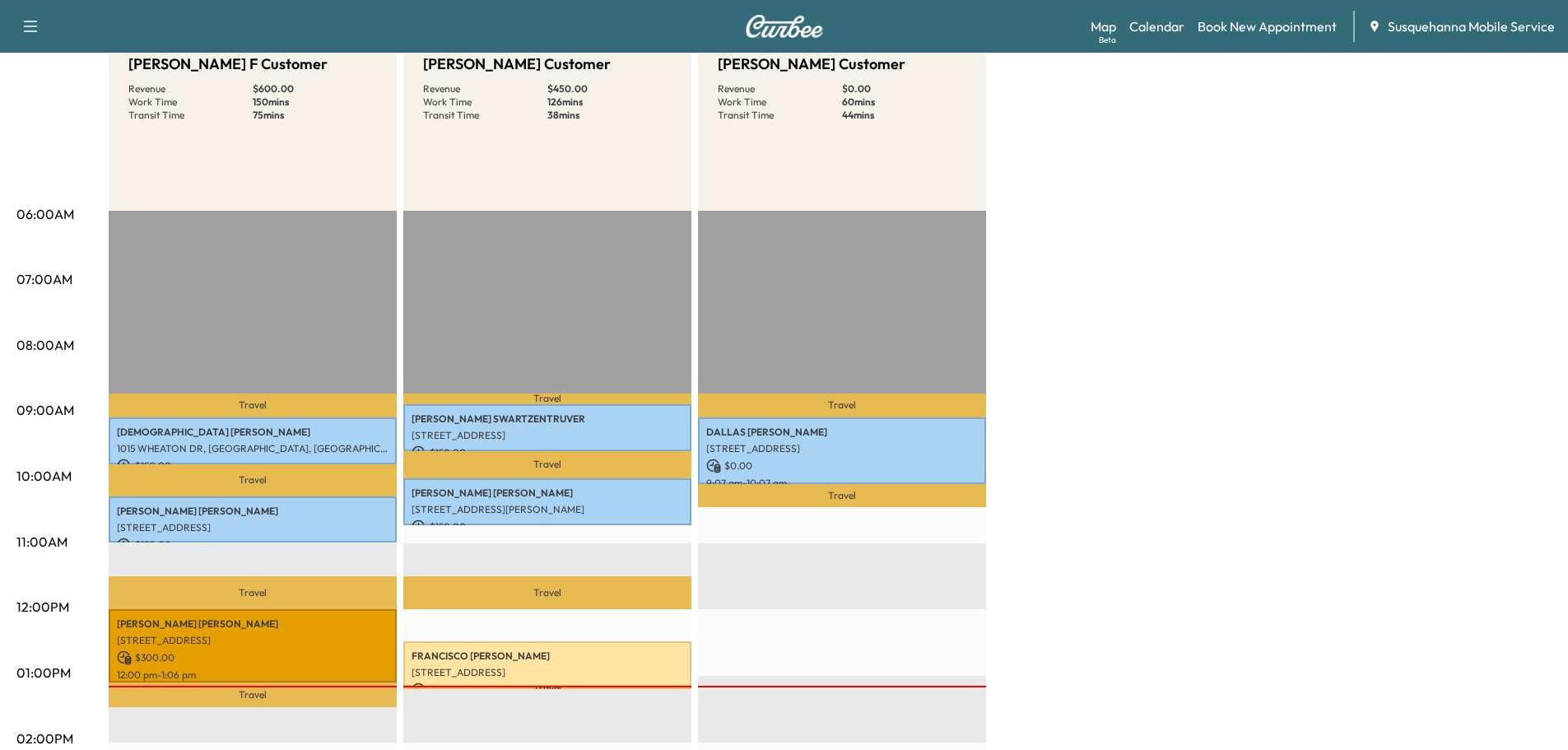
scroll to position [351, 0]
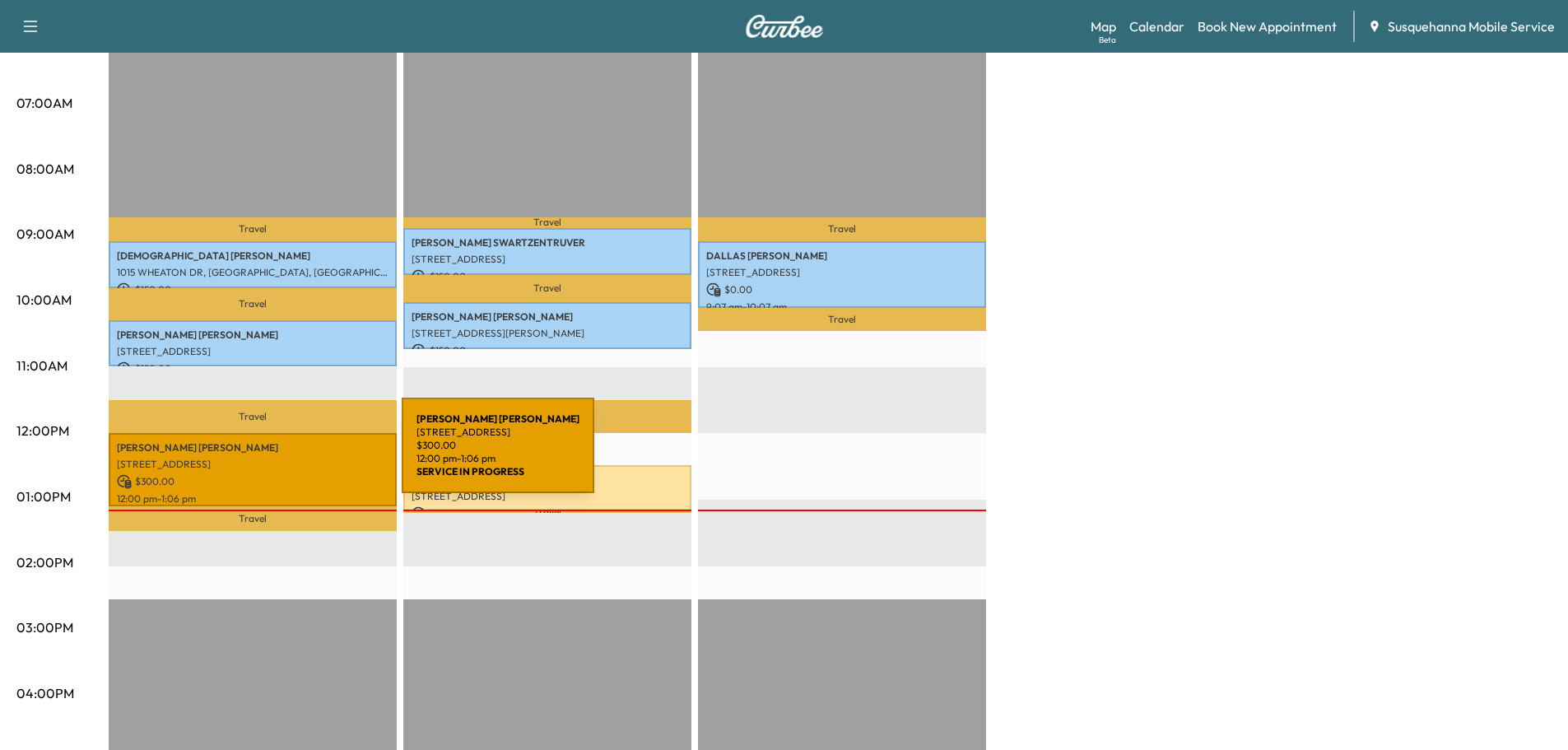
click at [278, 458] on p "[STREET_ADDRESS]" at bounding box center [252, 465] width 271 height 13
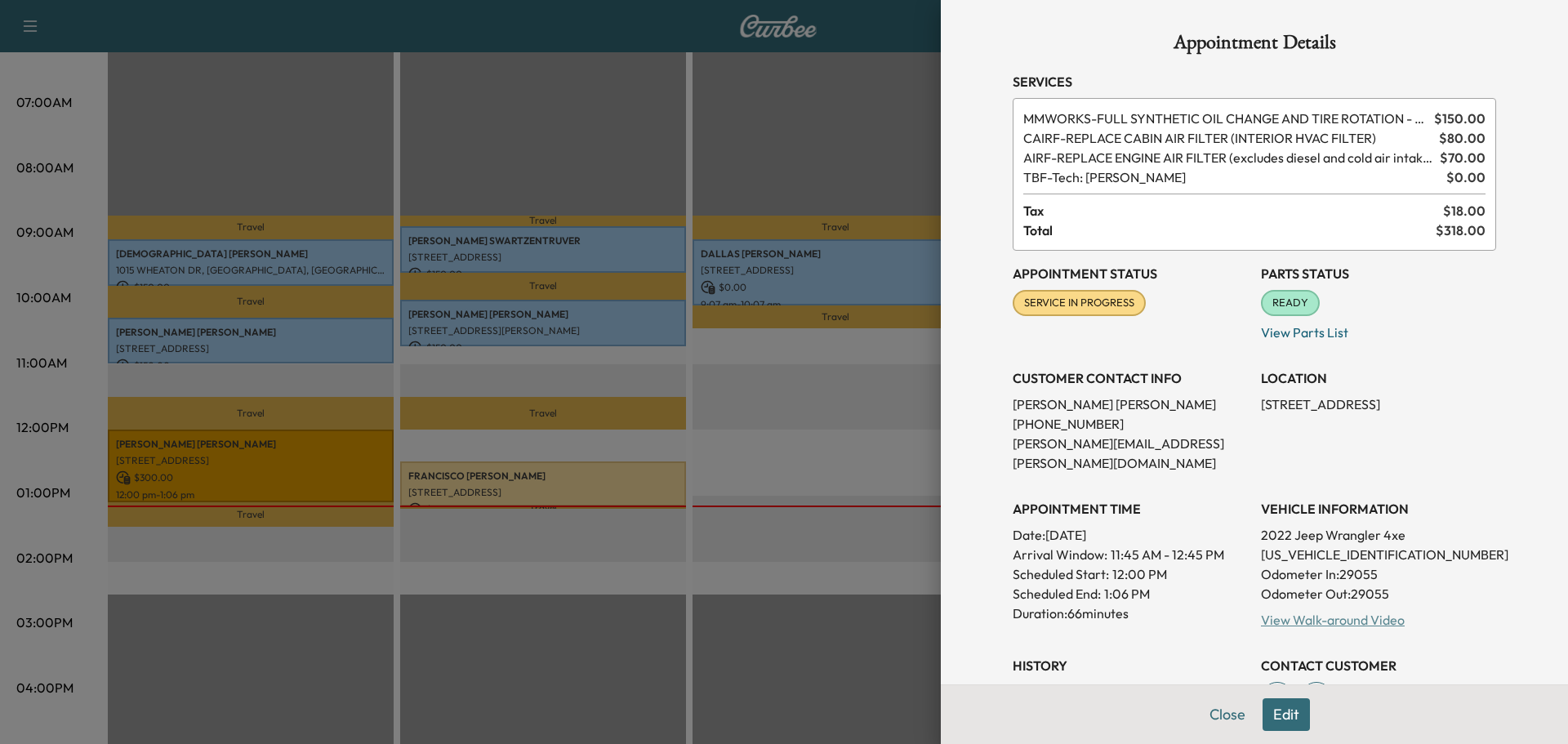
click at [1295, 611] on link "View Walk-around Video" at bounding box center [1333, 620] width 144 height 16
click at [558, 488] on div at bounding box center [784, 372] width 1568 height 744
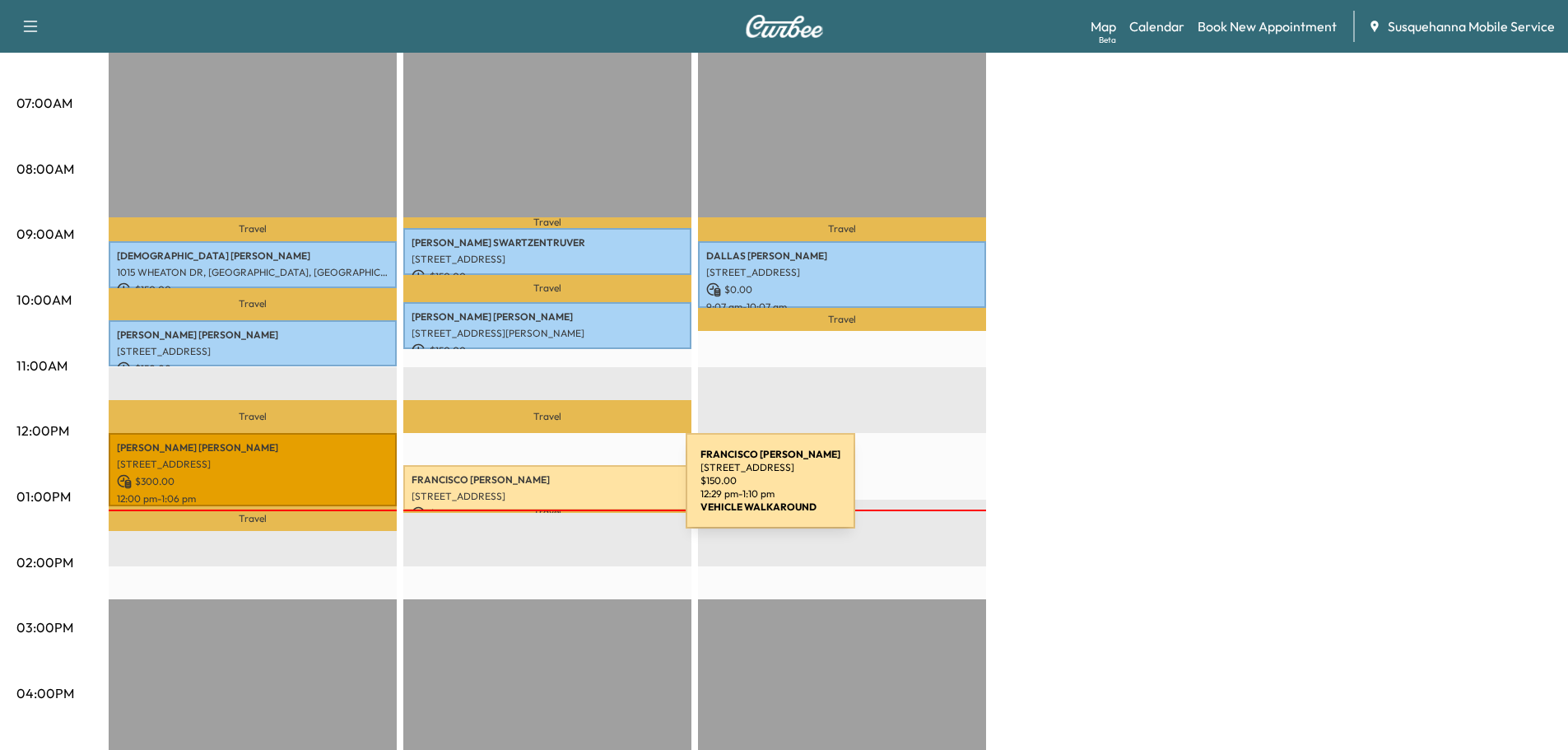
click at [563, 481] on p "[PERSON_NAME]" at bounding box center [547, 480] width 271 height 13
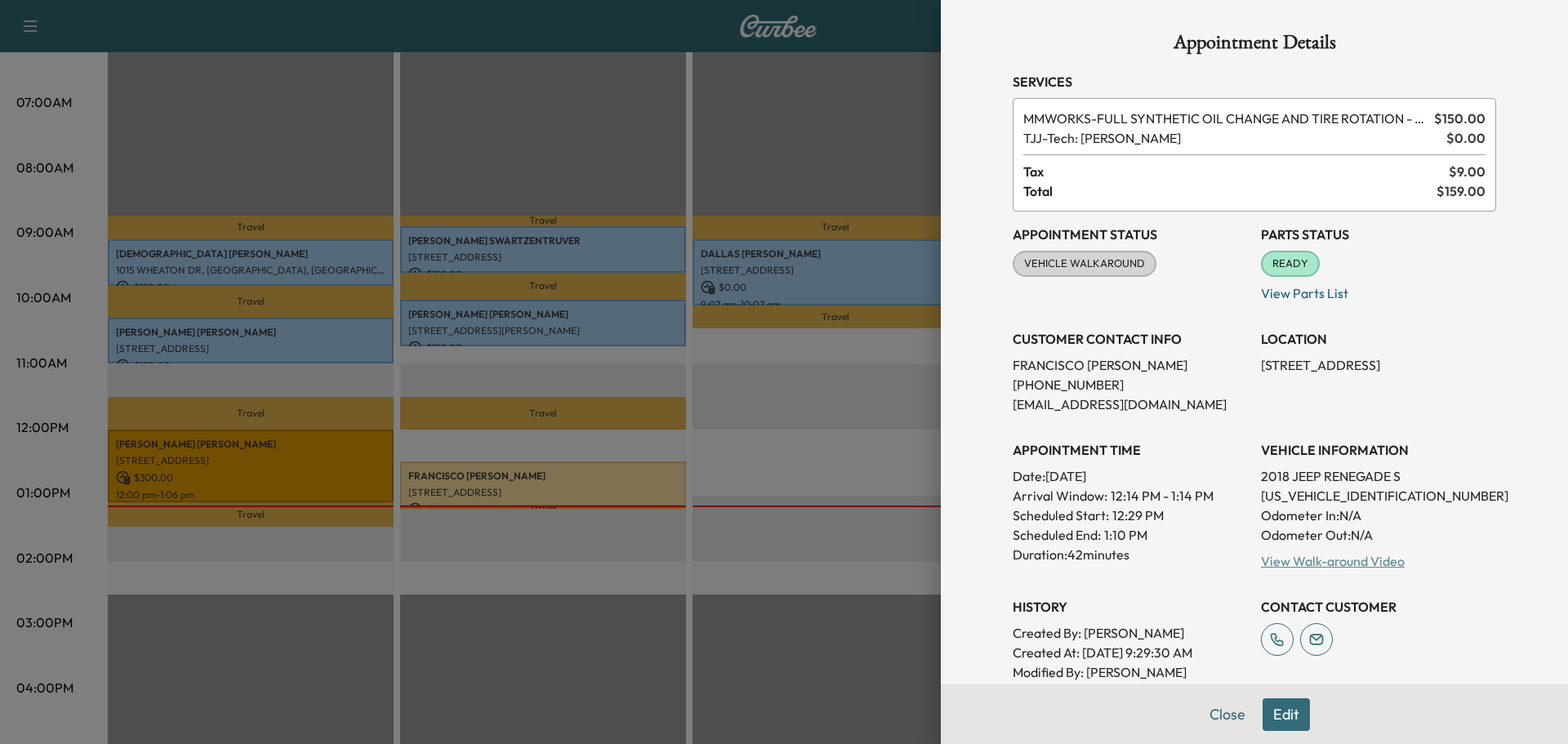
click at [1360, 554] on link "View Walk-around Video" at bounding box center [1333, 561] width 144 height 16
click at [1199, 708] on button "Close" at bounding box center [1228, 715] width 57 height 33
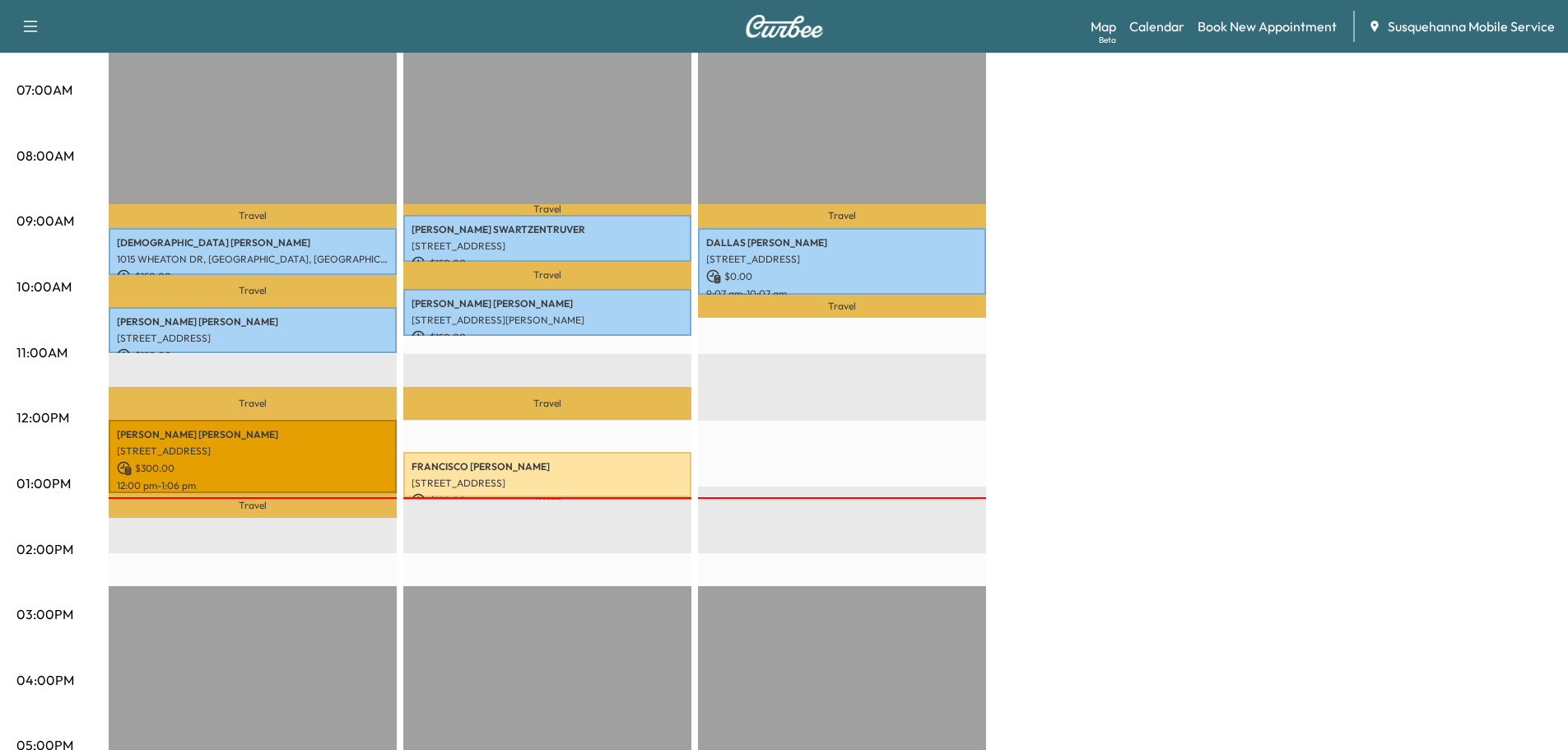
scroll to position [0, 0]
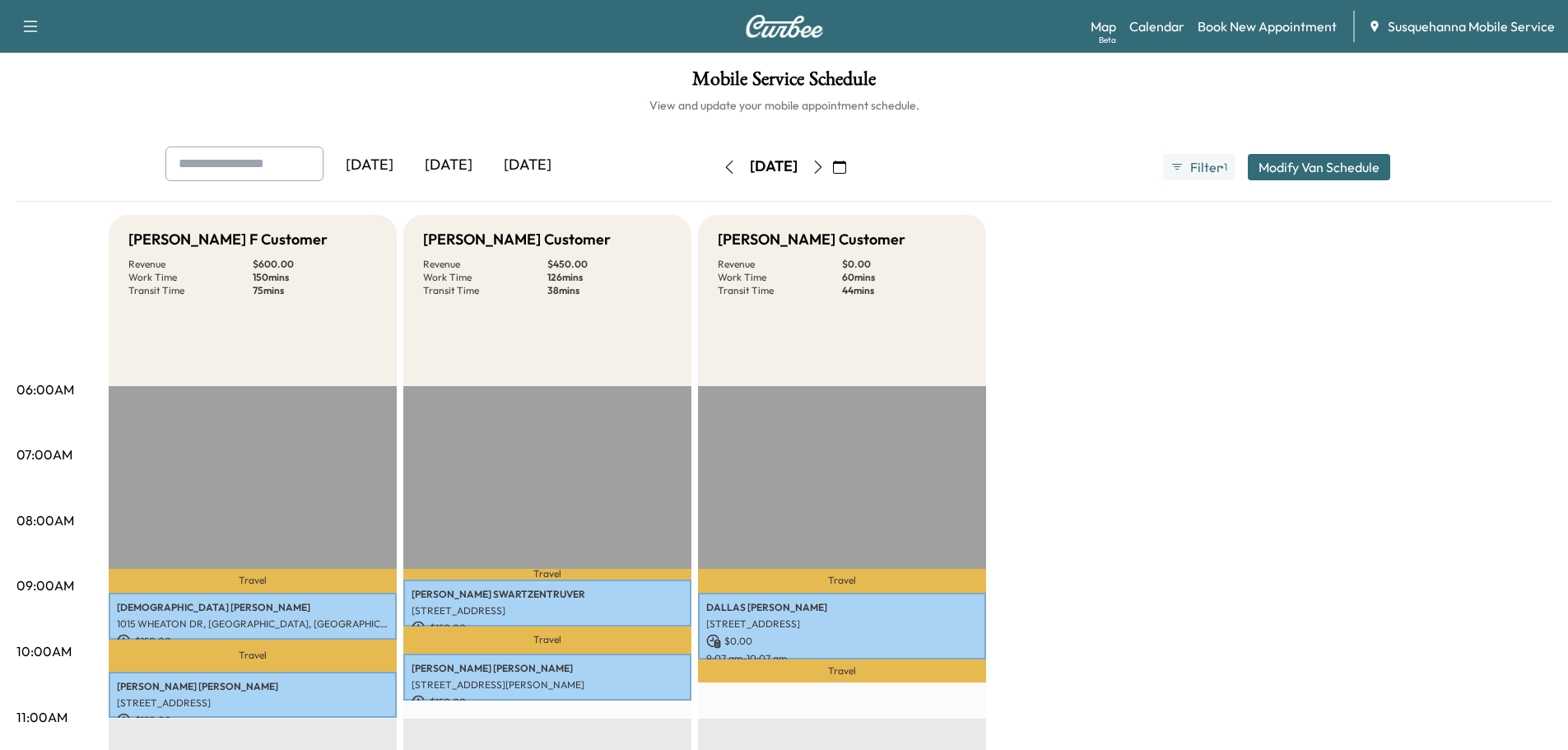
click at [825, 164] on icon "button" at bounding box center [818, 167] width 13 height 13
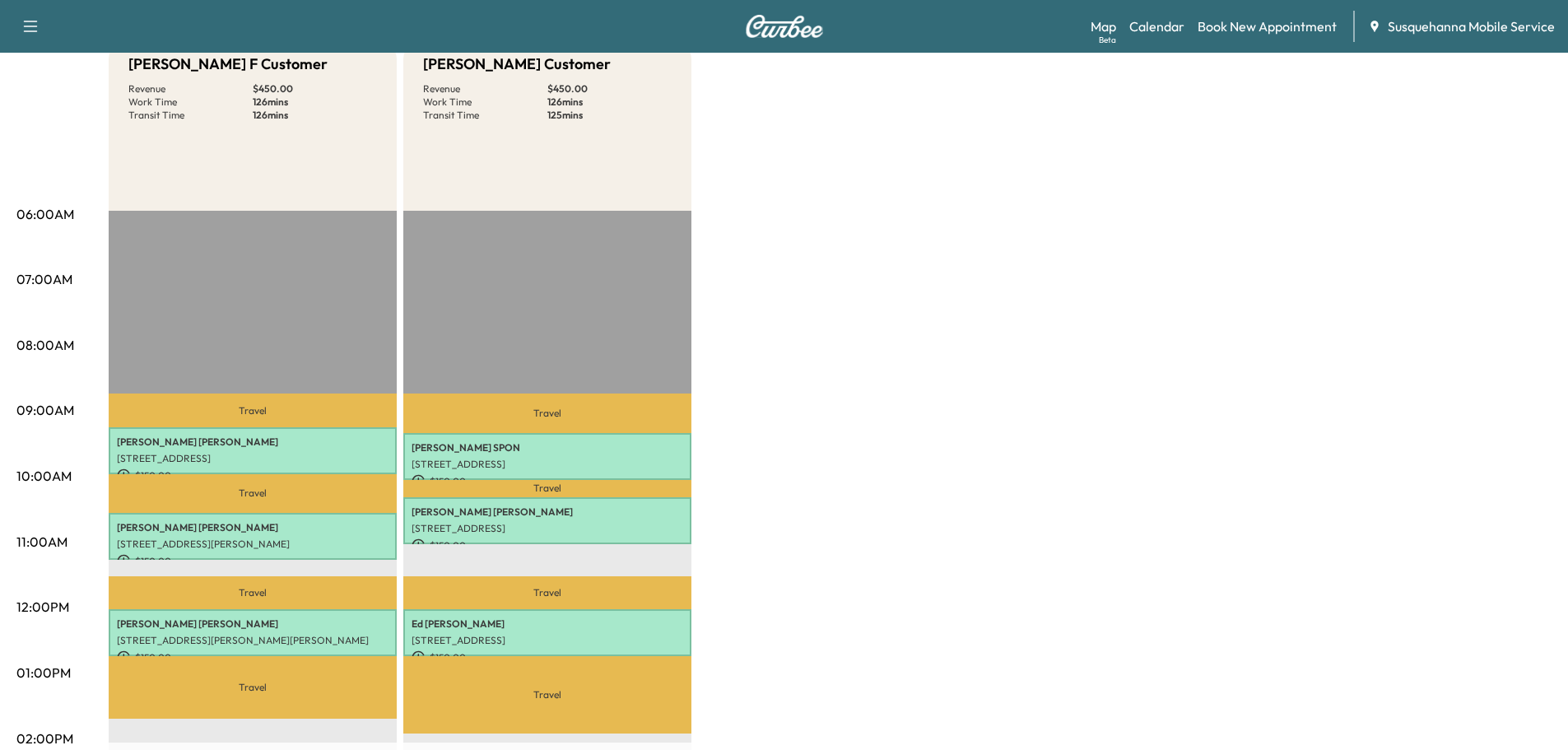
scroll to position [263, 0]
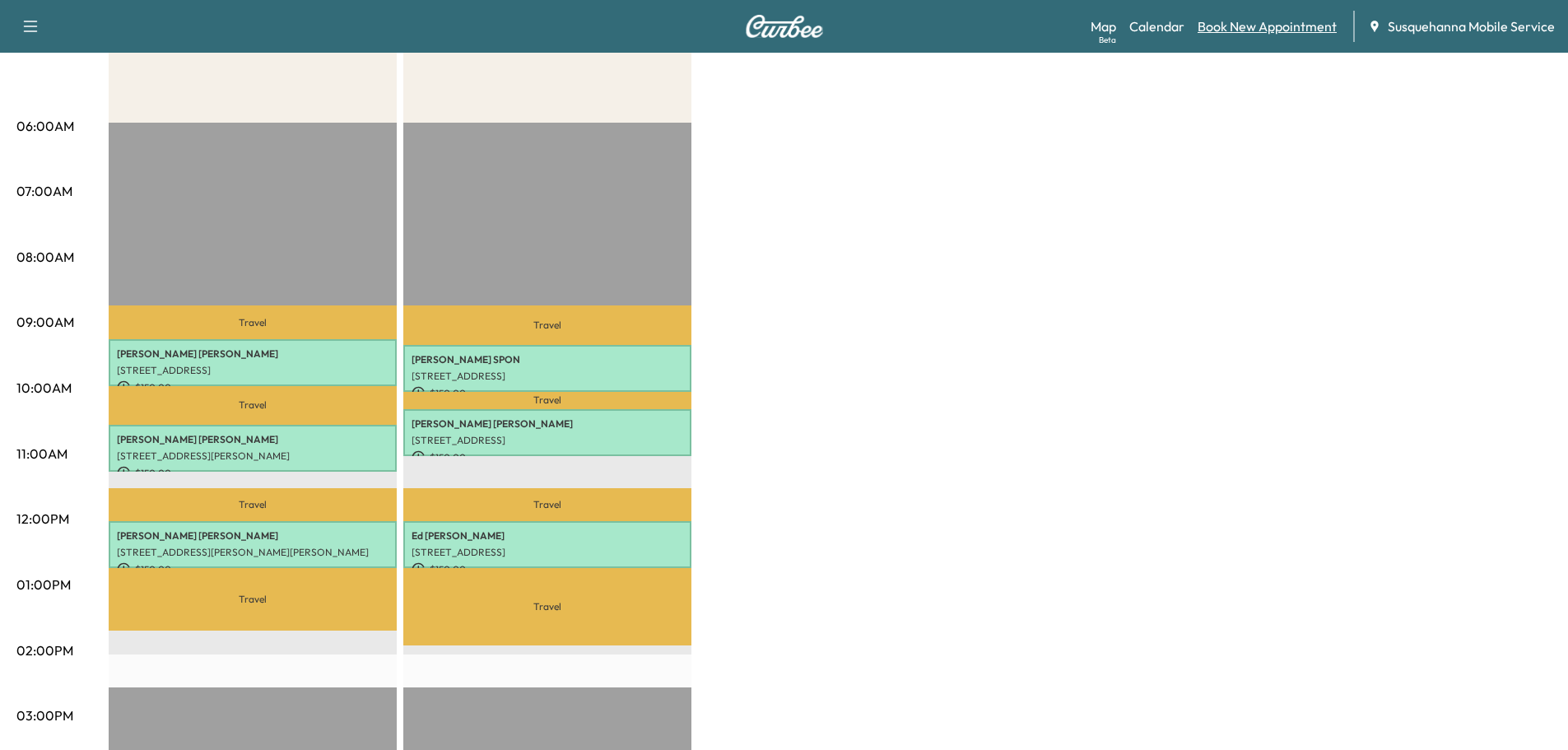
click at [1239, 28] on link "Book New Appointment" at bounding box center [1267, 26] width 139 height 20
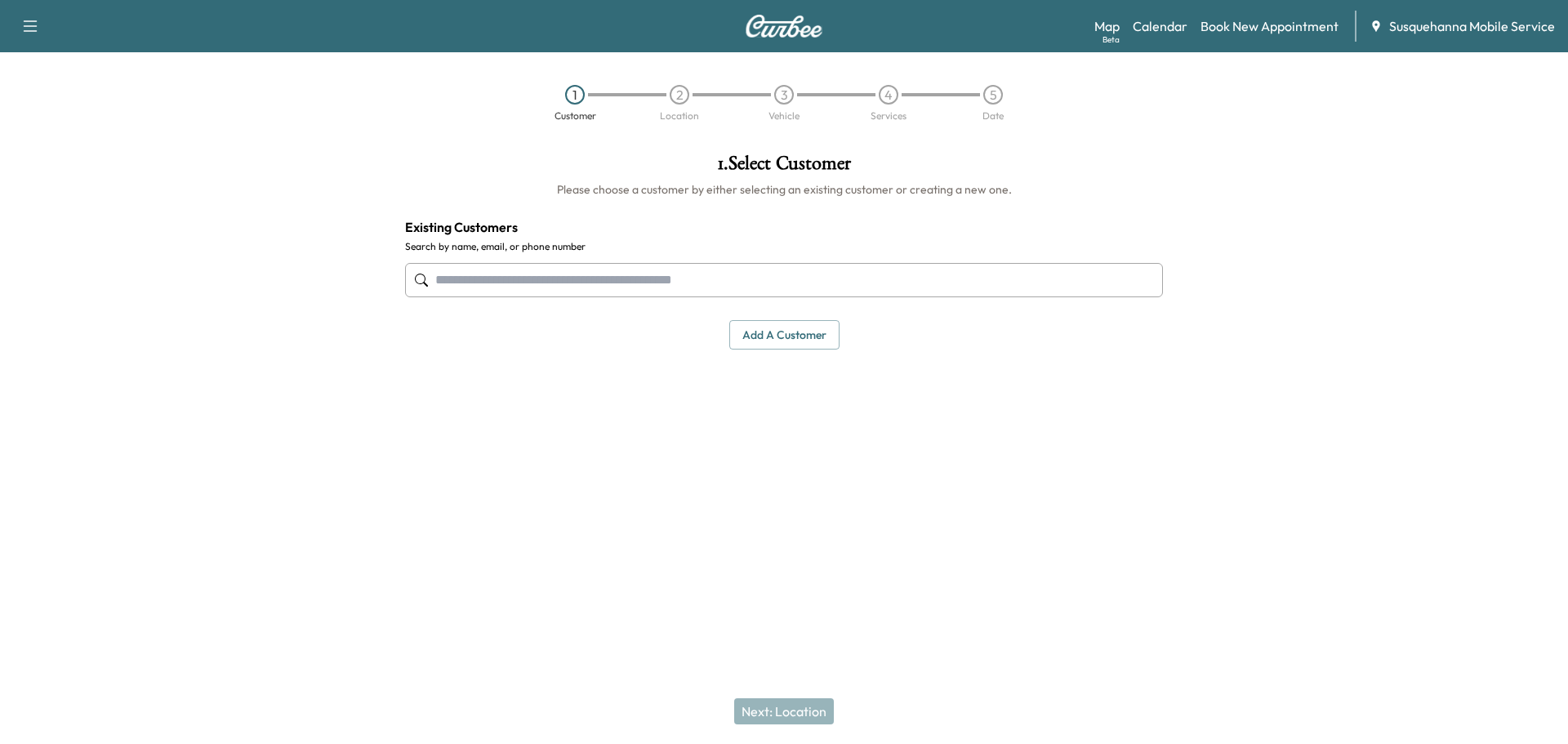
click at [547, 280] on input "text" at bounding box center [784, 280] width 758 height 34
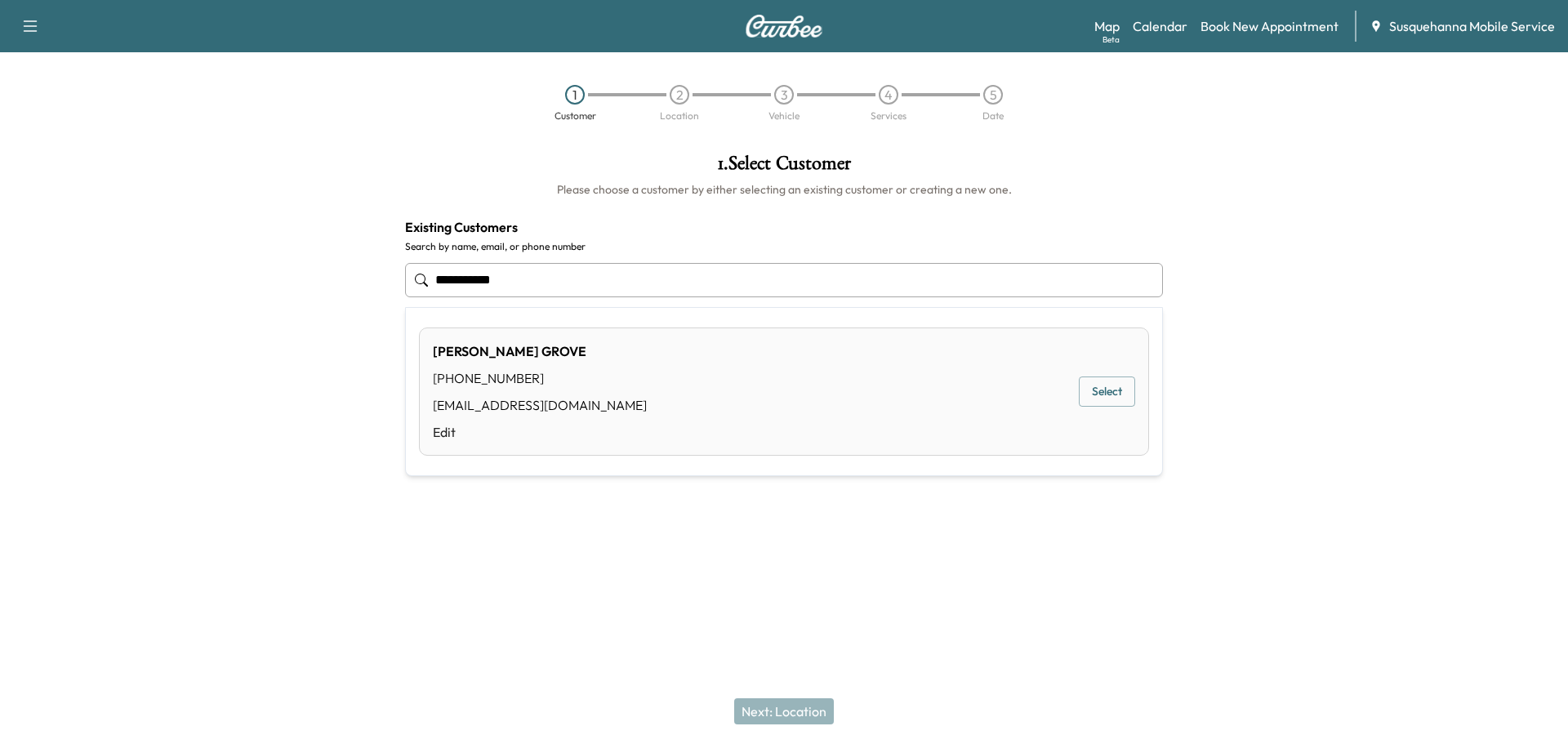
click at [1090, 386] on button "Select" at bounding box center [1106, 391] width 56 height 30
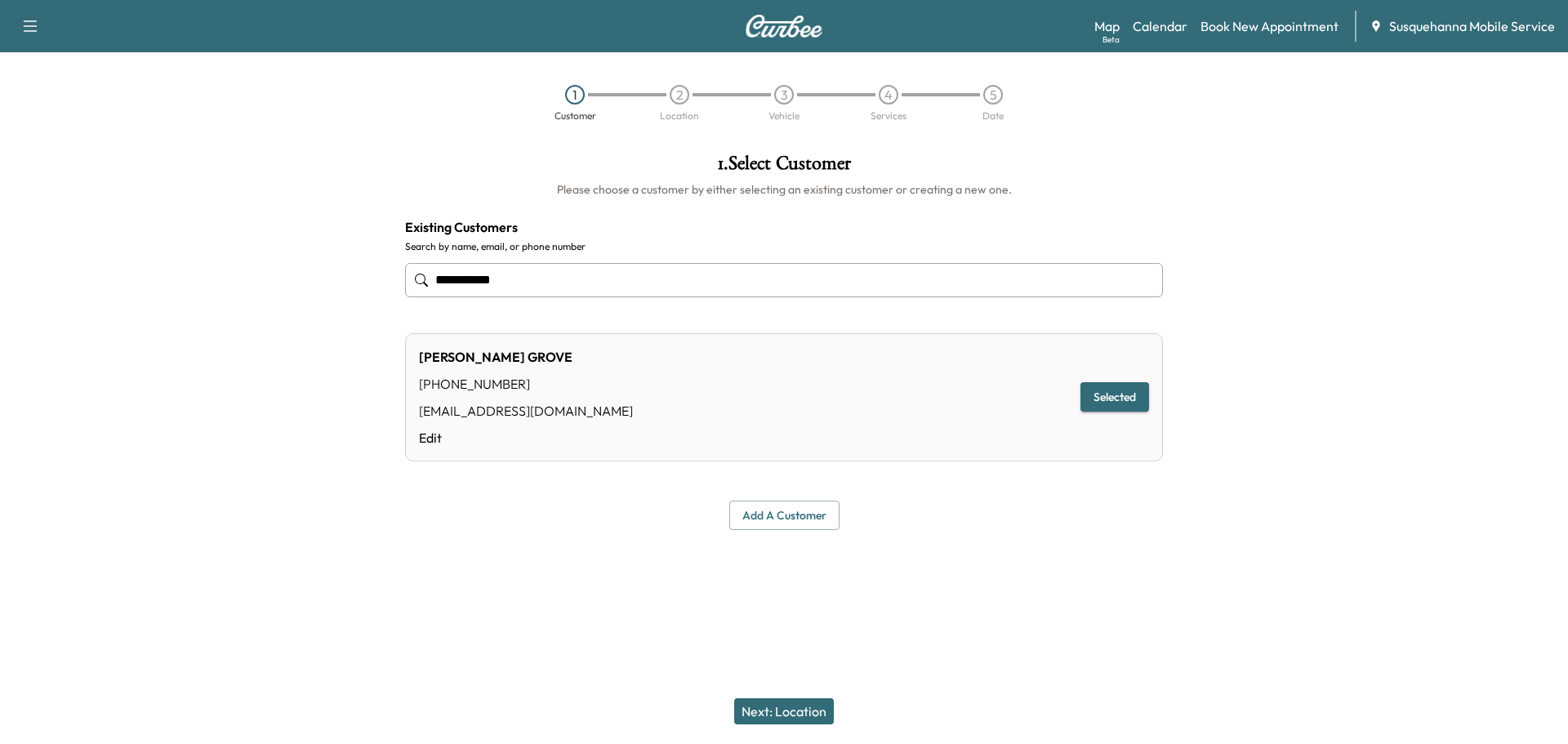
type input "**********"
click at [795, 709] on button "Next: Location" at bounding box center [784, 711] width 100 height 26
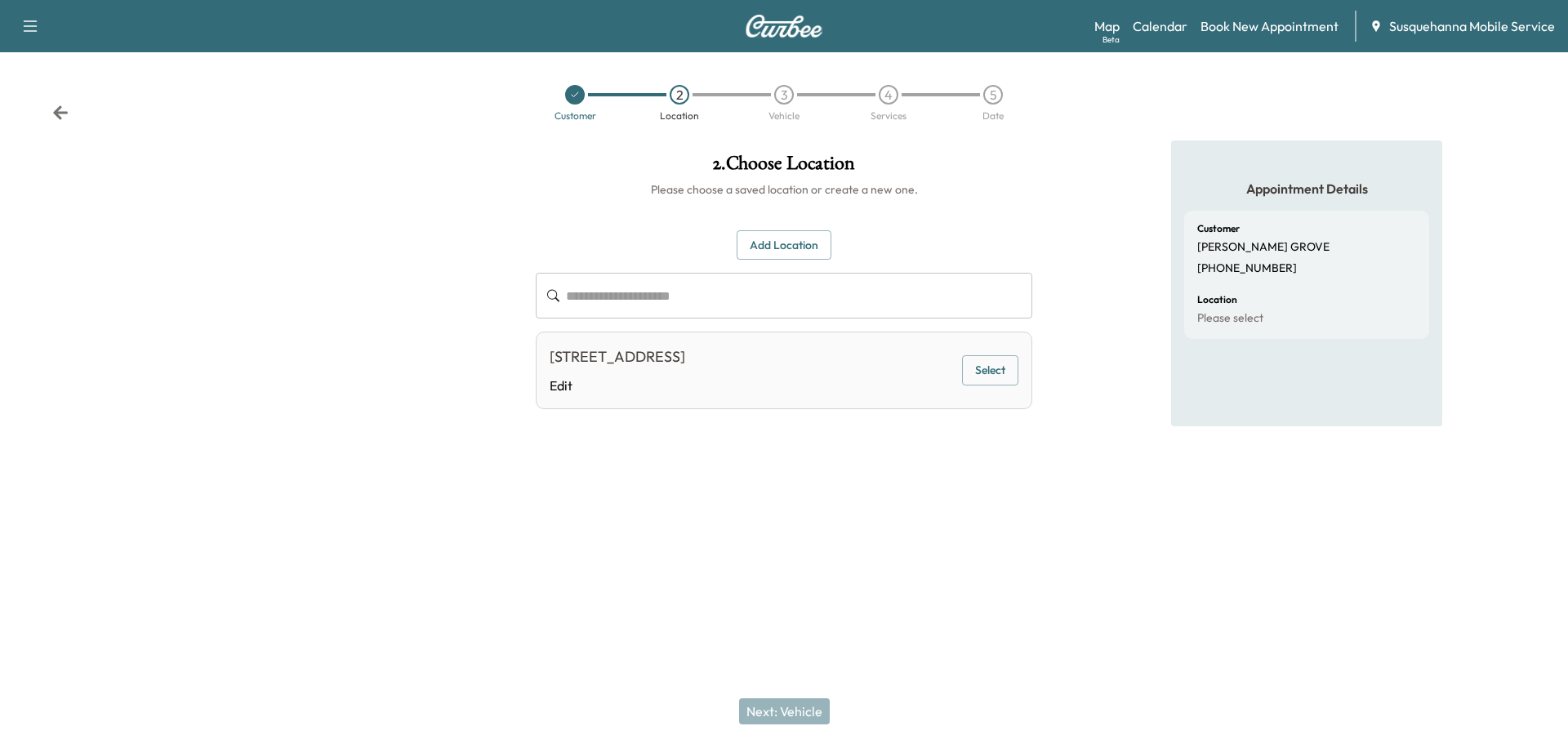
click at [1003, 377] on button "Select" at bounding box center [990, 370] width 56 height 30
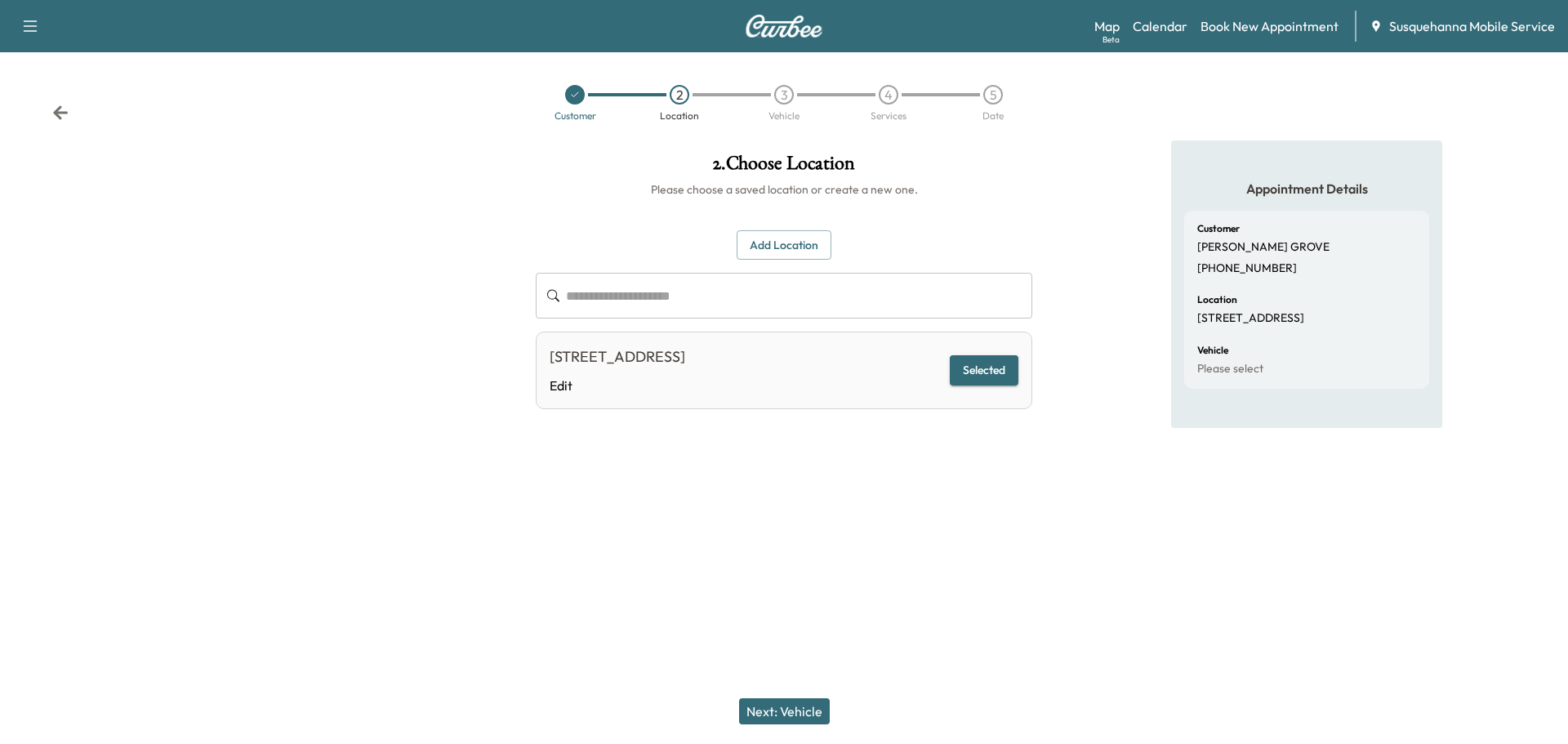
click at [809, 706] on button "Next: Vehicle" at bounding box center [784, 711] width 91 height 26
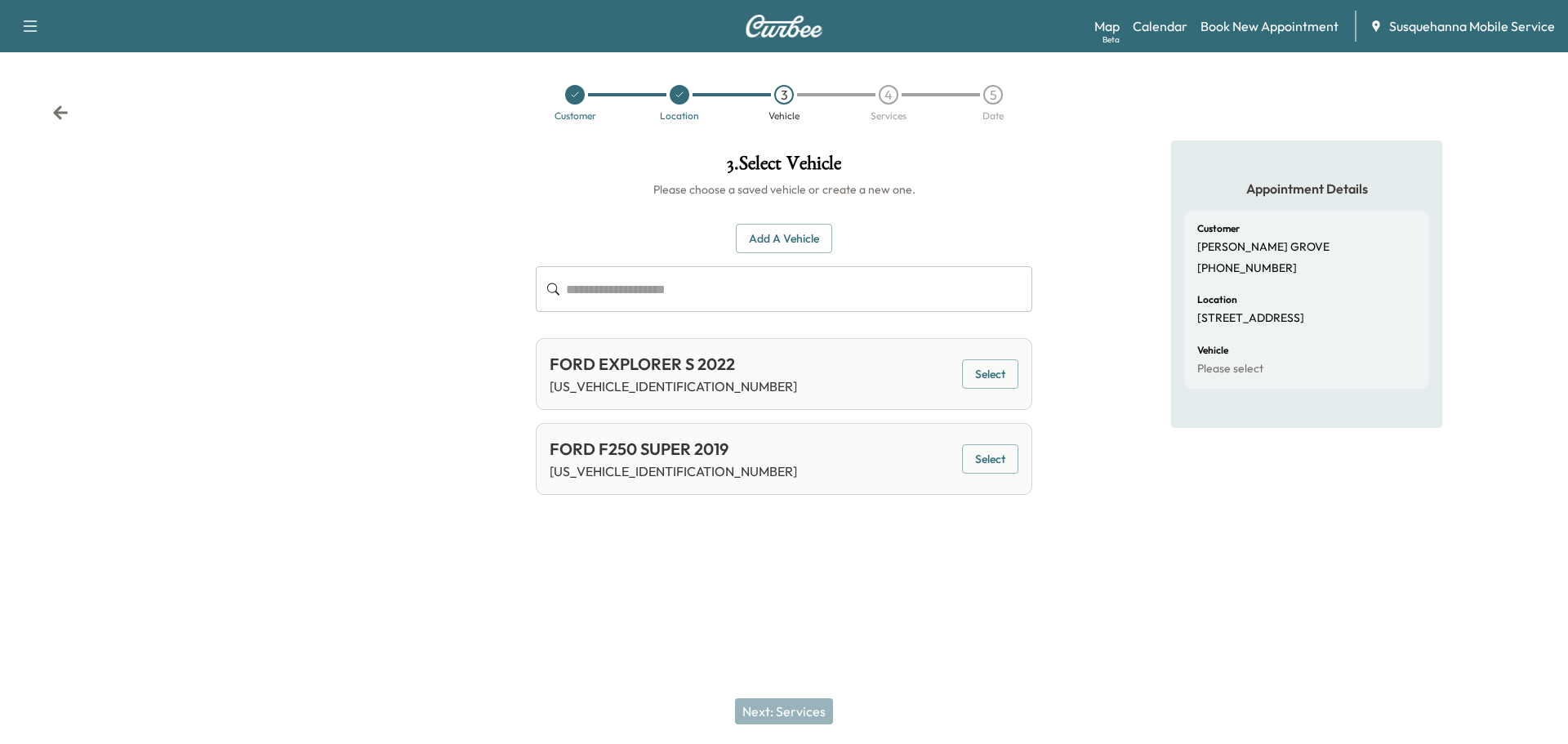
click at [989, 458] on button "Select" at bounding box center [990, 459] width 56 height 30
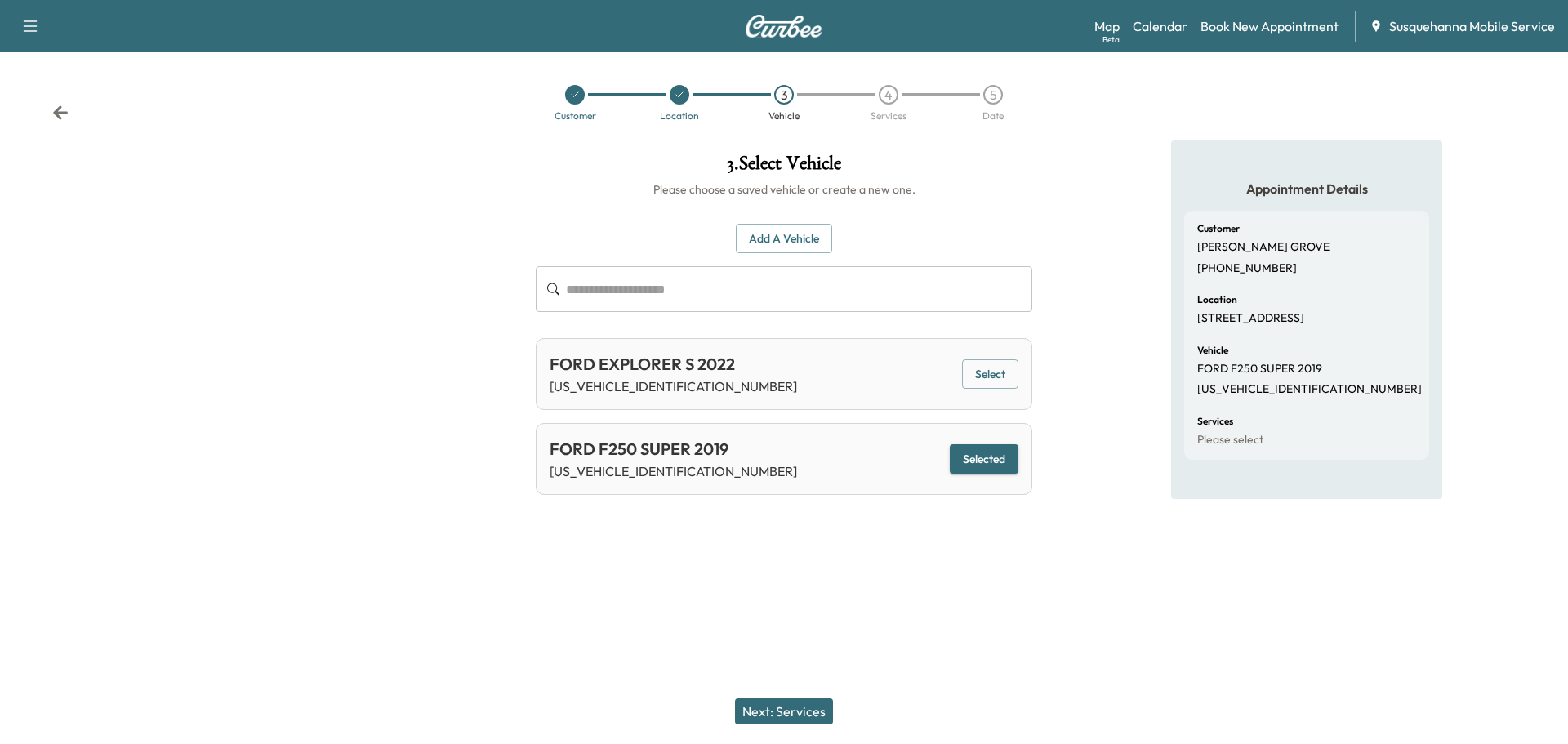
click at [792, 704] on button "Next: Services" at bounding box center [784, 711] width 98 height 26
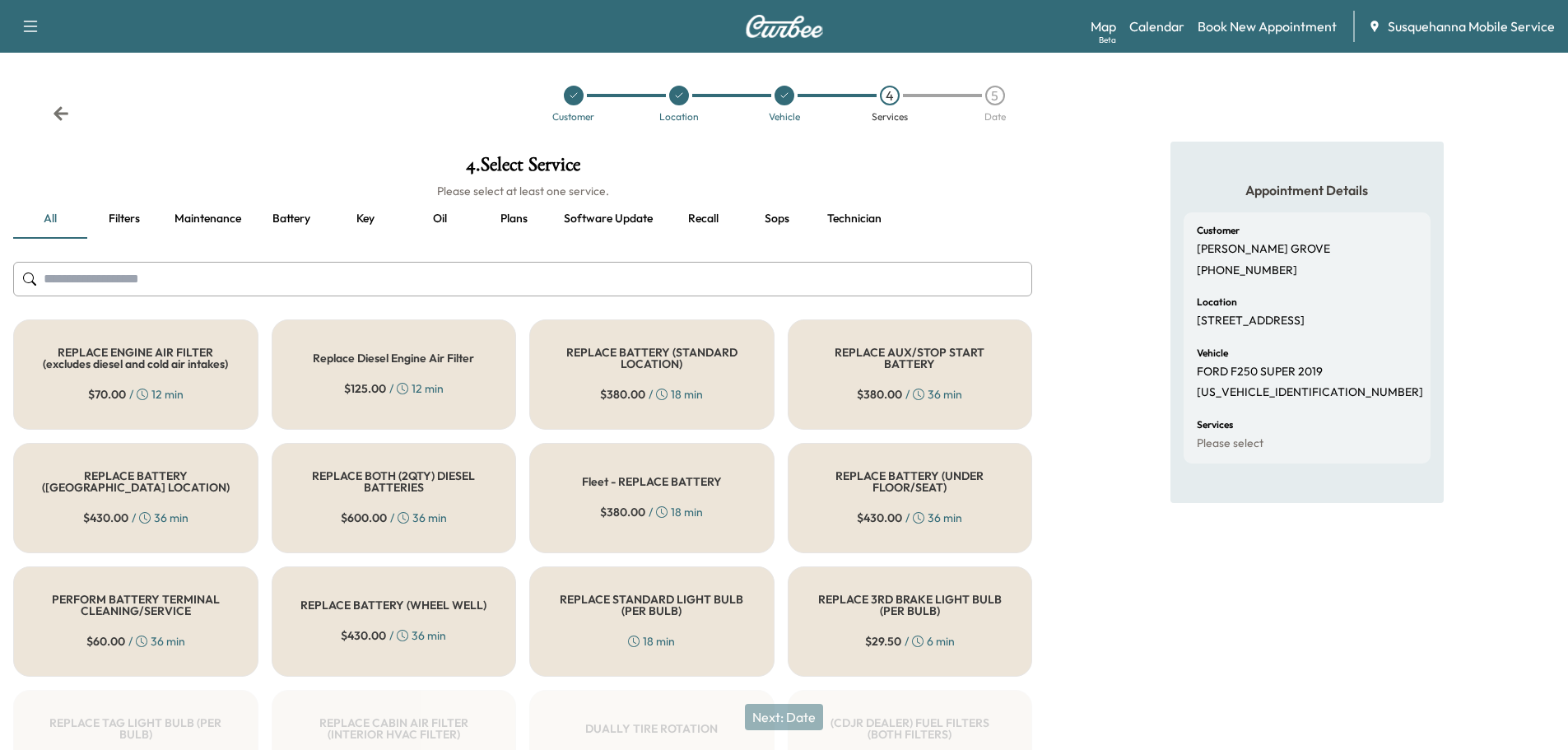
click at [554, 281] on input "text" at bounding box center [522, 279] width 1019 height 35
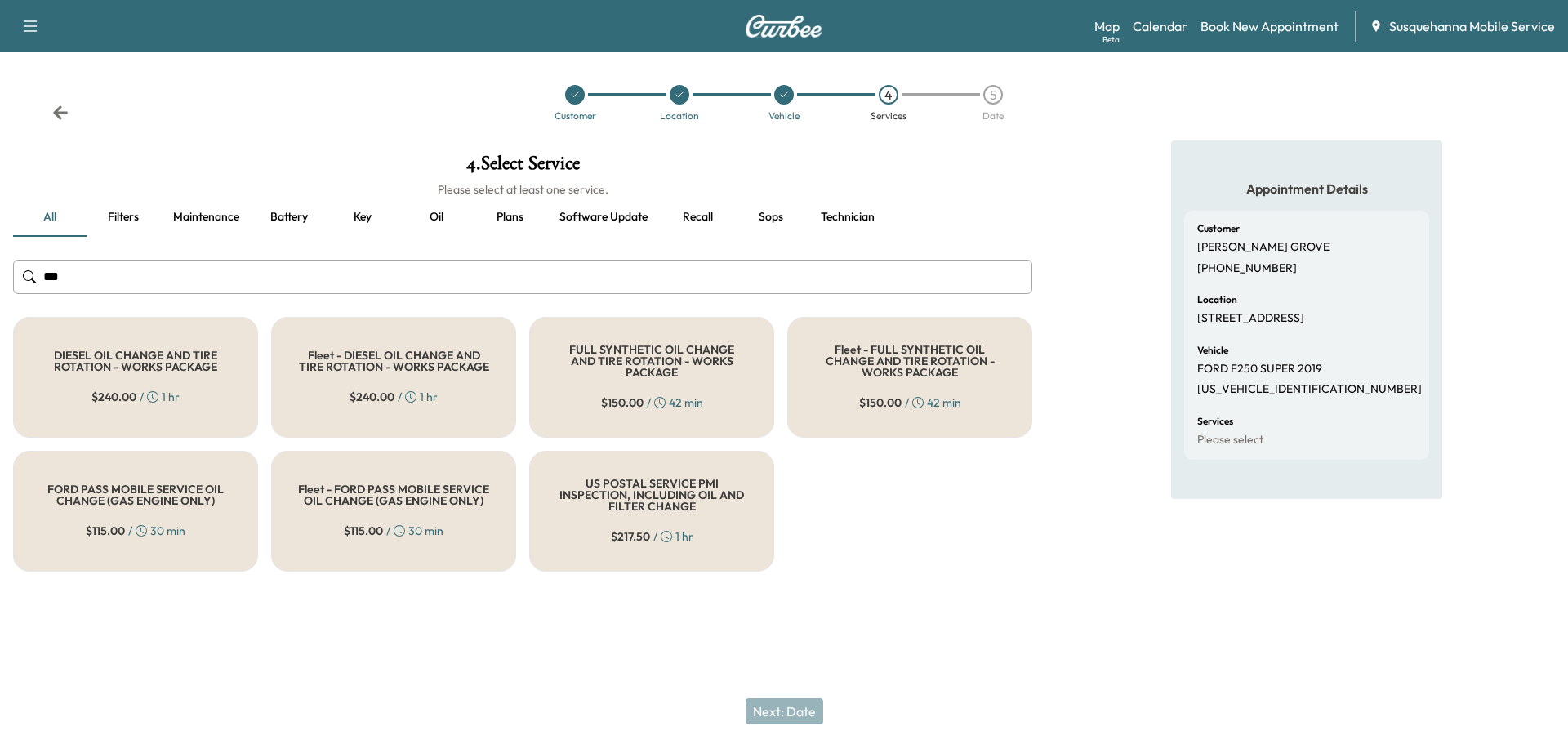
type input "***"
click at [575, 349] on h5 "FULL SYNTHETIC OIL CHANGE AND TIRE ROTATION - WORKS PACKAGE" at bounding box center [652, 361] width 191 height 34
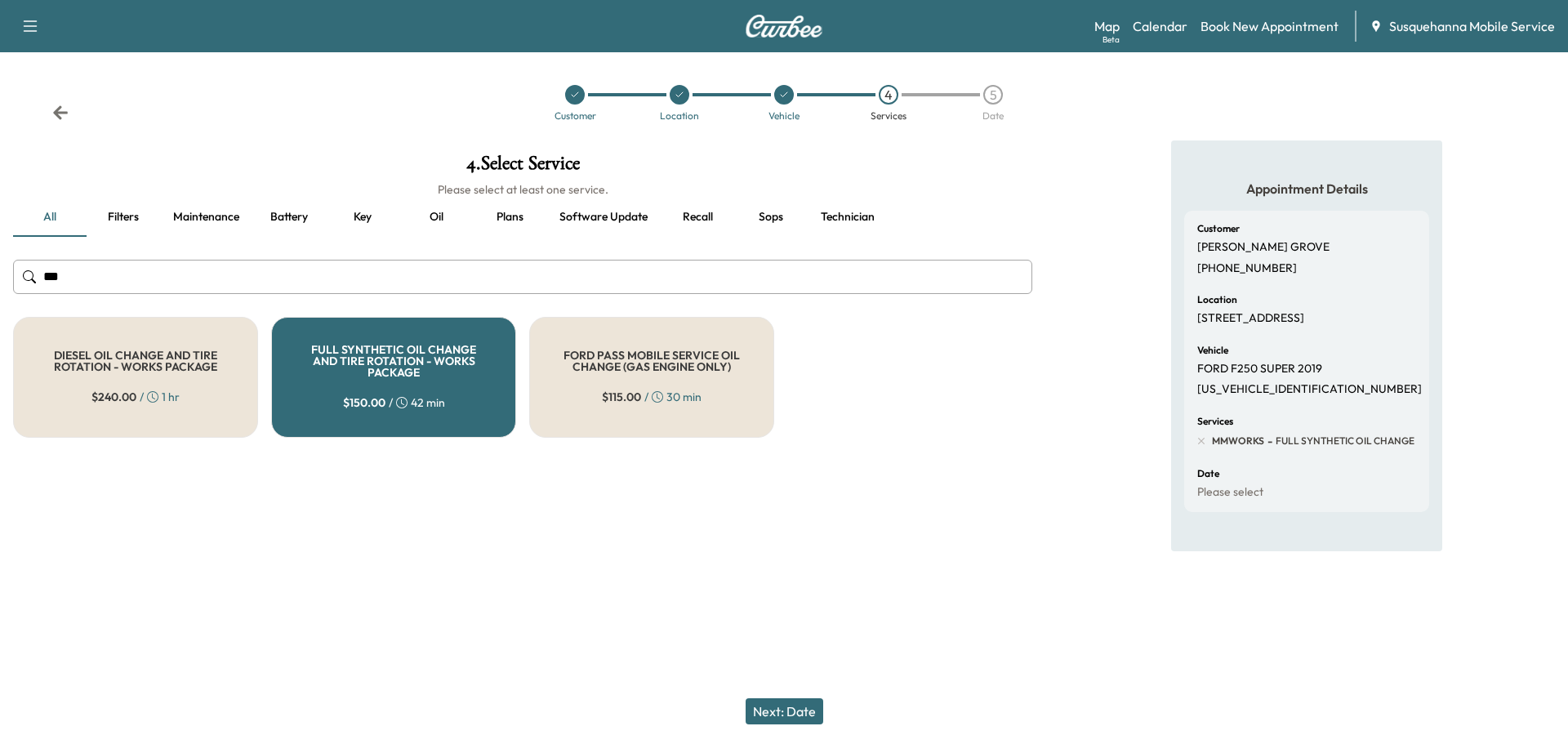
click at [792, 715] on button "Next: Date" at bounding box center [784, 711] width 78 height 26
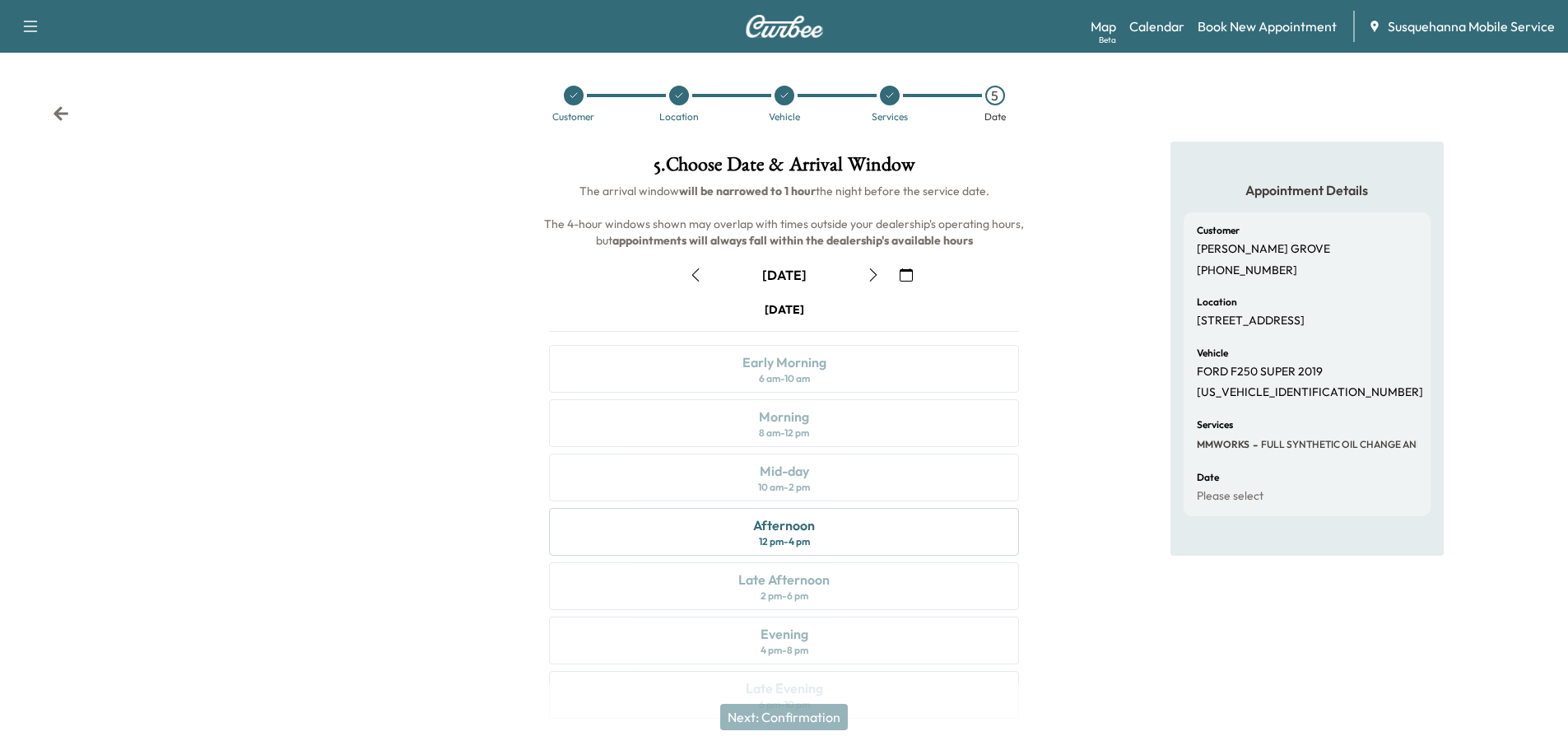
click at [906, 271] on icon "button" at bounding box center [906, 275] width 13 height 13
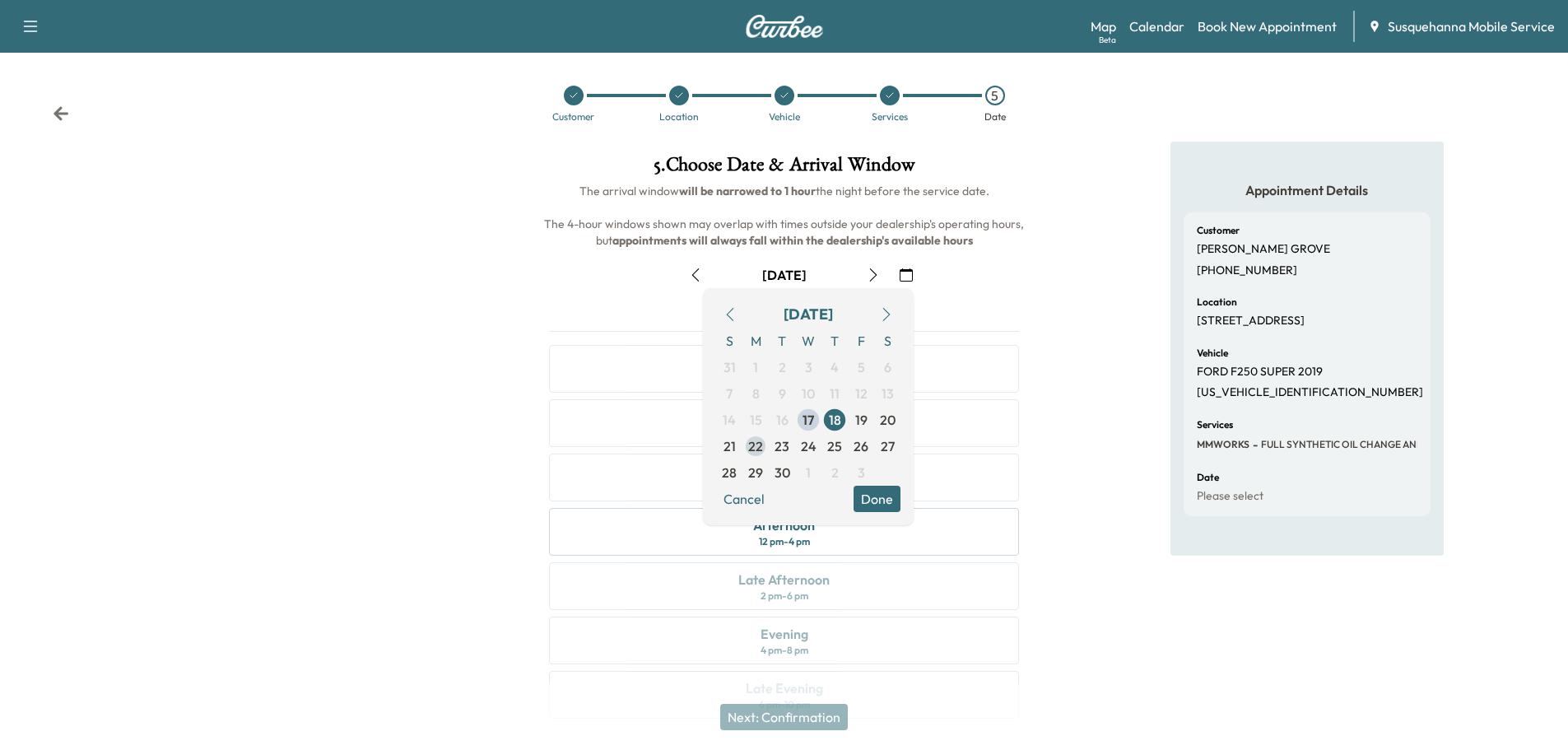
click at [765, 445] on span "22" at bounding box center [756, 446] width 26 height 26
click at [875, 495] on button "Done" at bounding box center [877, 499] width 47 height 26
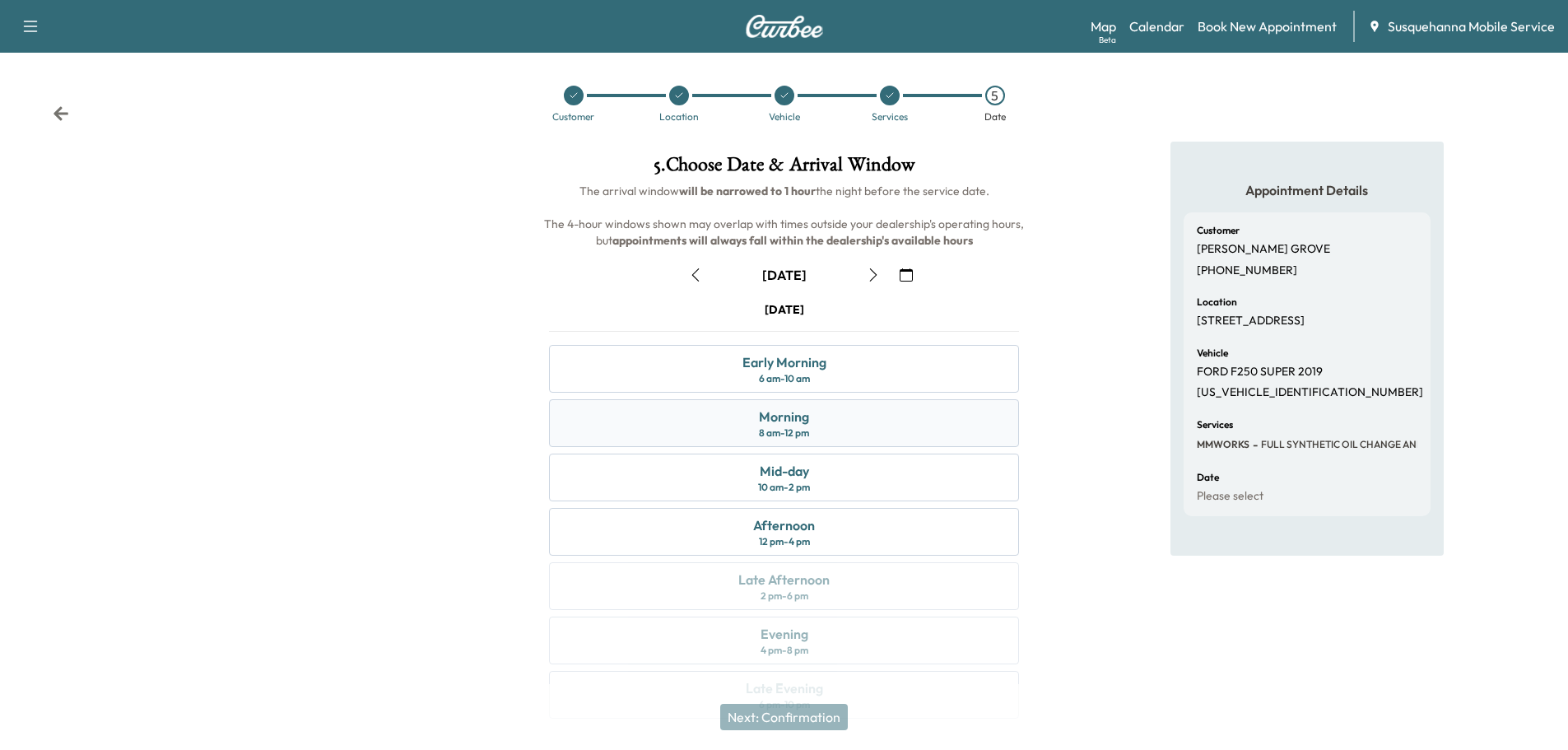
click at [830, 432] on div "Morning 8 am - 12 pm" at bounding box center [784, 423] width 470 height 48
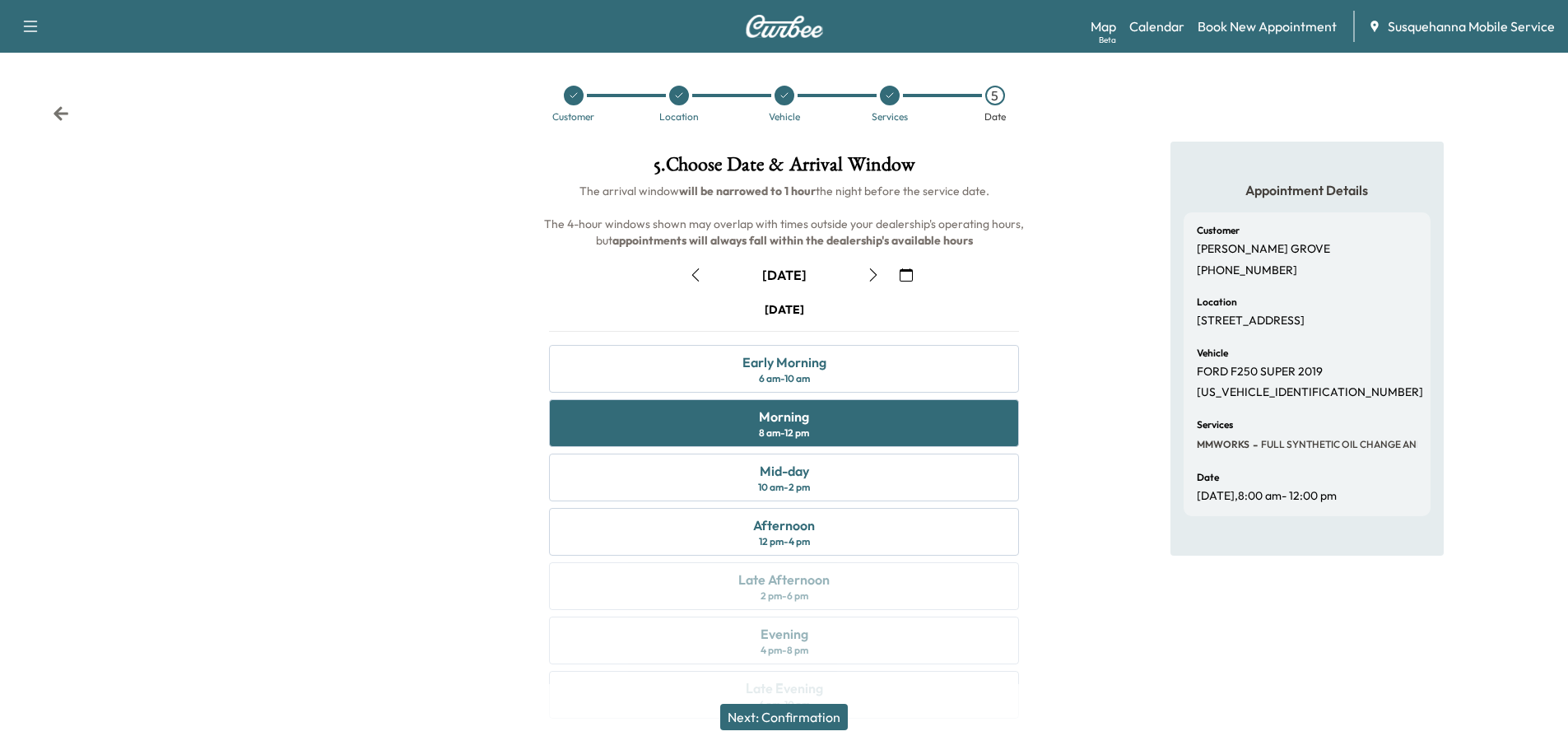
click at [824, 715] on button "Next: Confirmation" at bounding box center [784, 717] width 128 height 26
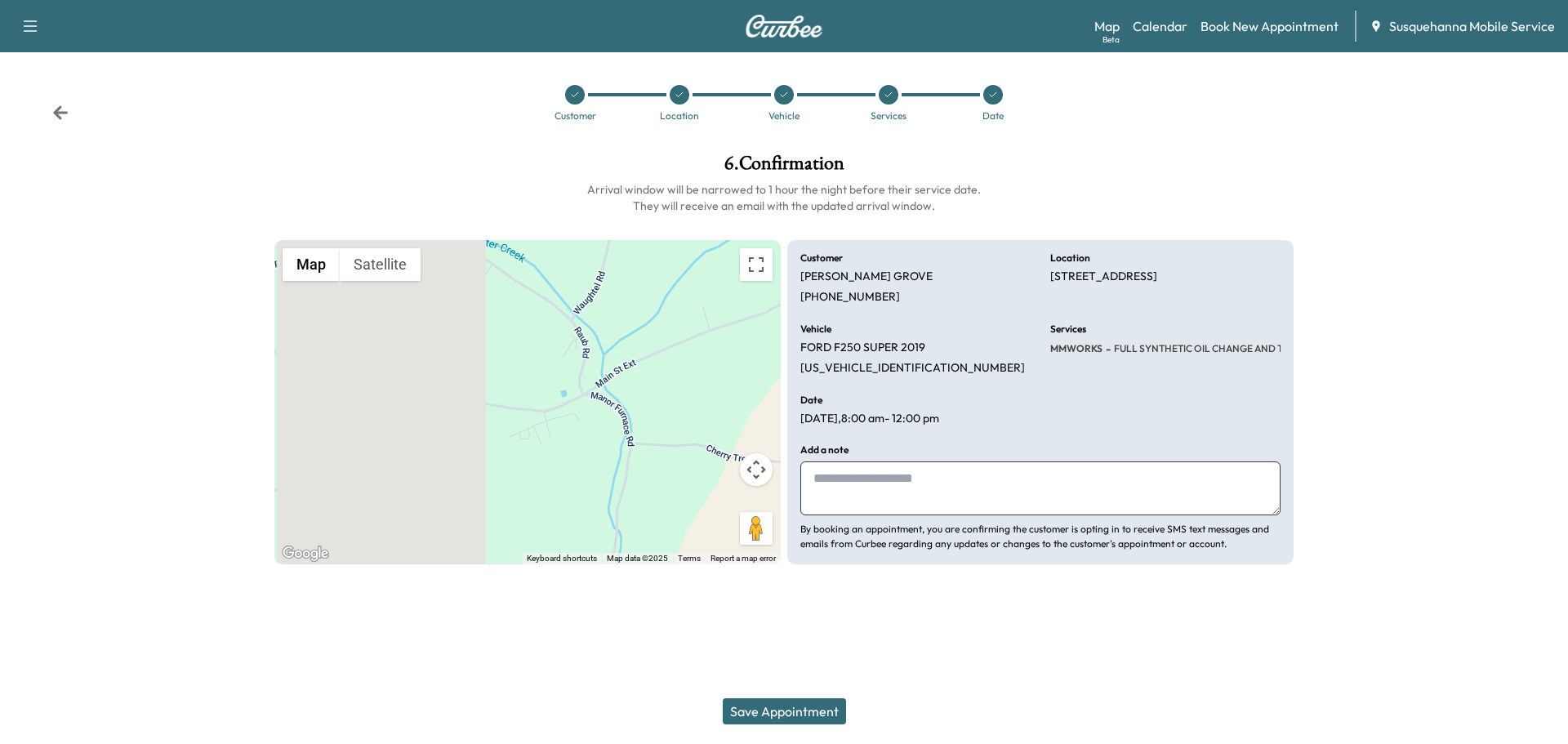
click at [928, 488] on textarea at bounding box center [1040, 489] width 480 height 54
type textarea "**********"
click at [782, 707] on button "Save Appointment" at bounding box center [784, 711] width 124 height 26
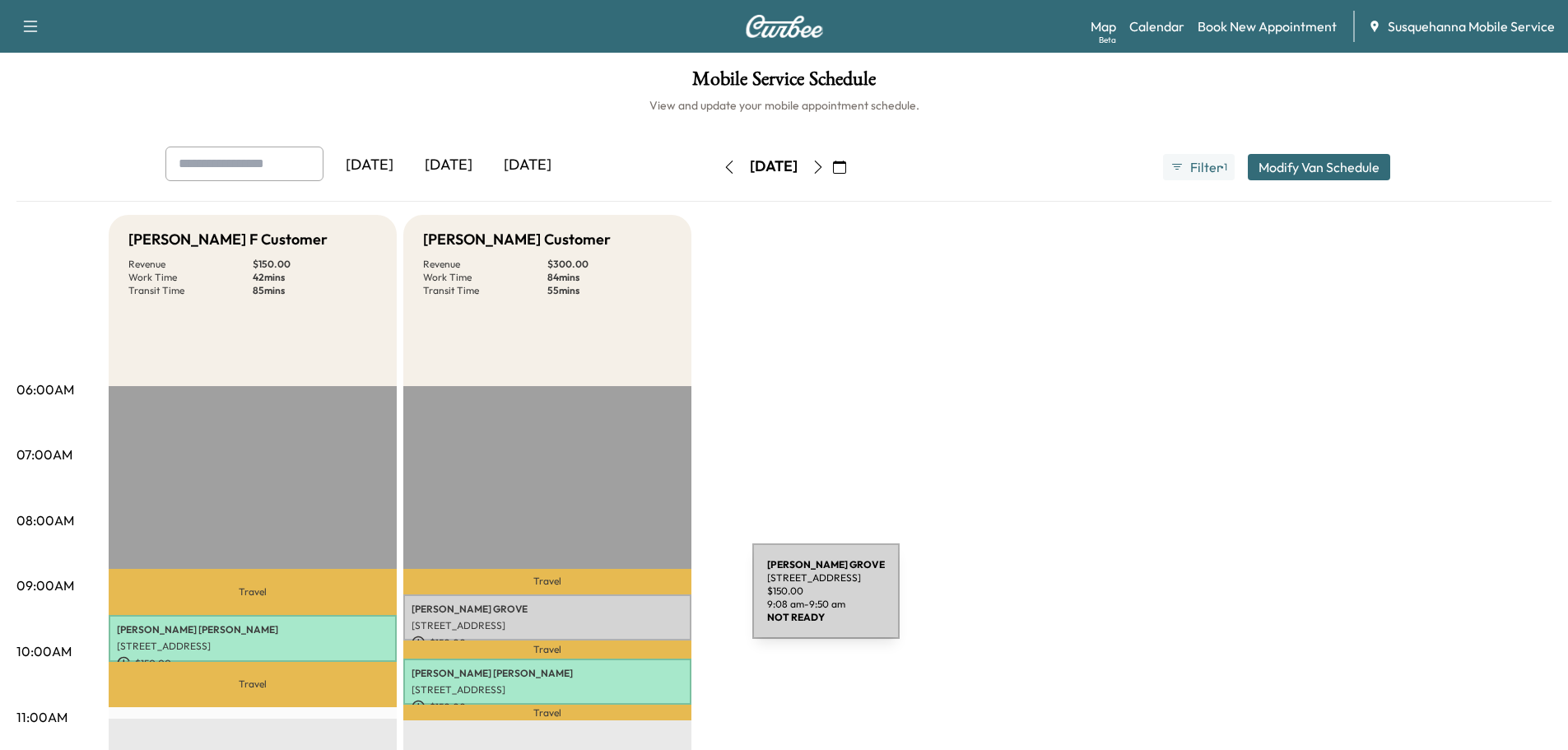
click at [629, 602] on p "[PERSON_NAME]" at bounding box center [547, 609] width 271 height 13
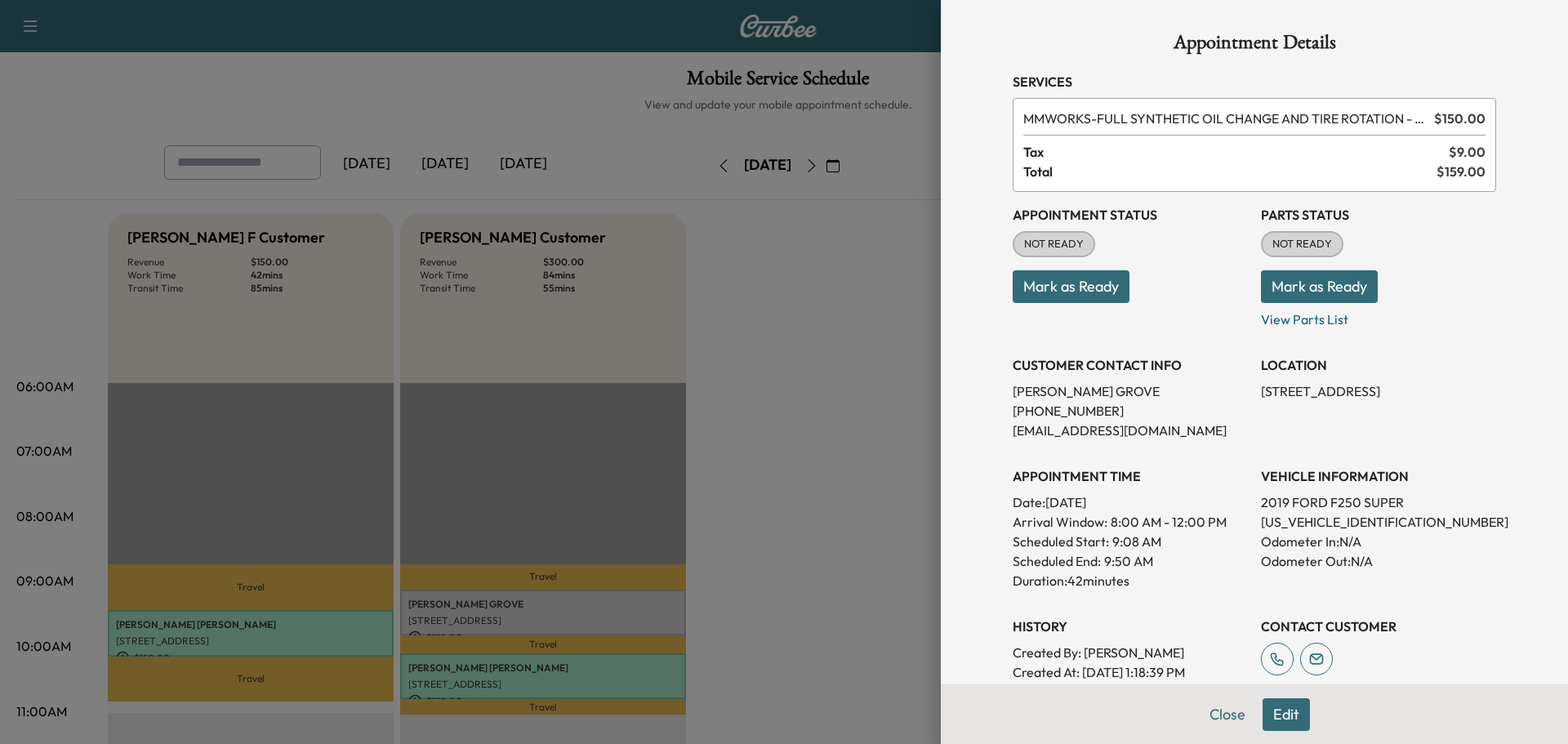
click at [1326, 287] on button "Mark as Ready" at bounding box center [1319, 286] width 117 height 33
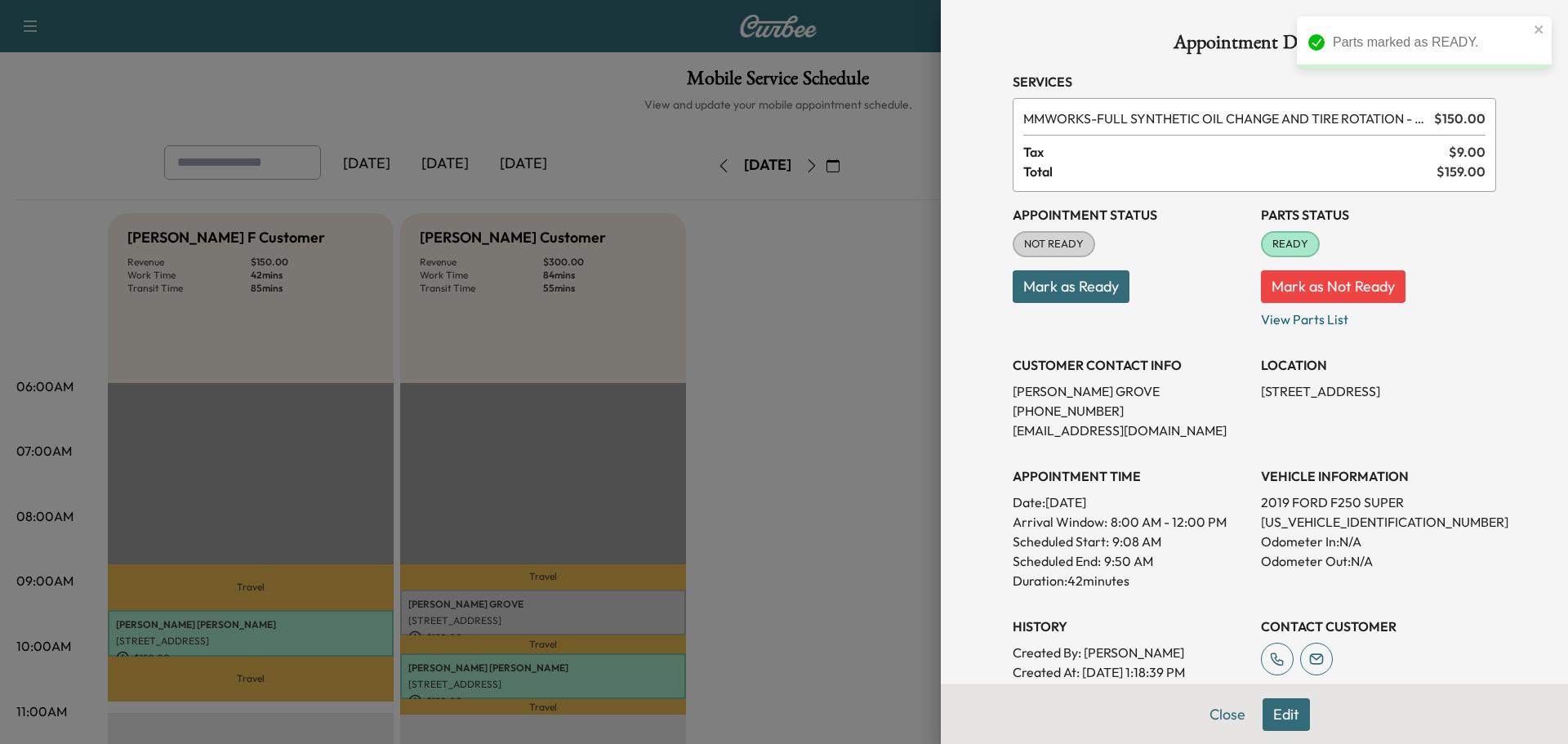
click at [1090, 295] on button "Mark as Ready" at bounding box center [1070, 286] width 117 height 33
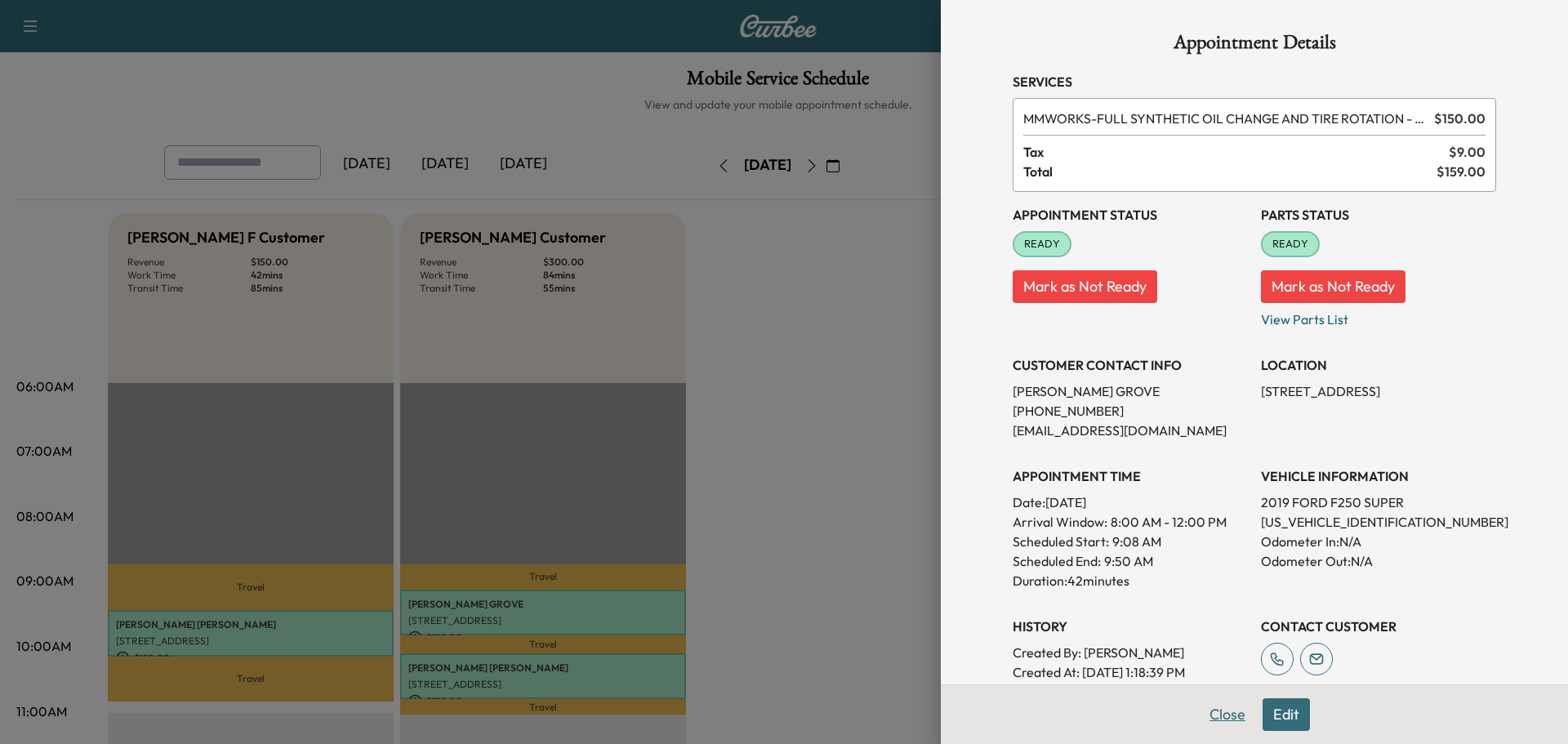
click at [1223, 713] on button "Close" at bounding box center [1228, 715] width 57 height 33
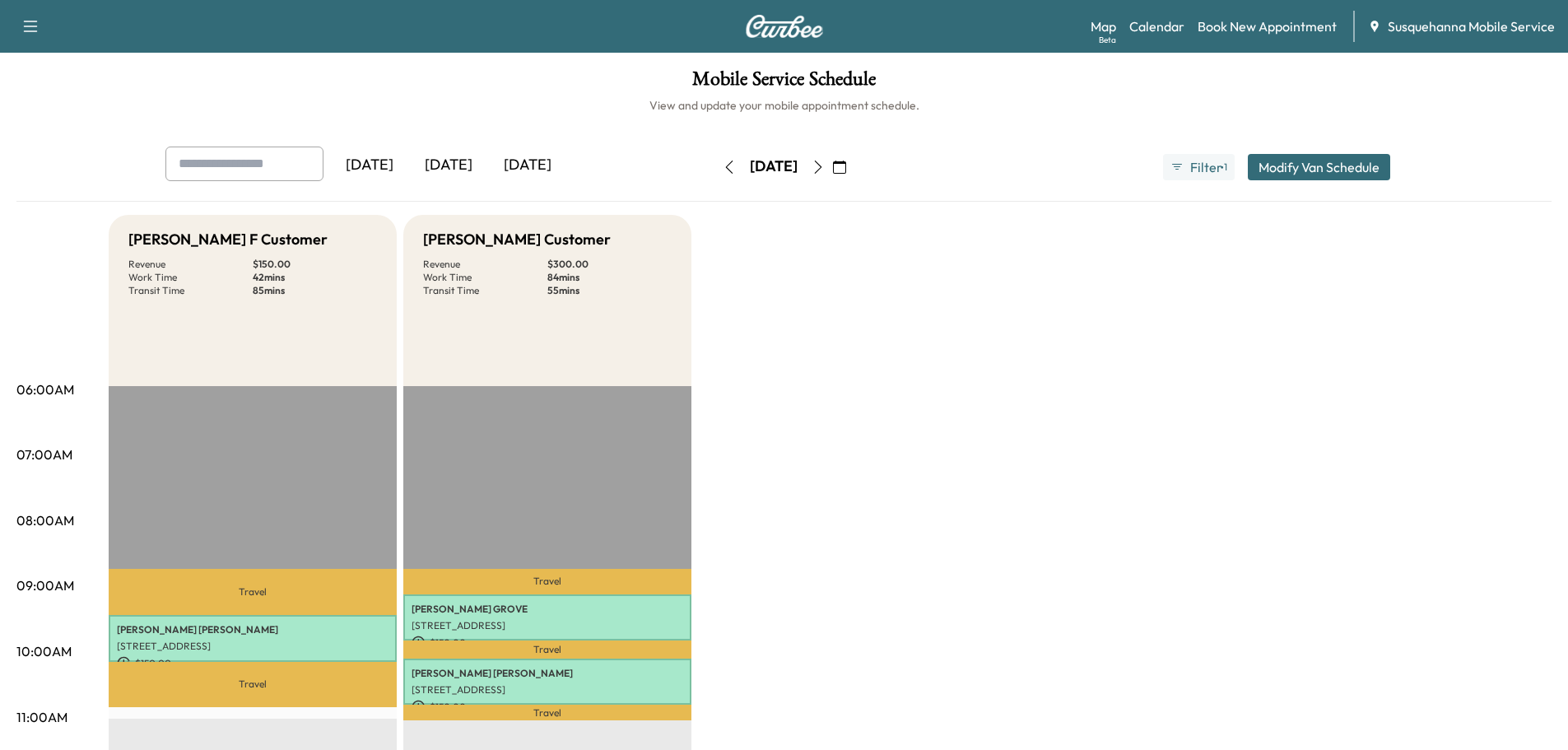
click at [725, 167] on icon "button" at bounding box center [728, 167] width 7 height 13
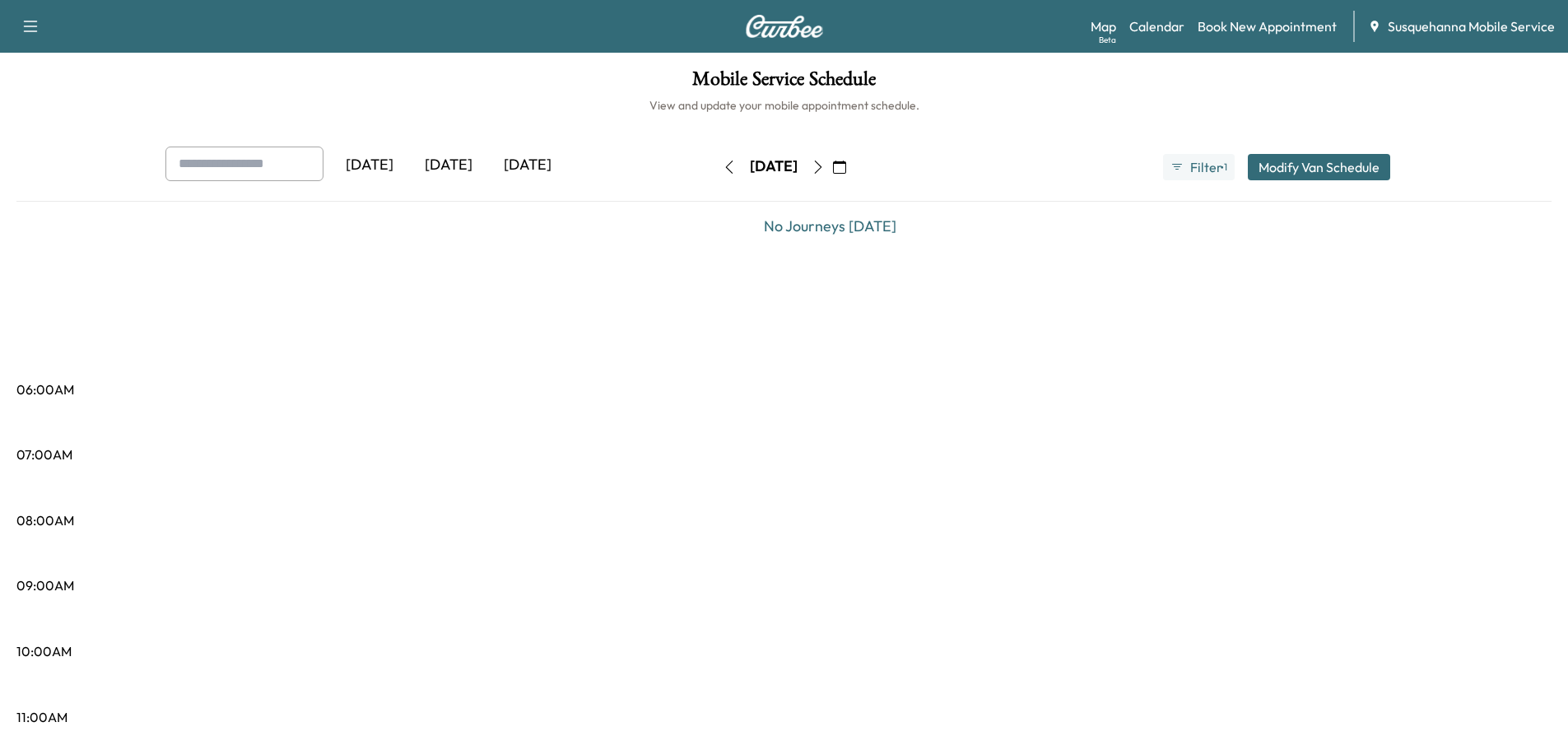
click at [723, 167] on icon "button" at bounding box center [729, 167] width 13 height 13
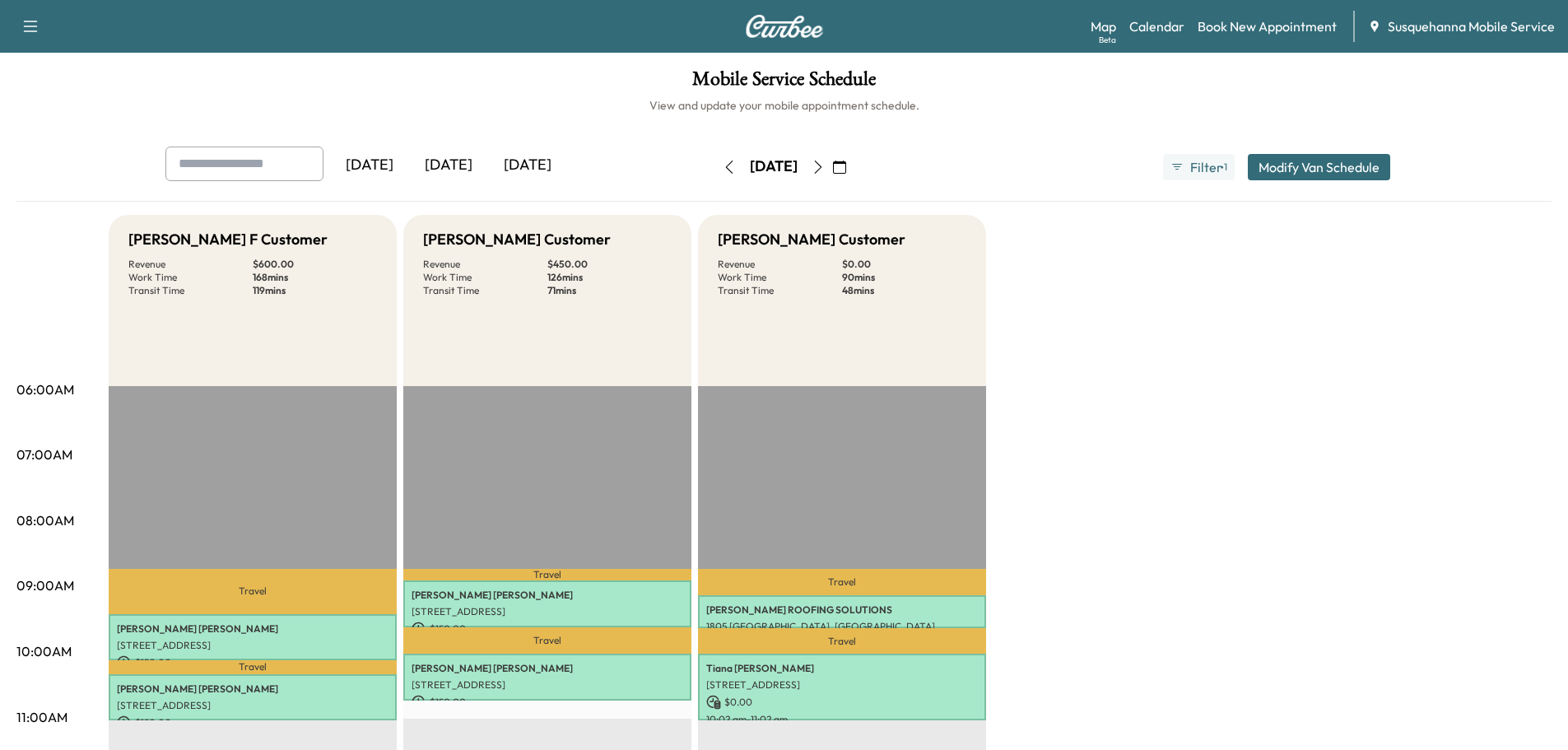
click at [723, 161] on icon "button" at bounding box center [729, 167] width 13 height 13
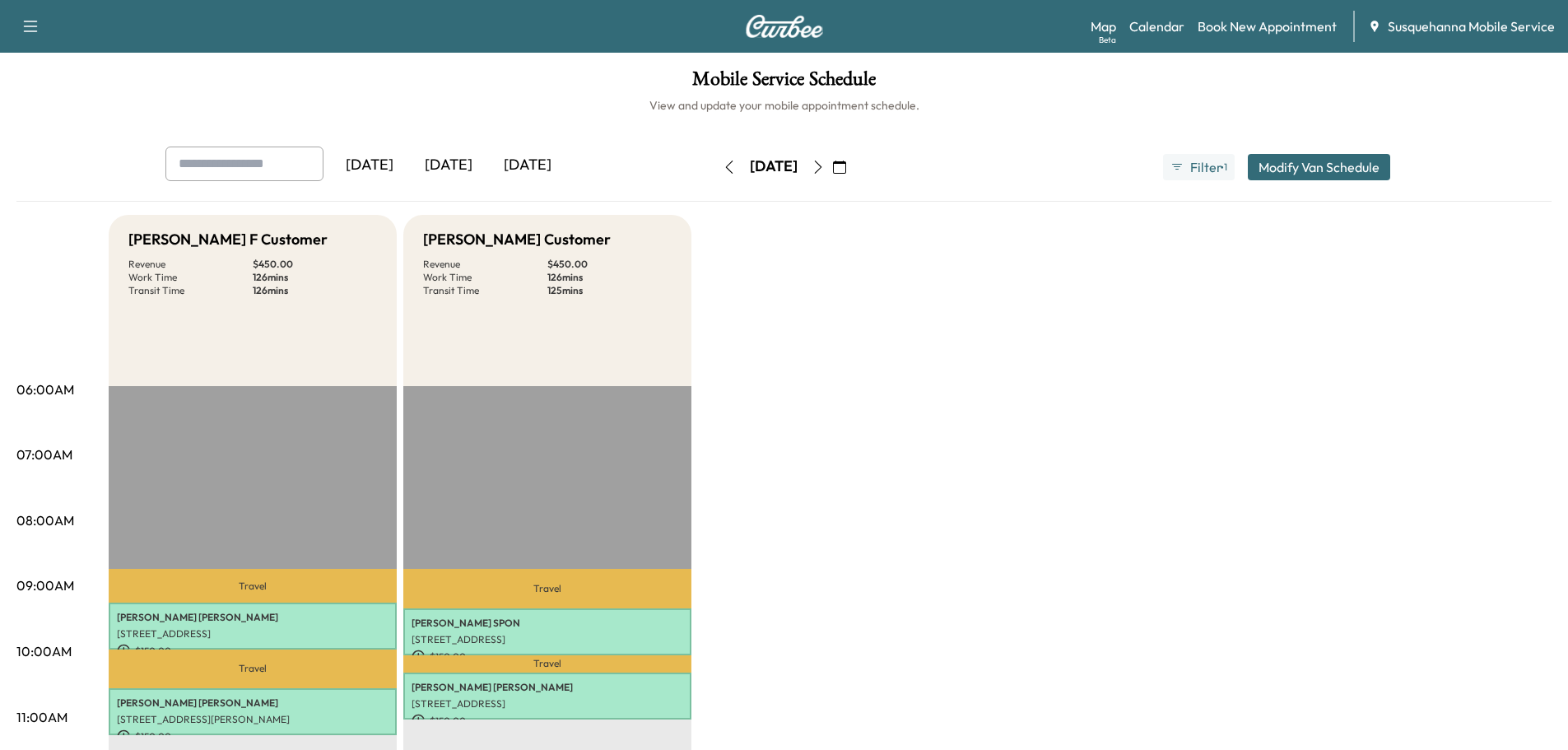
click at [825, 172] on icon "button" at bounding box center [818, 167] width 13 height 13
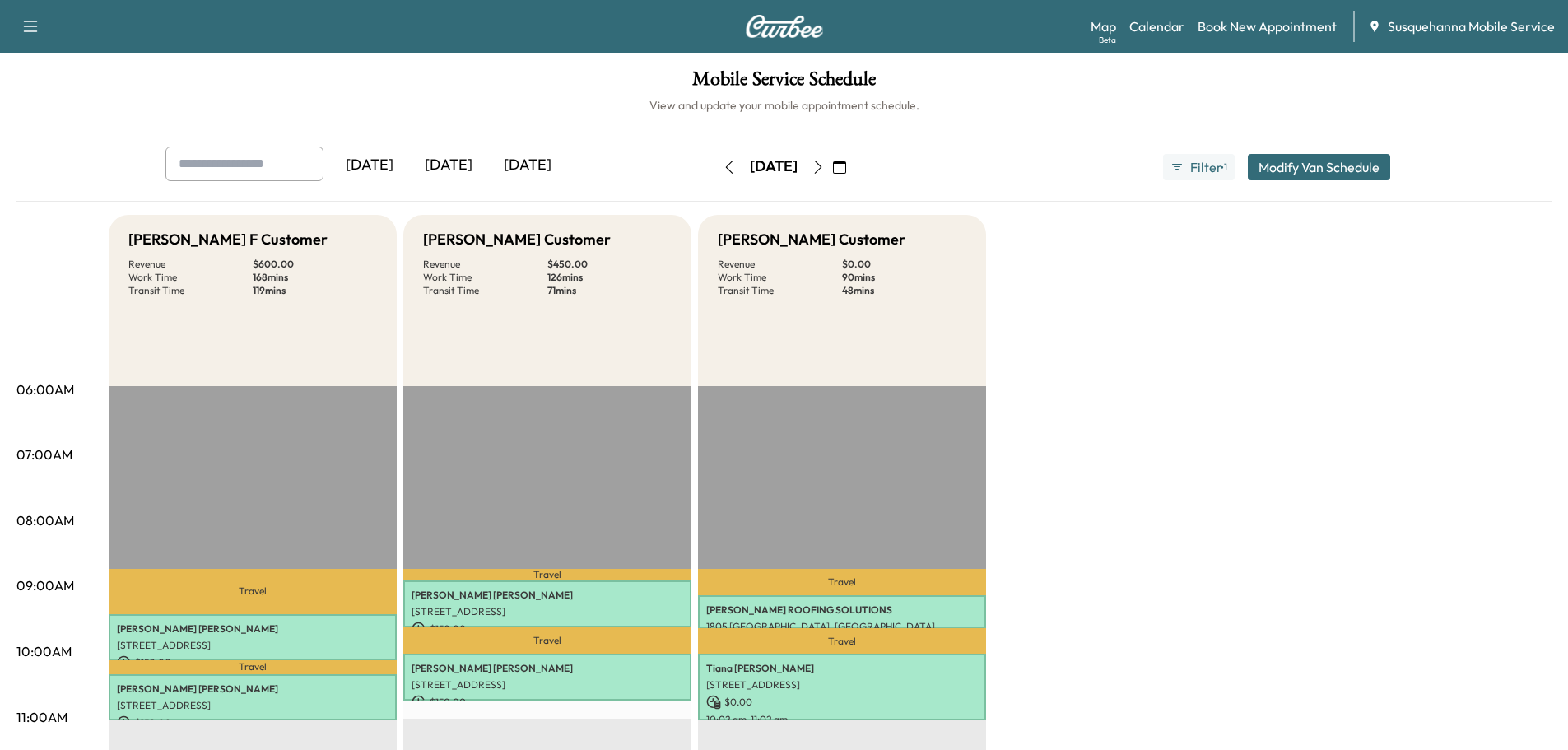
scroll to position [176, 0]
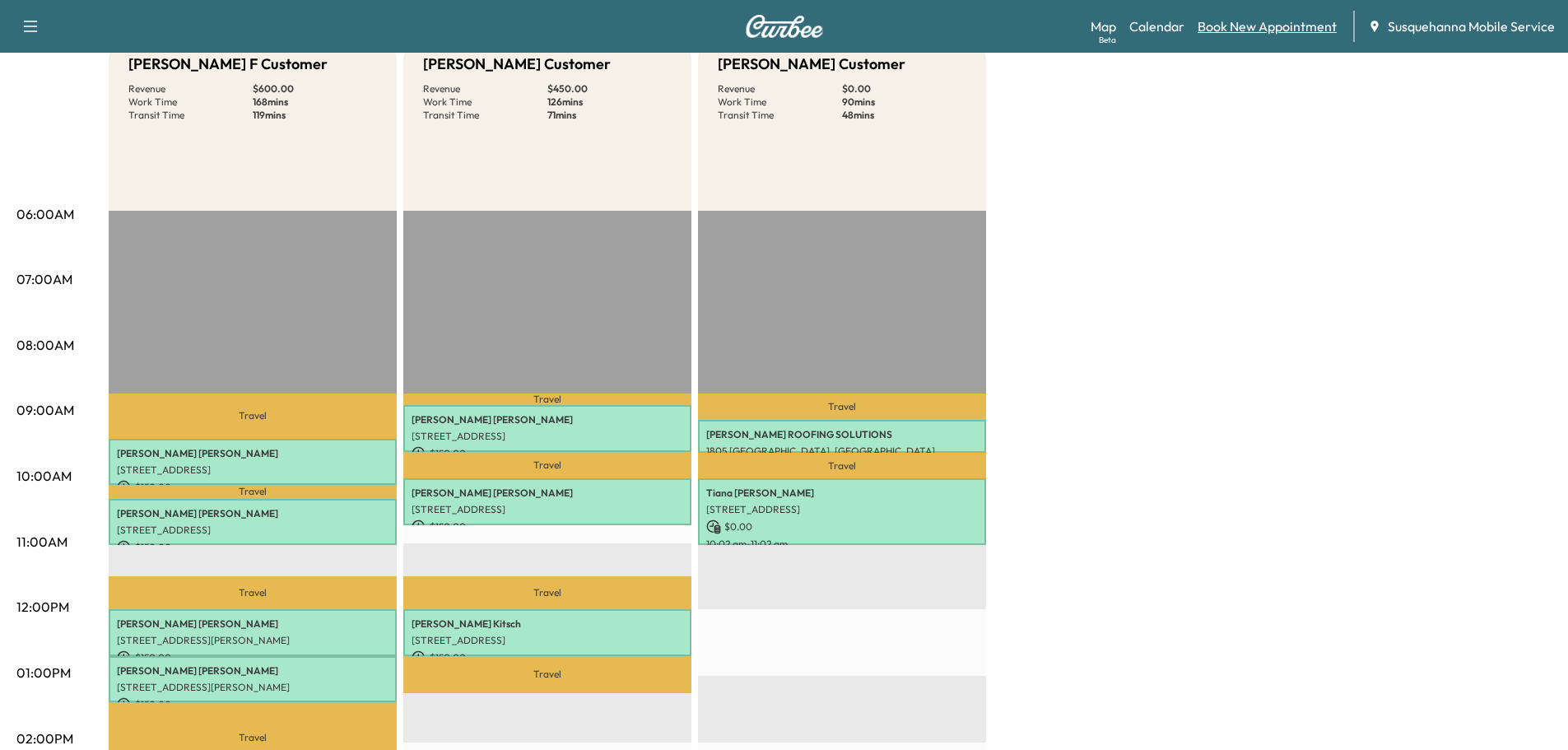
click at [1261, 31] on link "Book New Appointment" at bounding box center [1267, 26] width 139 height 20
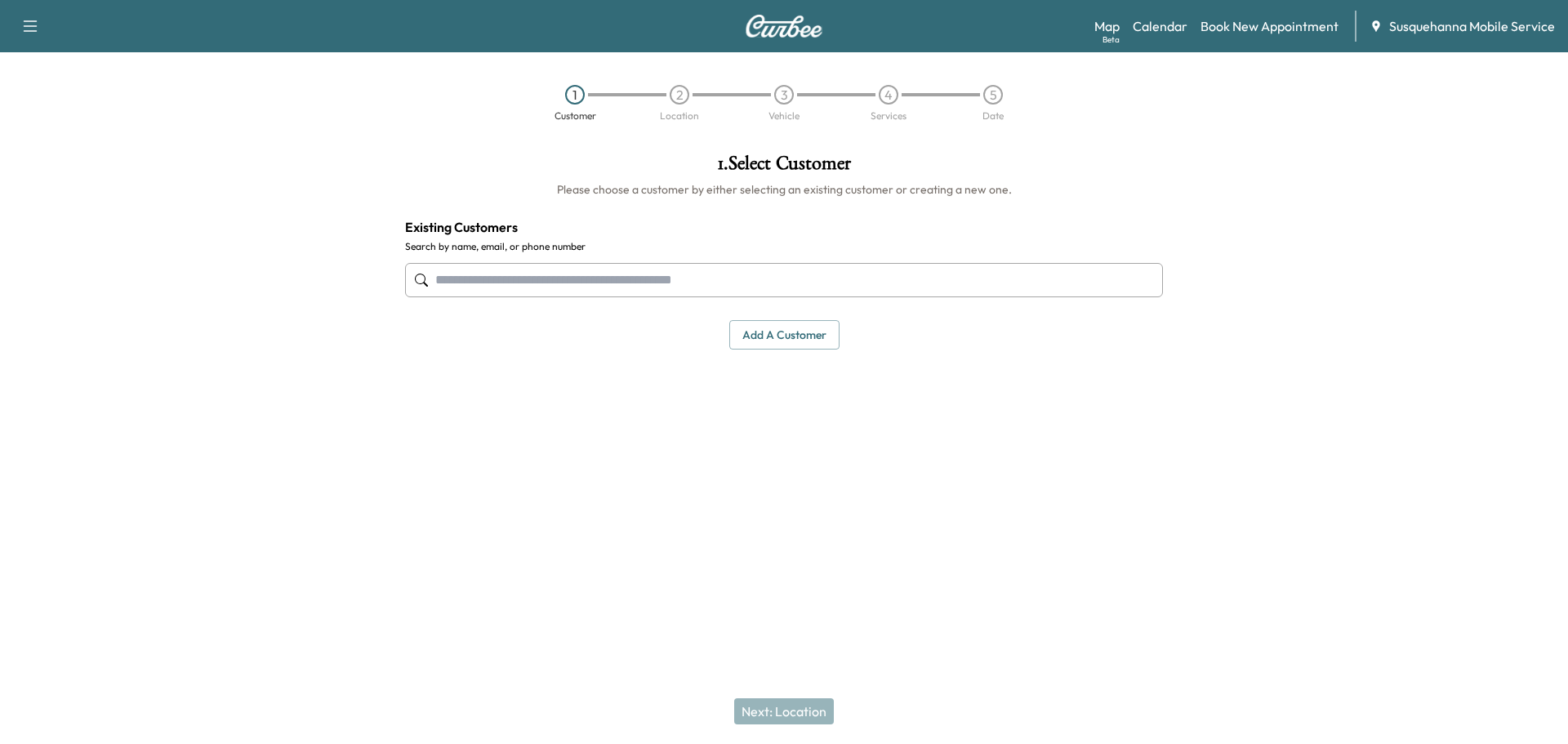
click at [725, 280] on input "text" at bounding box center [784, 280] width 758 height 34
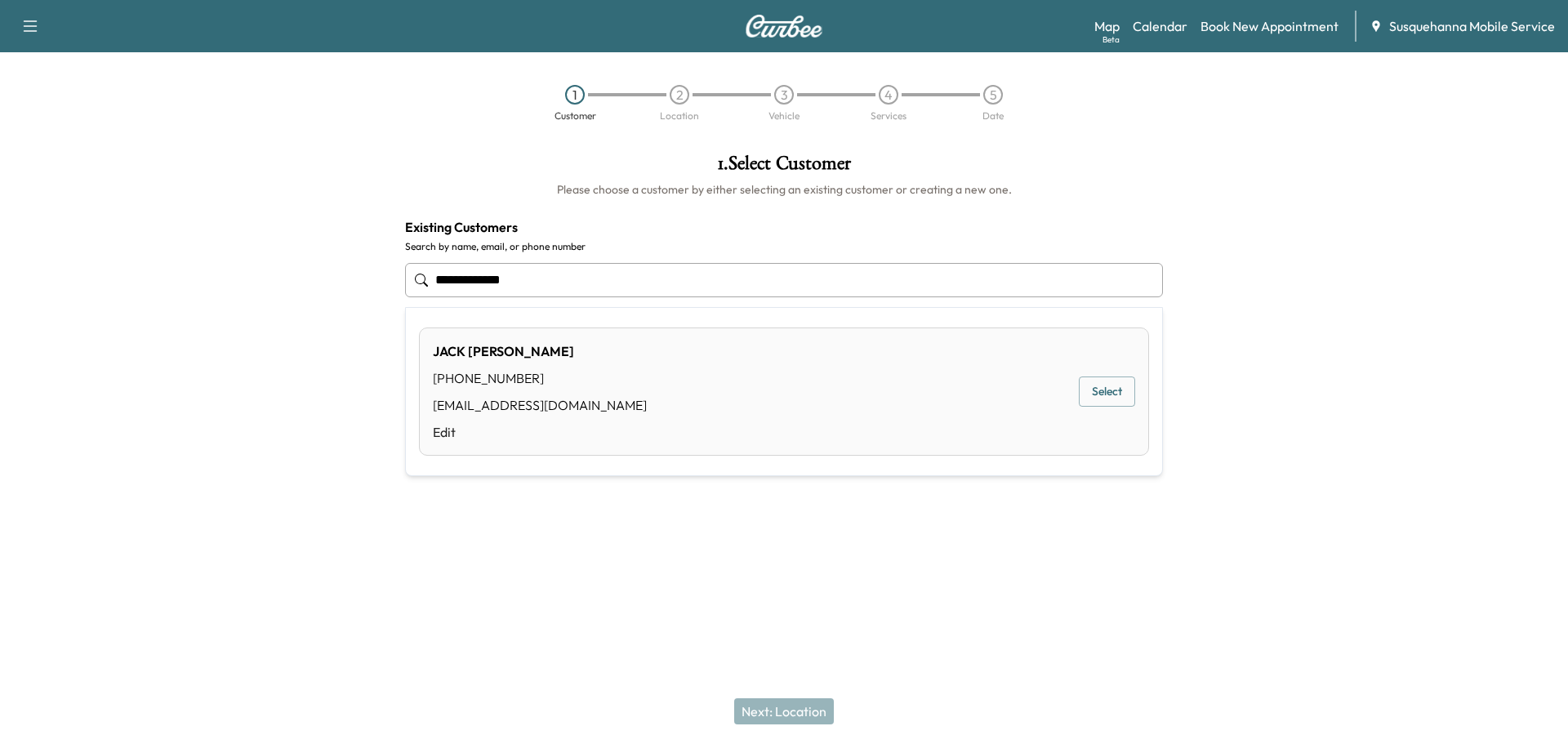
click at [1110, 386] on button "Select" at bounding box center [1106, 391] width 56 height 30
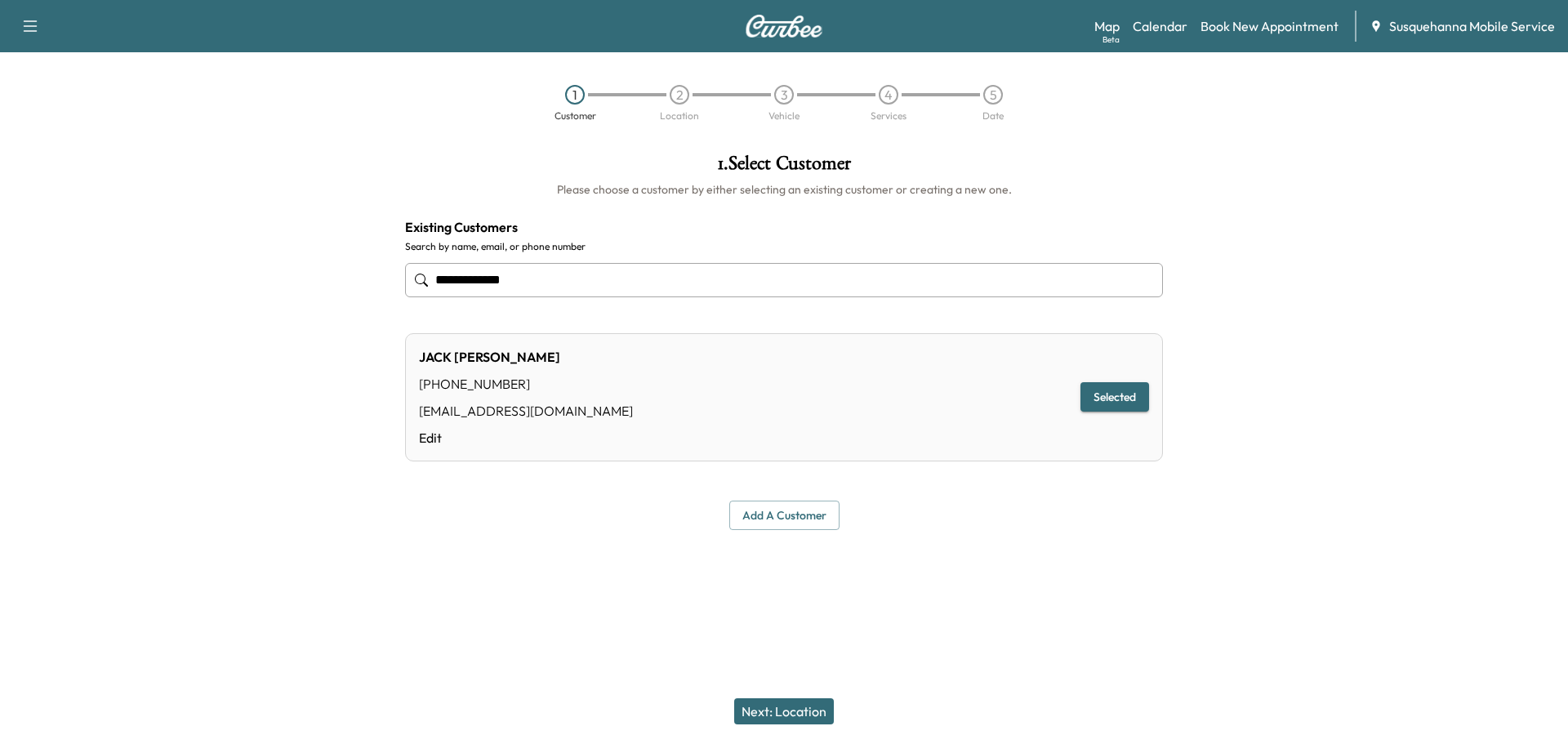
type input "**********"
click at [813, 706] on button "Next: Location" at bounding box center [784, 711] width 100 height 26
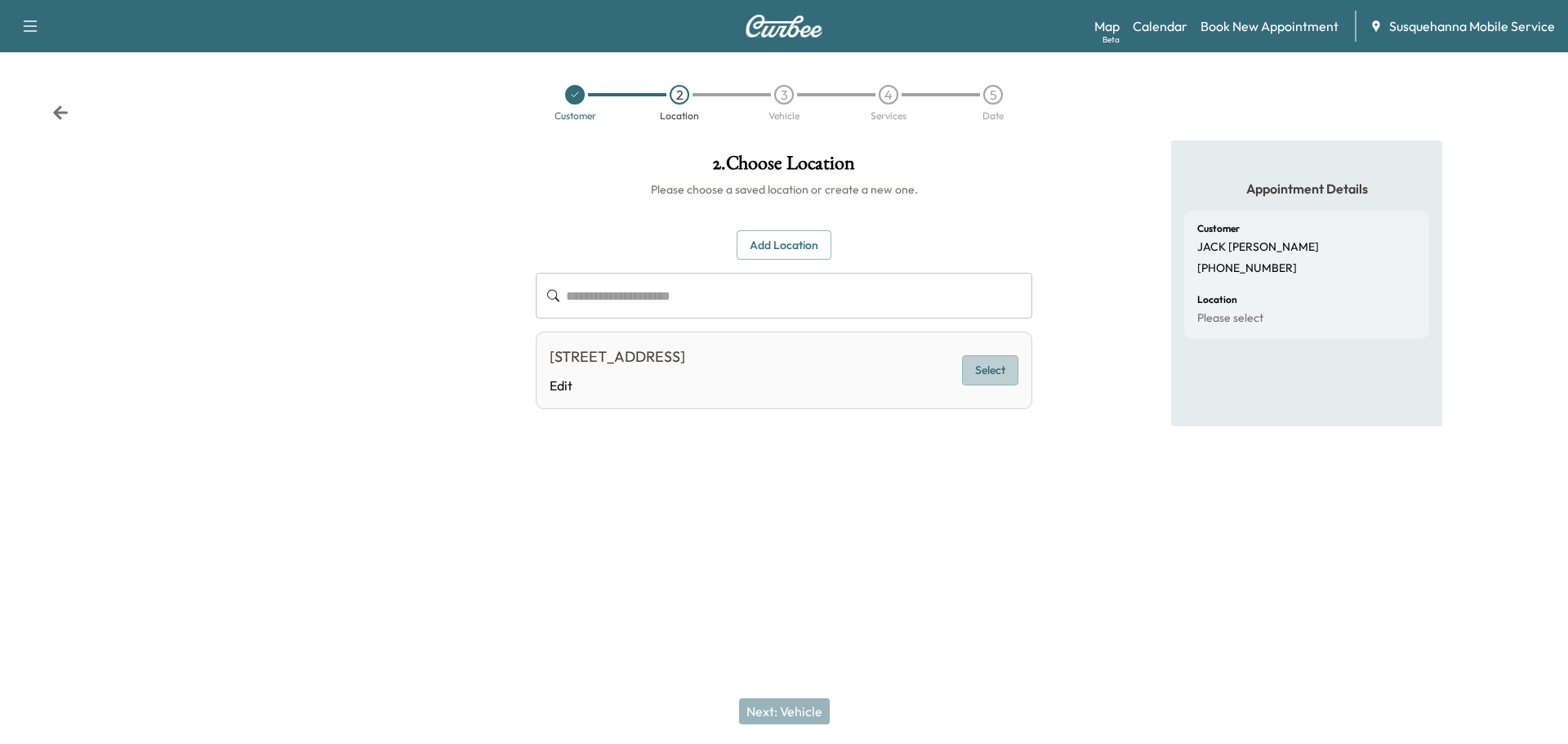
click at [1003, 376] on button "Select" at bounding box center [990, 370] width 56 height 30
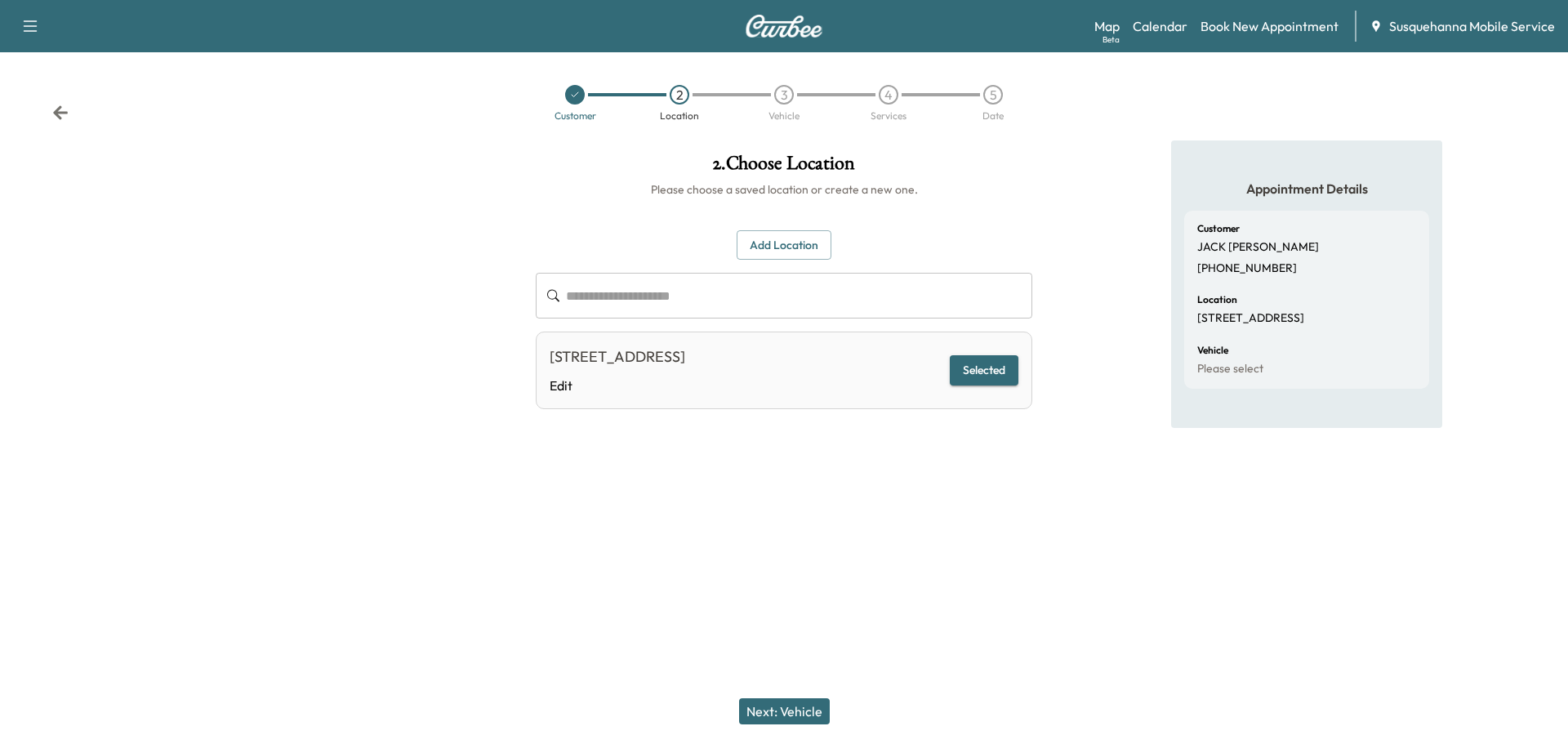
click at [804, 710] on button "Next: Vehicle" at bounding box center [784, 711] width 91 height 26
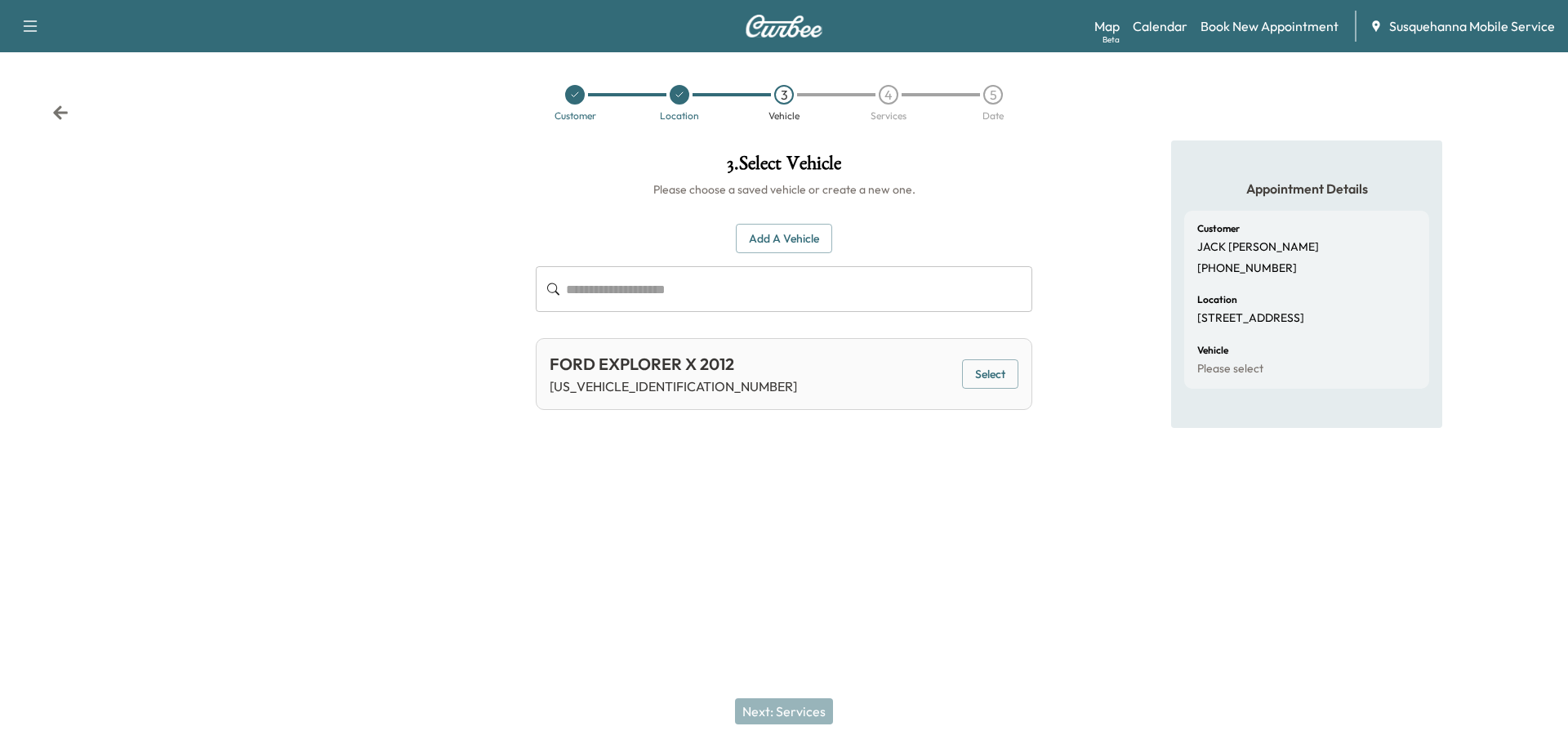
click at [1000, 371] on button "Select" at bounding box center [990, 374] width 56 height 30
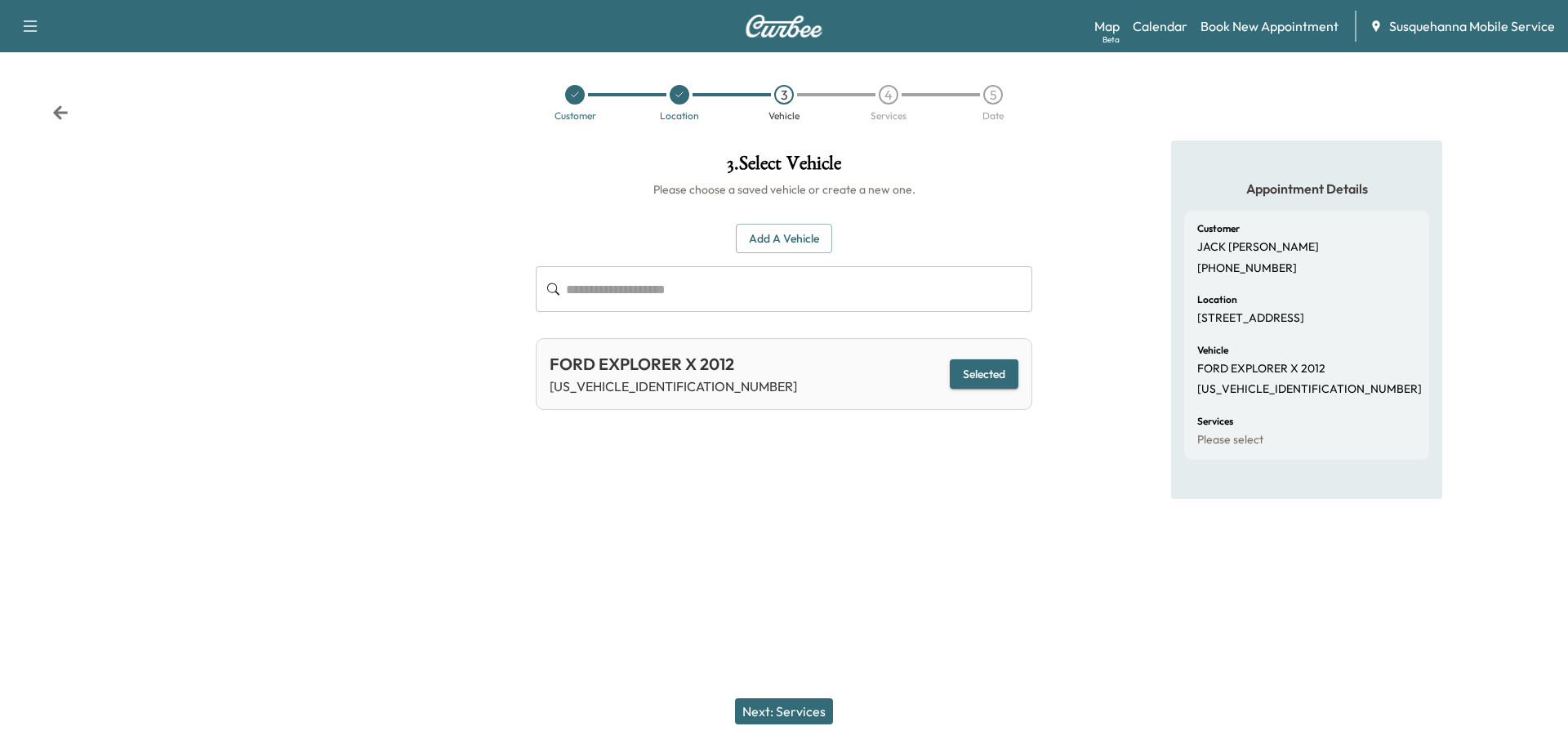
click at [815, 720] on button "Next: Services" at bounding box center [784, 711] width 98 height 26
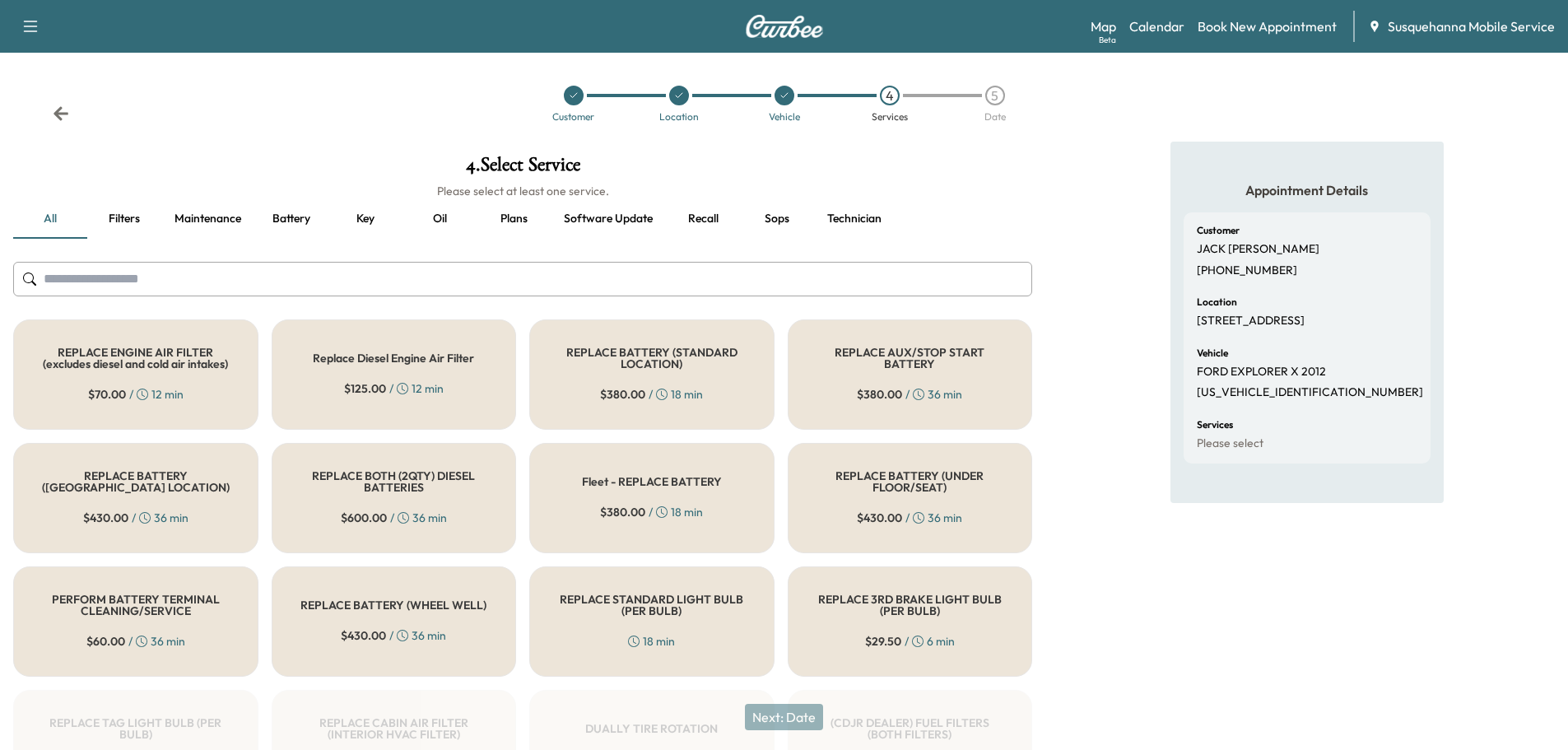
click at [700, 215] on button "Recall" at bounding box center [703, 219] width 74 height 40
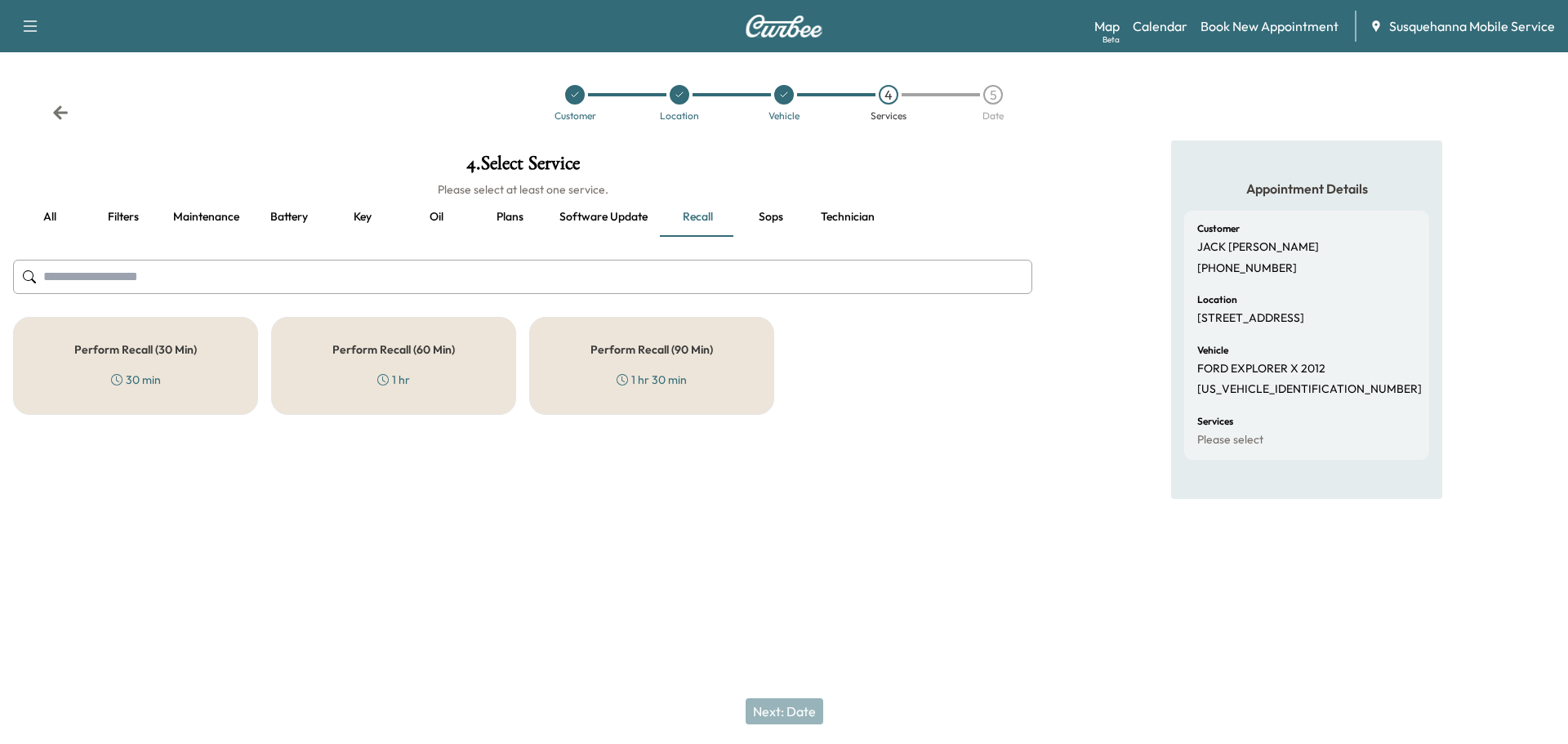
click at [423, 345] on h5 "Perform Recall (60 Min)" at bounding box center [394, 349] width 123 height 11
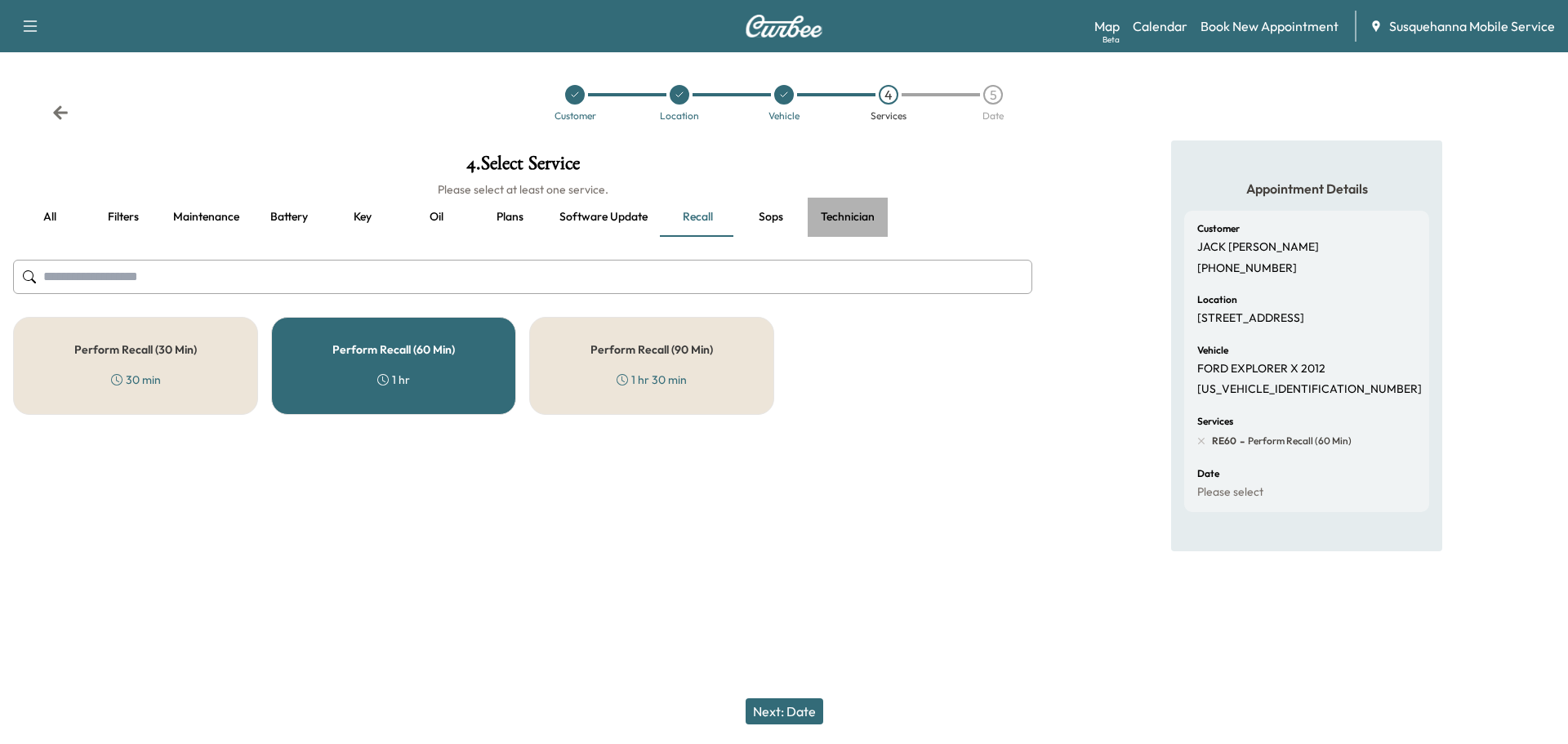
click at [851, 210] on button "Technician" at bounding box center [848, 218] width 80 height 39
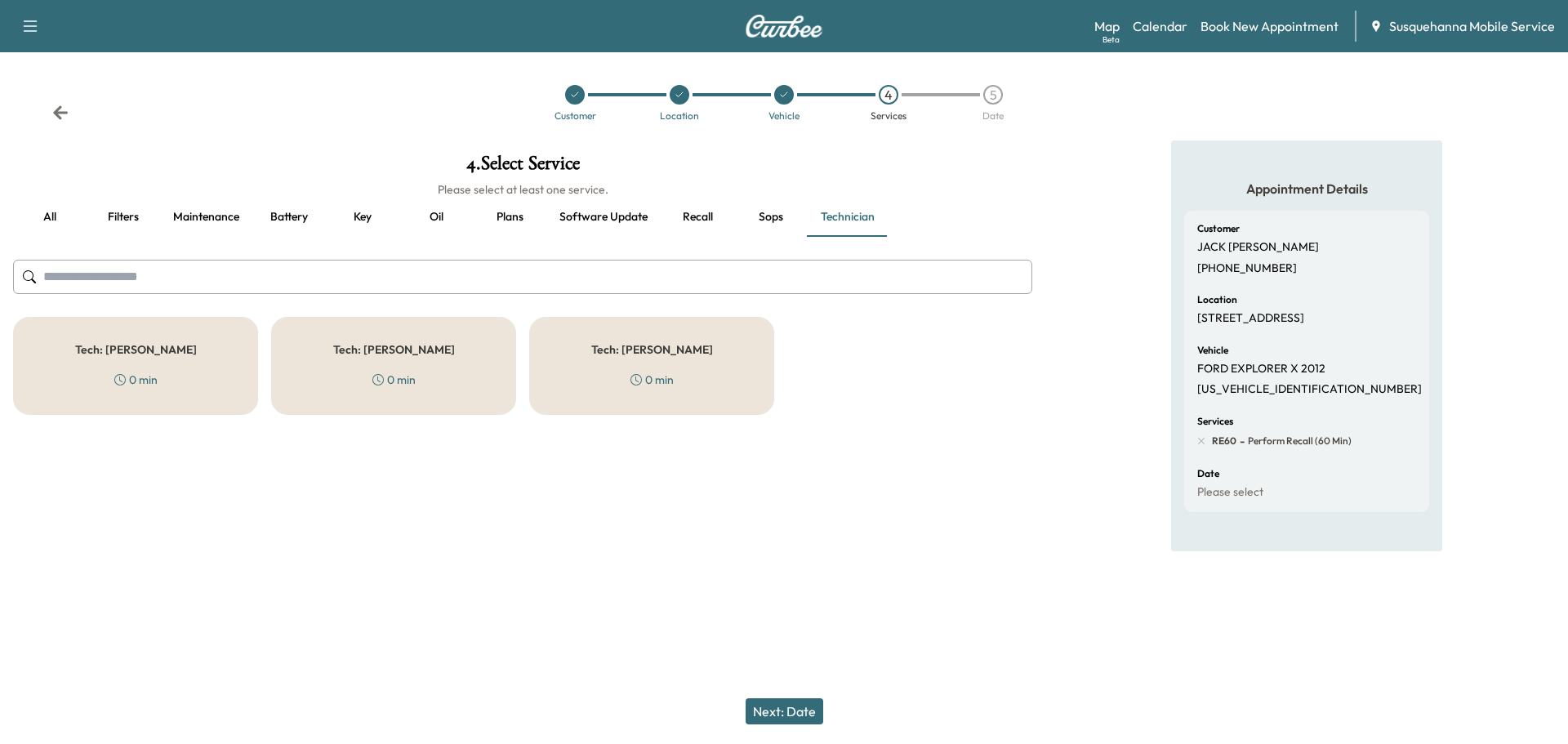
click at [724, 349] on div "Tech: [PERSON_NAME] 0 min" at bounding box center [651, 366] width 245 height 98
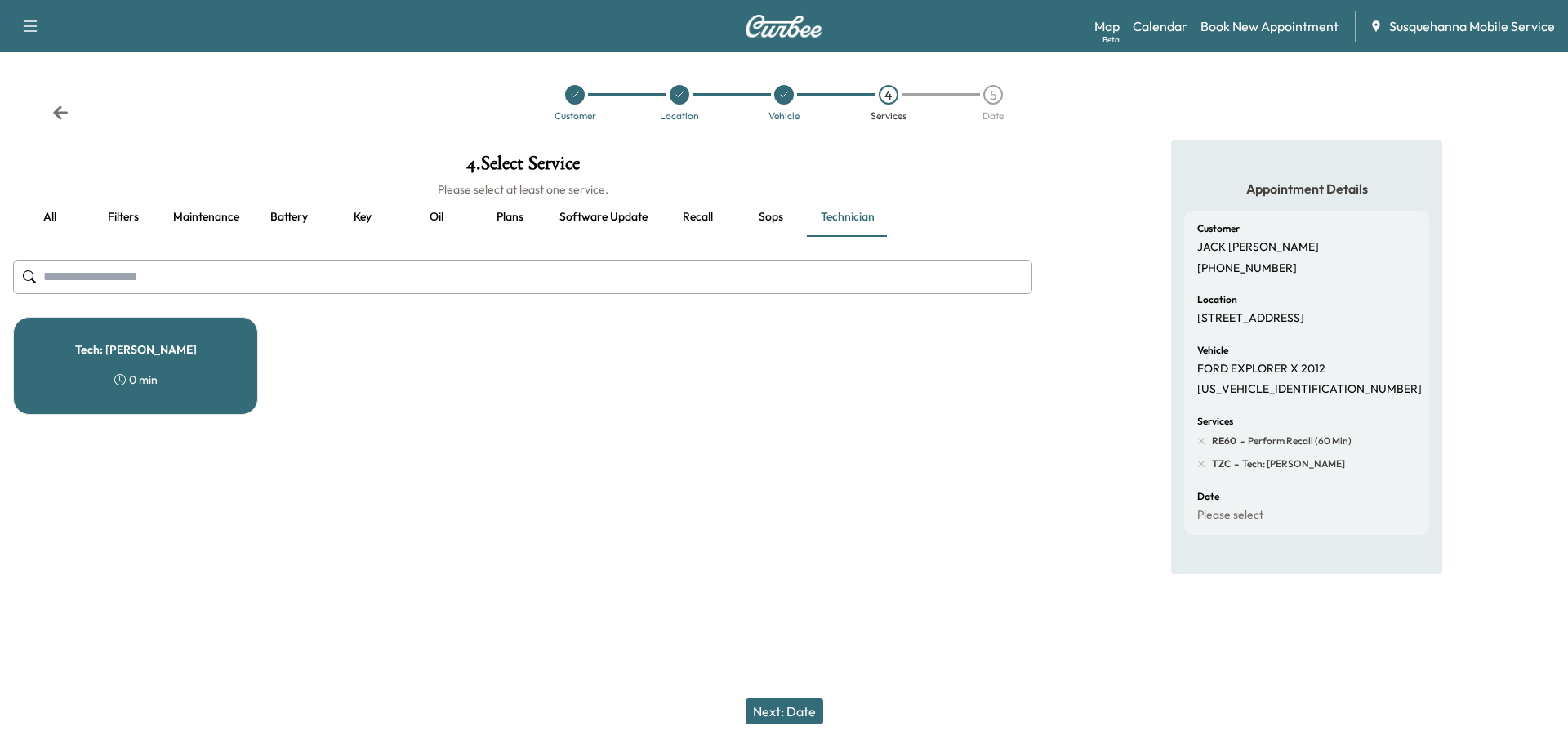
click at [783, 705] on button "Next: Date" at bounding box center [784, 711] width 78 height 26
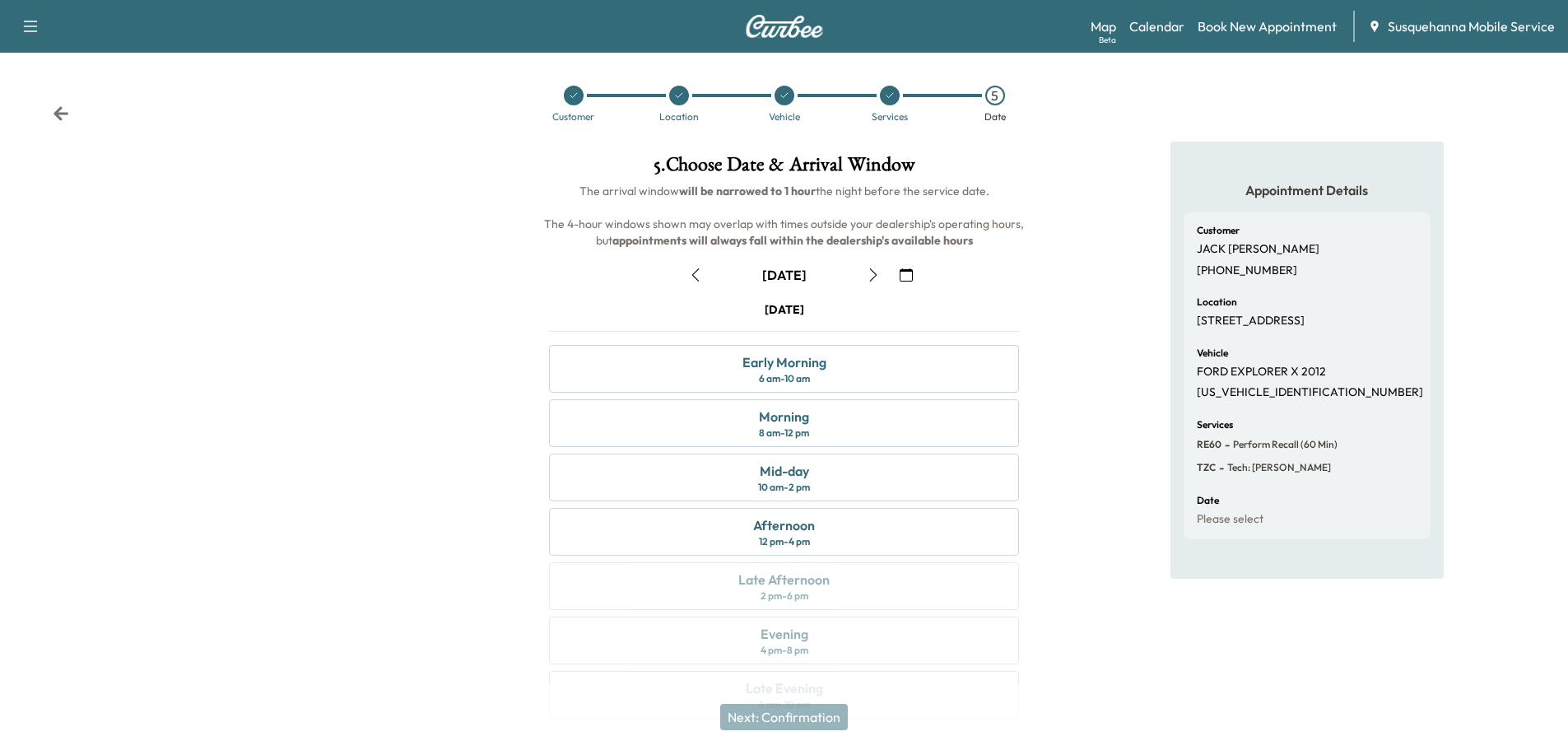
click at [908, 281] on icon "button" at bounding box center [906, 275] width 13 height 13
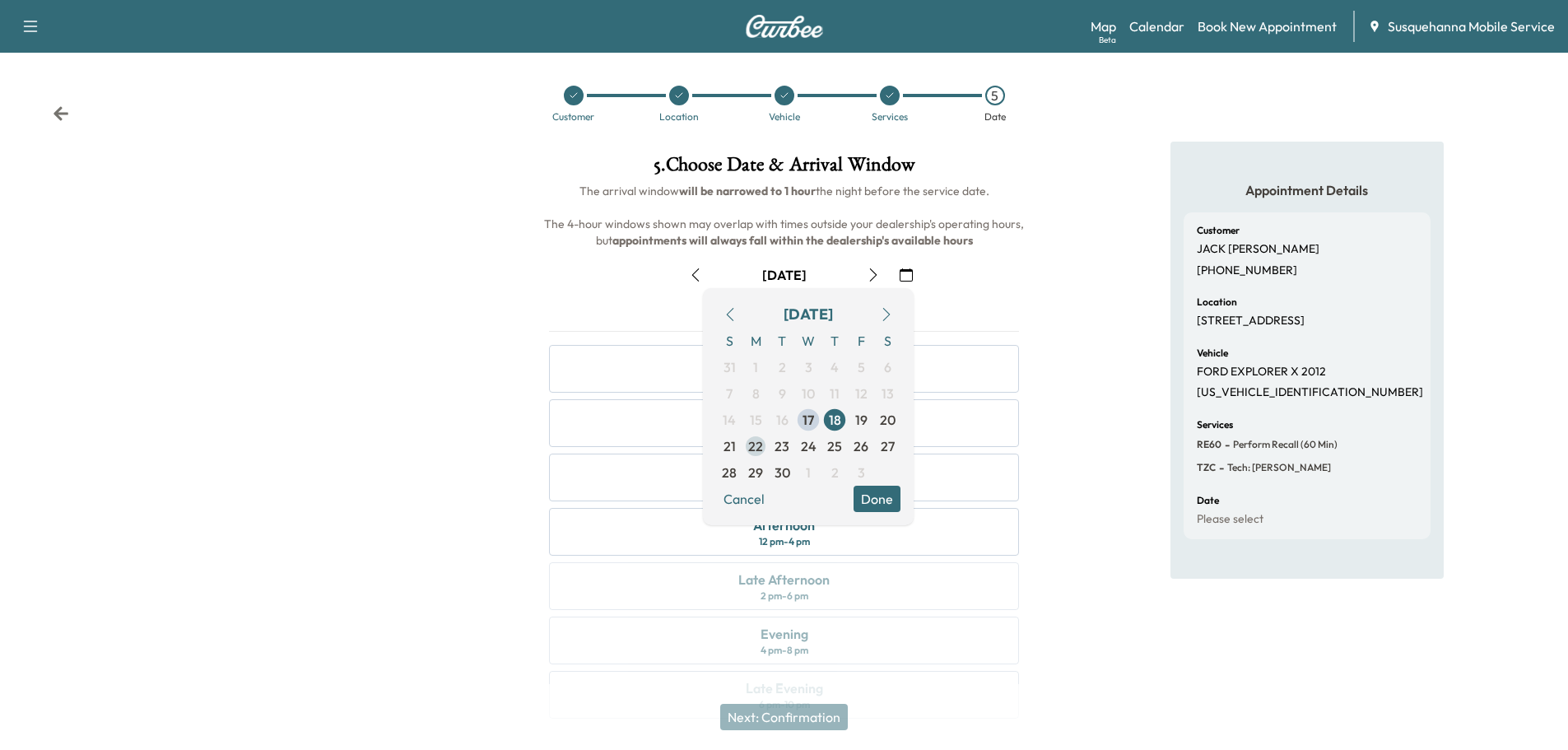
click at [755, 447] on span "22" at bounding box center [756, 446] width 15 height 20
click at [888, 502] on button "Done" at bounding box center [877, 499] width 47 height 26
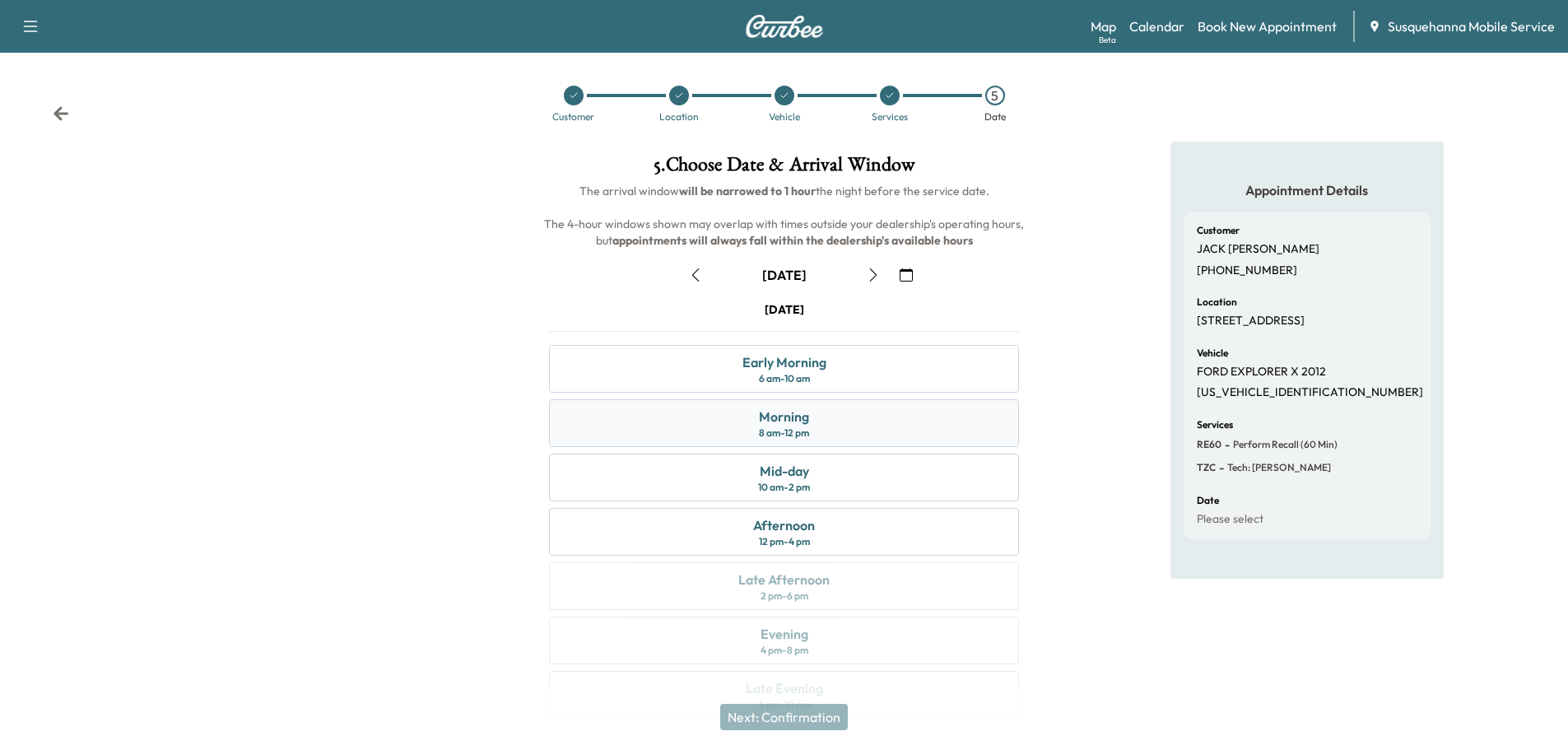
click at [877, 432] on div "Morning 8 am - 12 pm" at bounding box center [784, 423] width 470 height 48
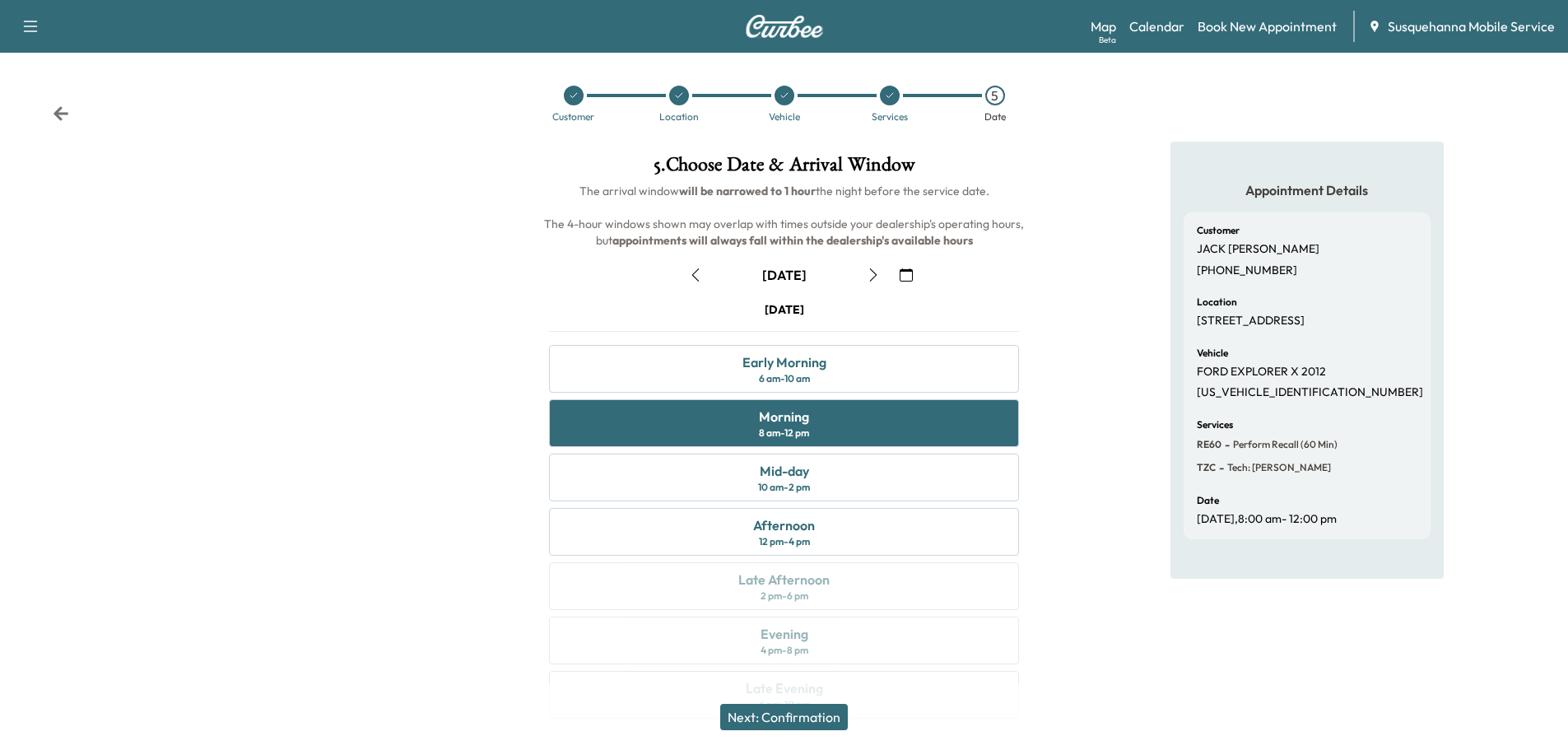
click at [813, 713] on button "Next: Confirmation" at bounding box center [784, 717] width 128 height 26
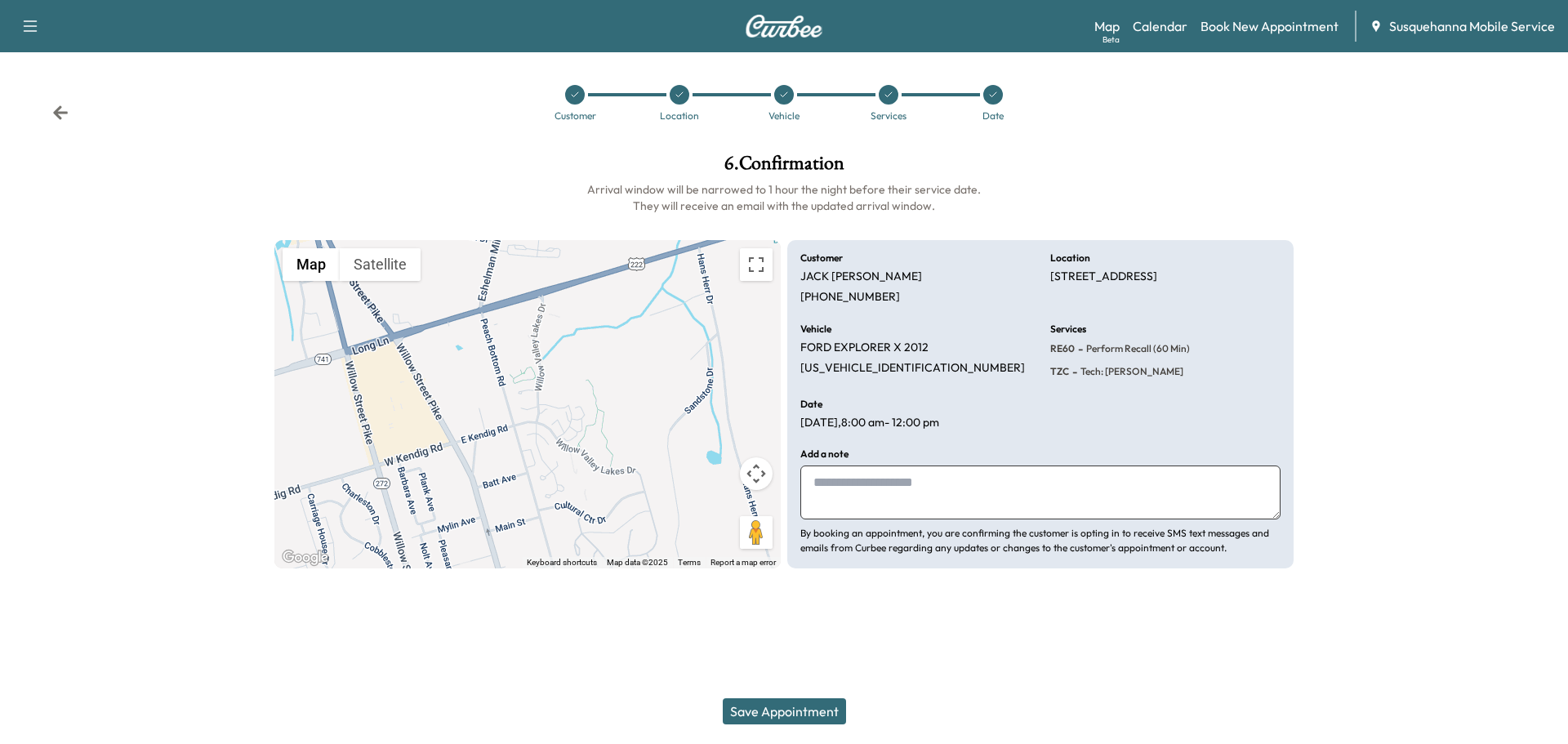
click at [922, 485] on textarea at bounding box center [1040, 493] width 480 height 54
click at [922, 483] on textarea "**********" at bounding box center [1040, 493] width 480 height 54
type textarea "**********"
click at [827, 712] on button "Save Appointment" at bounding box center [784, 711] width 124 height 26
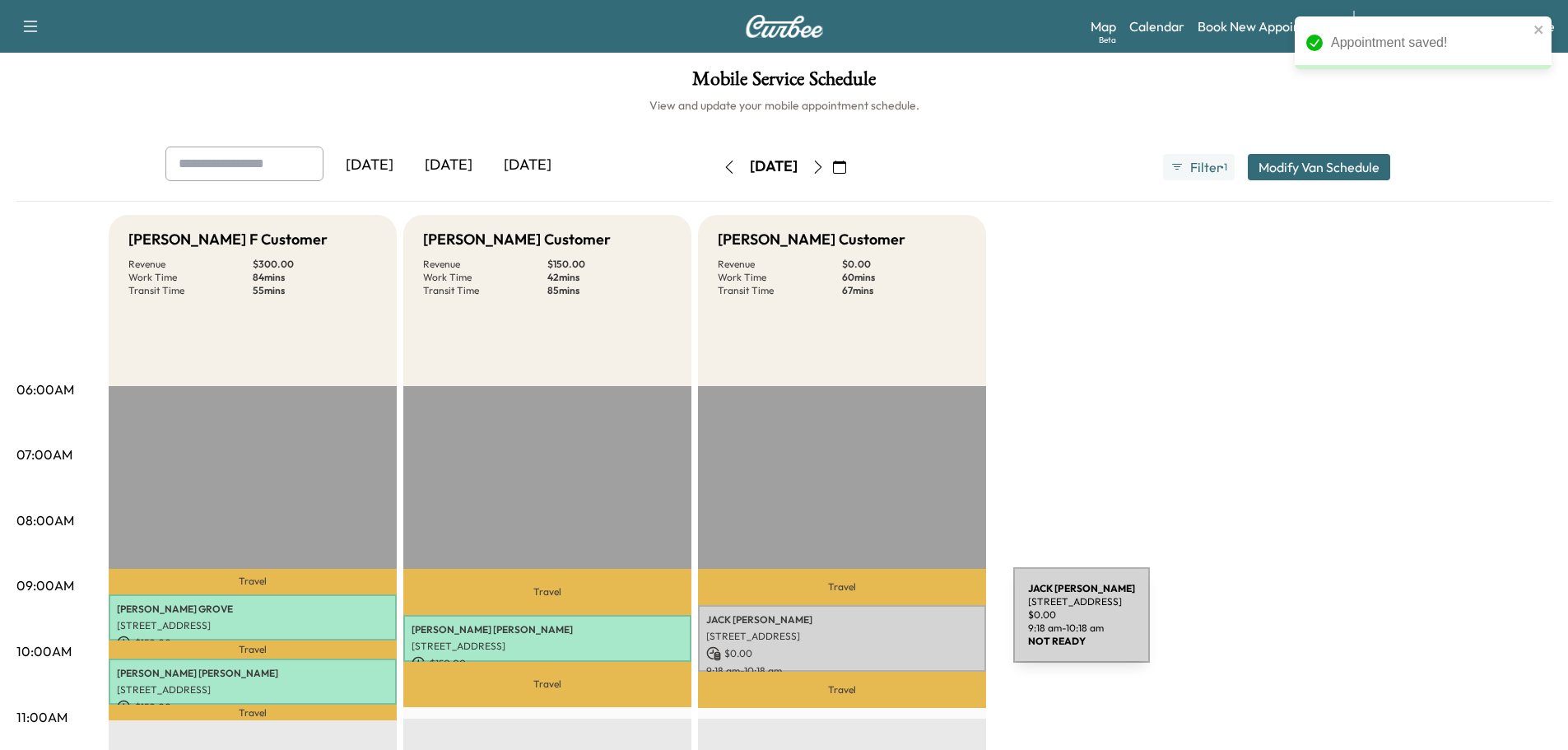
click at [890, 625] on div "[PERSON_NAME] [STREET_ADDRESS] $ 0.00 9:18 am - 10:18 am" at bounding box center [841, 638] width 288 height 67
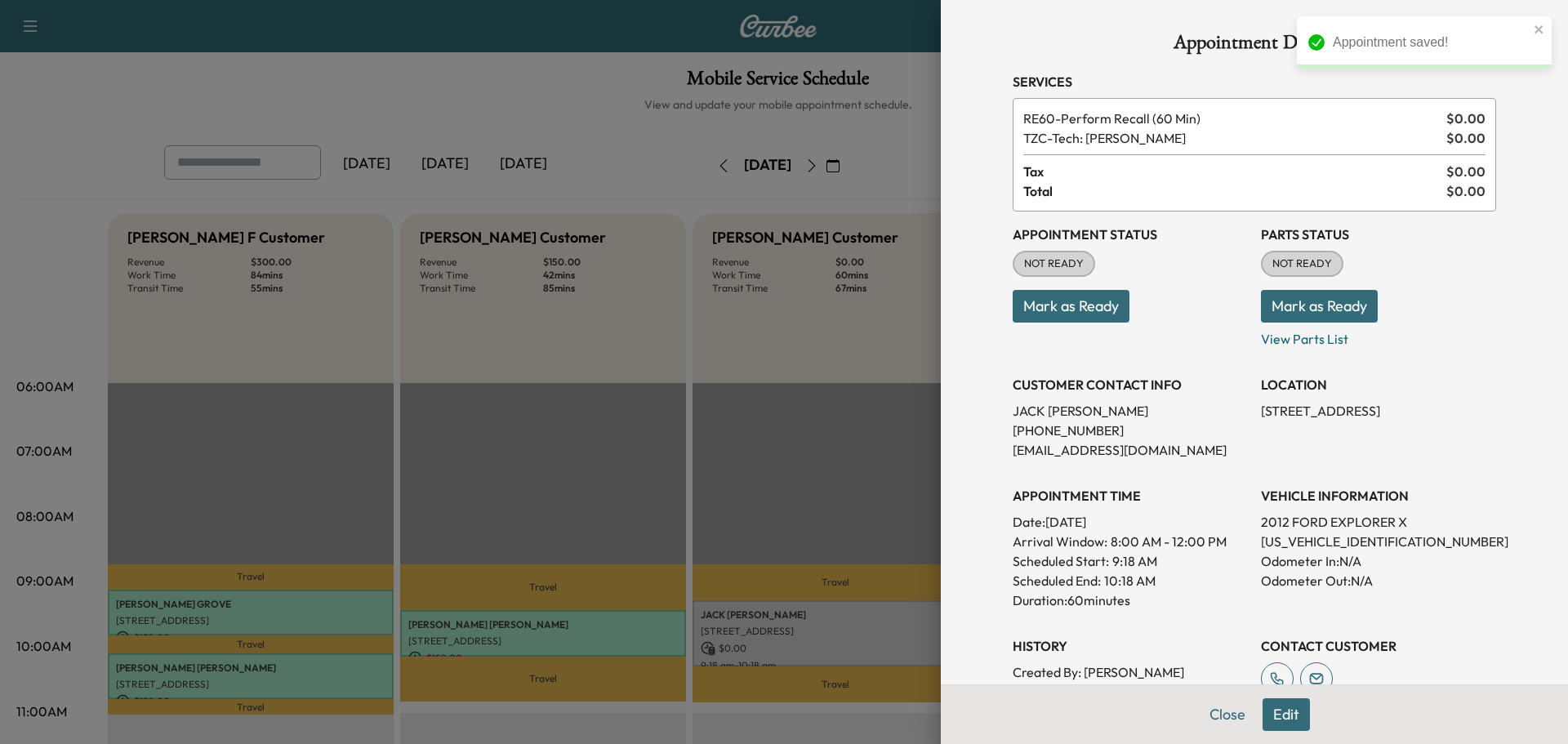
click at [1297, 267] on span "NOT READY" at bounding box center [1302, 264] width 79 height 16
click at [1275, 306] on button "Mark as Ready" at bounding box center [1319, 306] width 117 height 33
click at [1066, 309] on button "Mark as Ready" at bounding box center [1070, 306] width 117 height 33
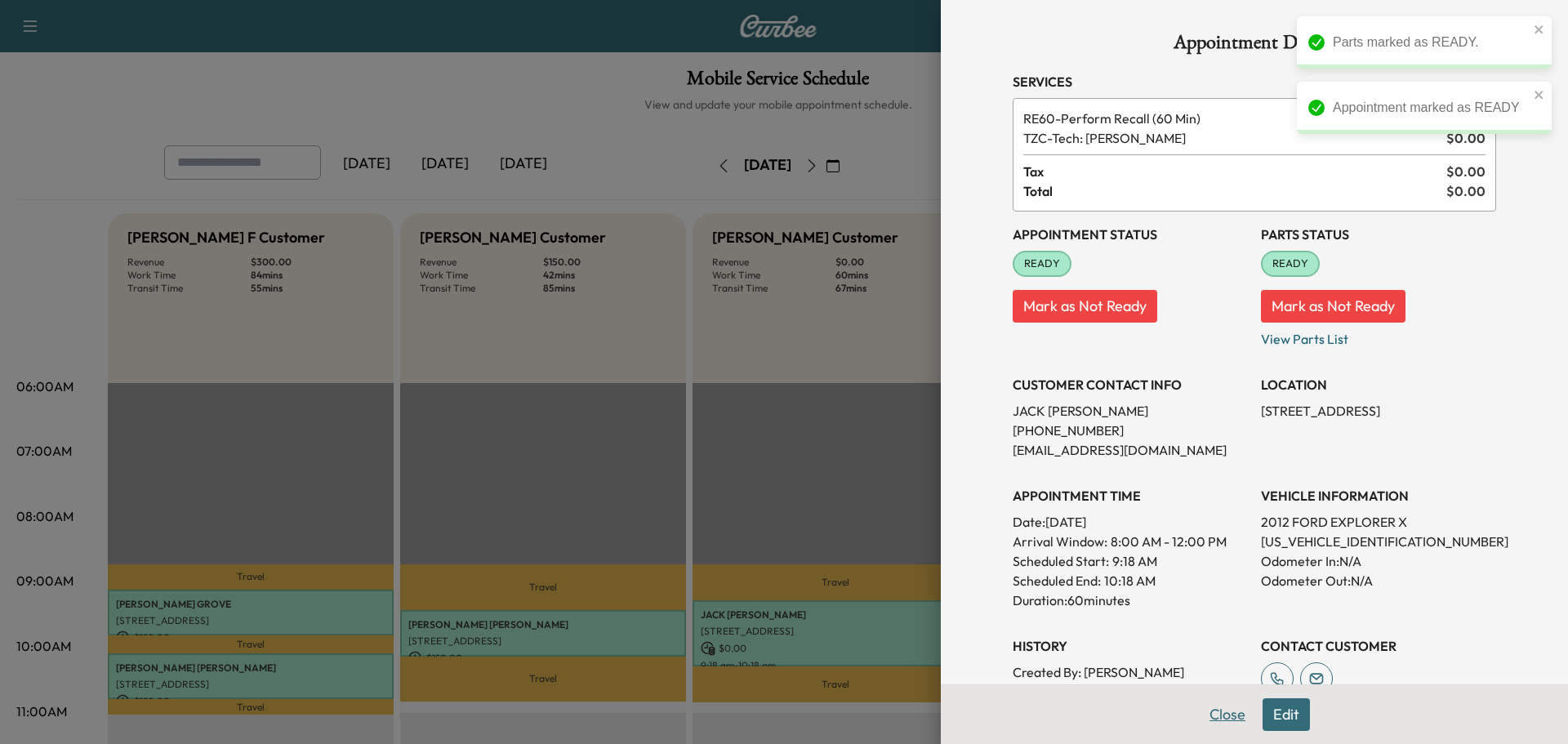
click at [1222, 708] on button "Close" at bounding box center [1228, 715] width 57 height 33
